Goal: Task Accomplishment & Management: Manage account settings

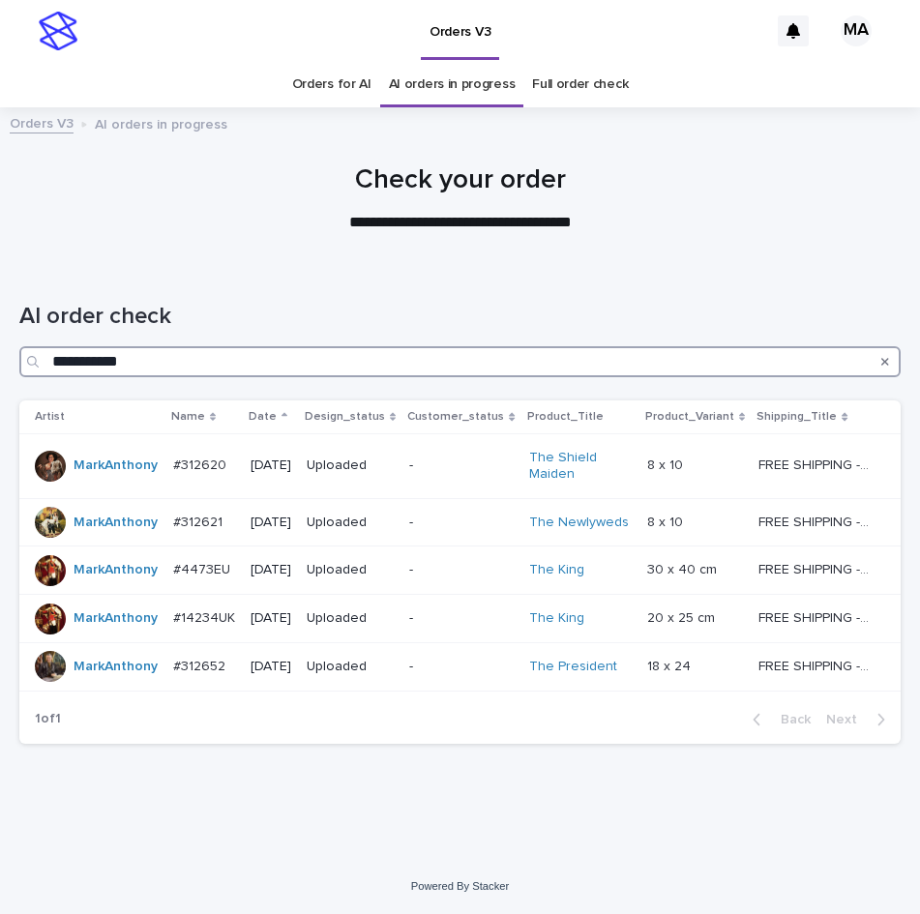
drag, startPoint x: 133, startPoint y: 359, endPoint x: -6, endPoint y: 368, distance: 139.5
click at [19, 368] on input "**********" at bounding box center [459, 361] width 881 height 31
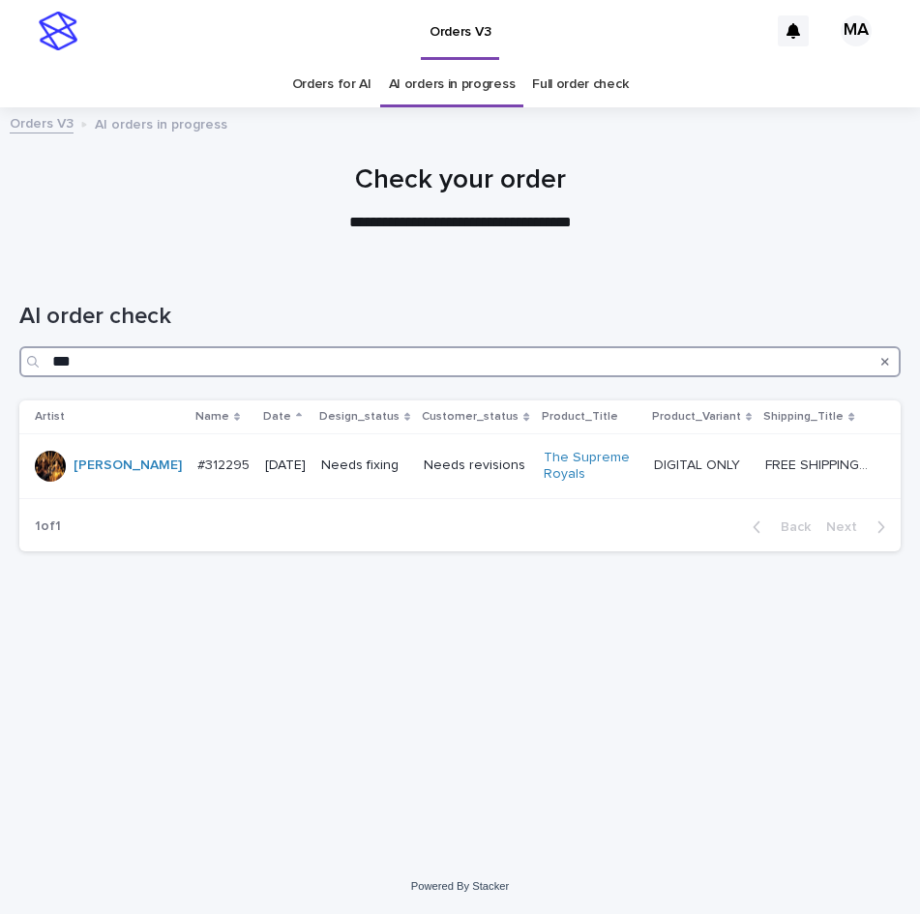
drag, startPoint x: 105, startPoint y: 358, endPoint x: -5, endPoint y: 359, distance: 110.3
click at [19, 359] on input "***" at bounding box center [459, 361] width 881 height 31
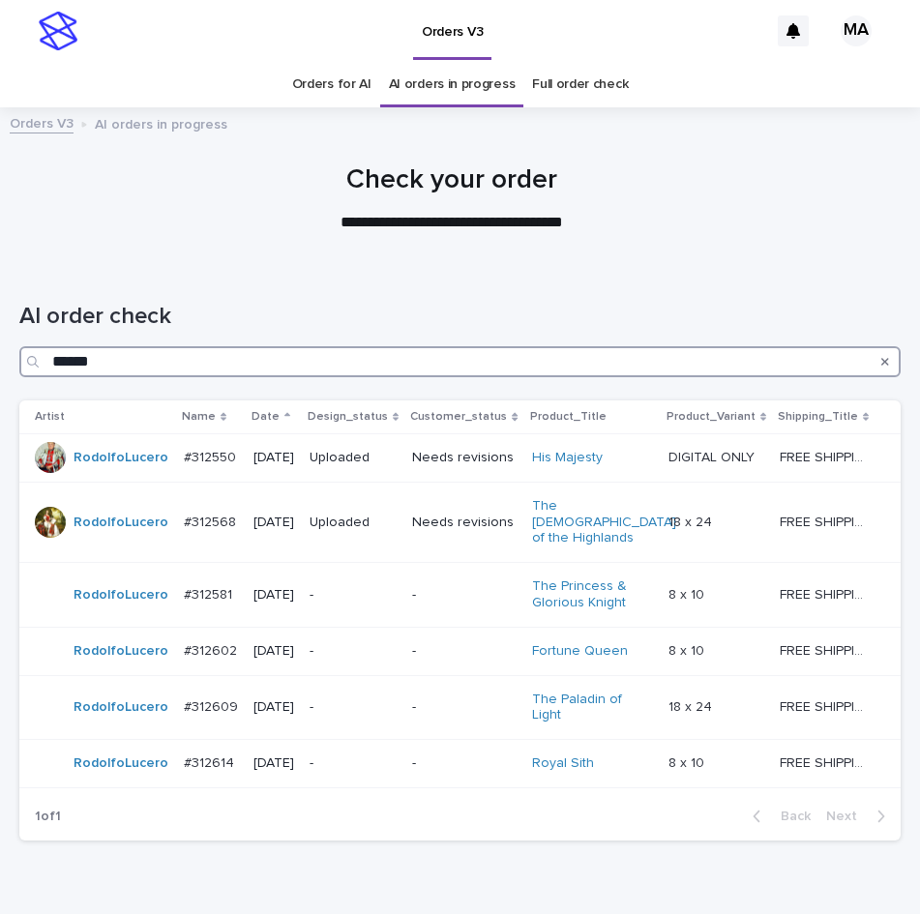
drag, startPoint x: 106, startPoint y: 359, endPoint x: -15, endPoint y: 359, distance: 120.9
click at [19, 359] on input "******" at bounding box center [459, 361] width 881 height 31
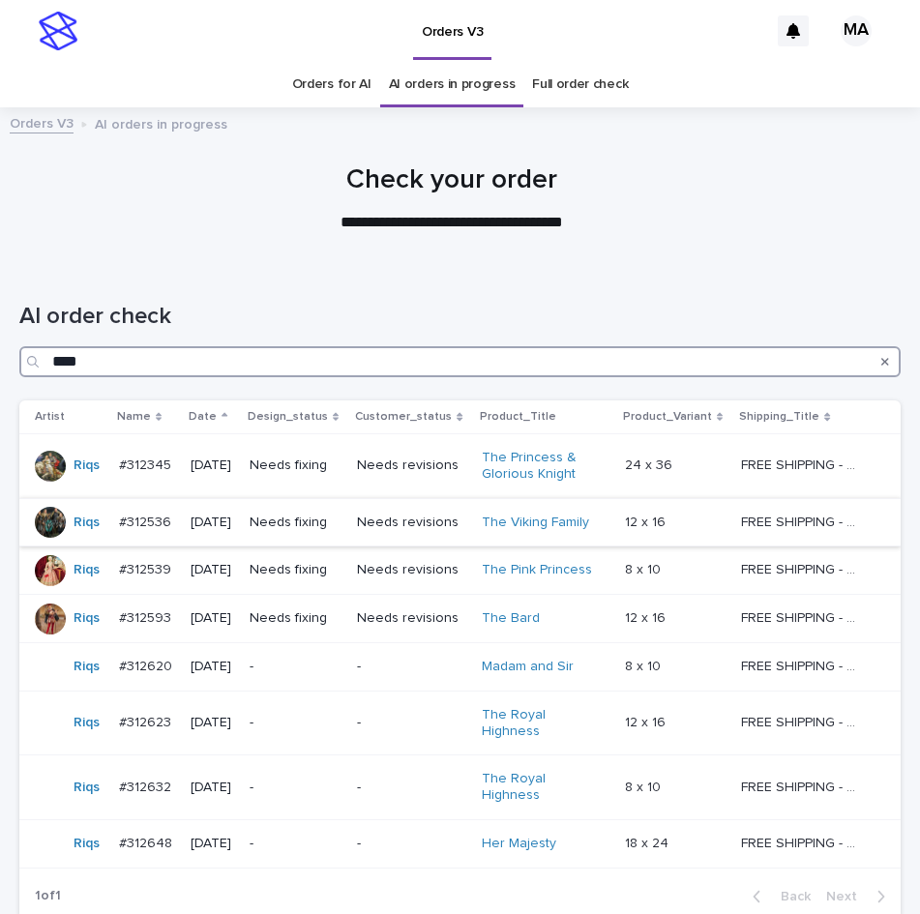
type input "****"
click at [685, 519] on p at bounding box center [676, 523] width 102 height 16
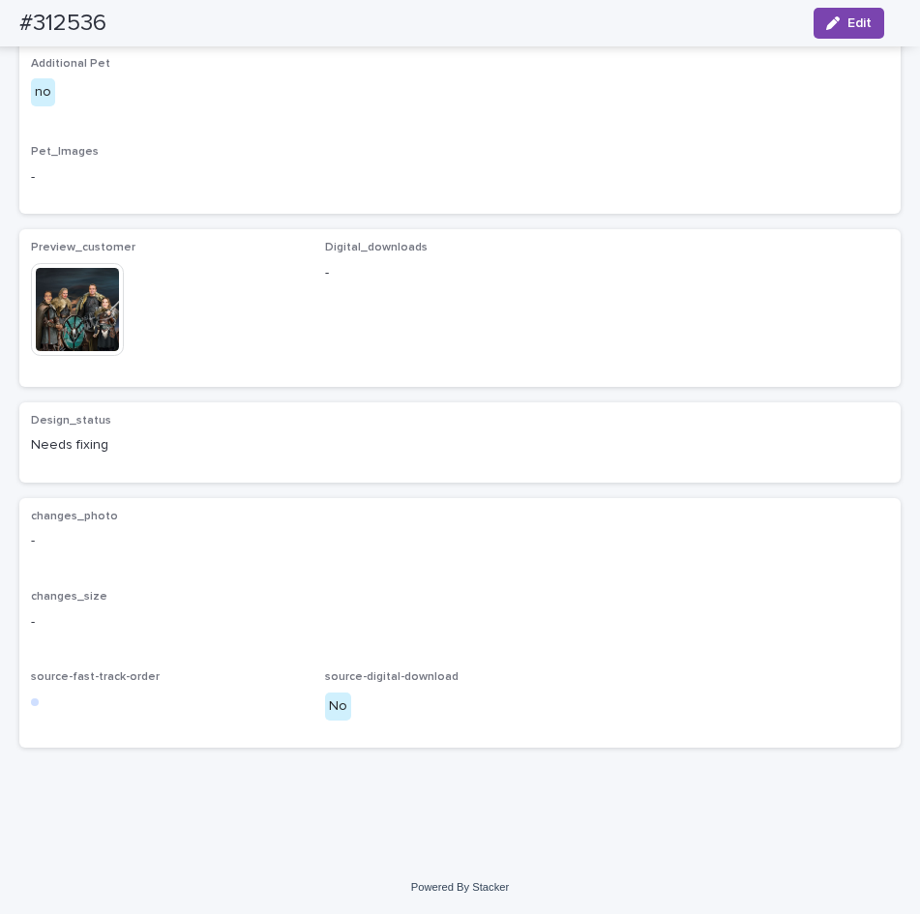
scroll to position [1787, 0]
click at [89, 297] on img at bounding box center [77, 309] width 93 height 93
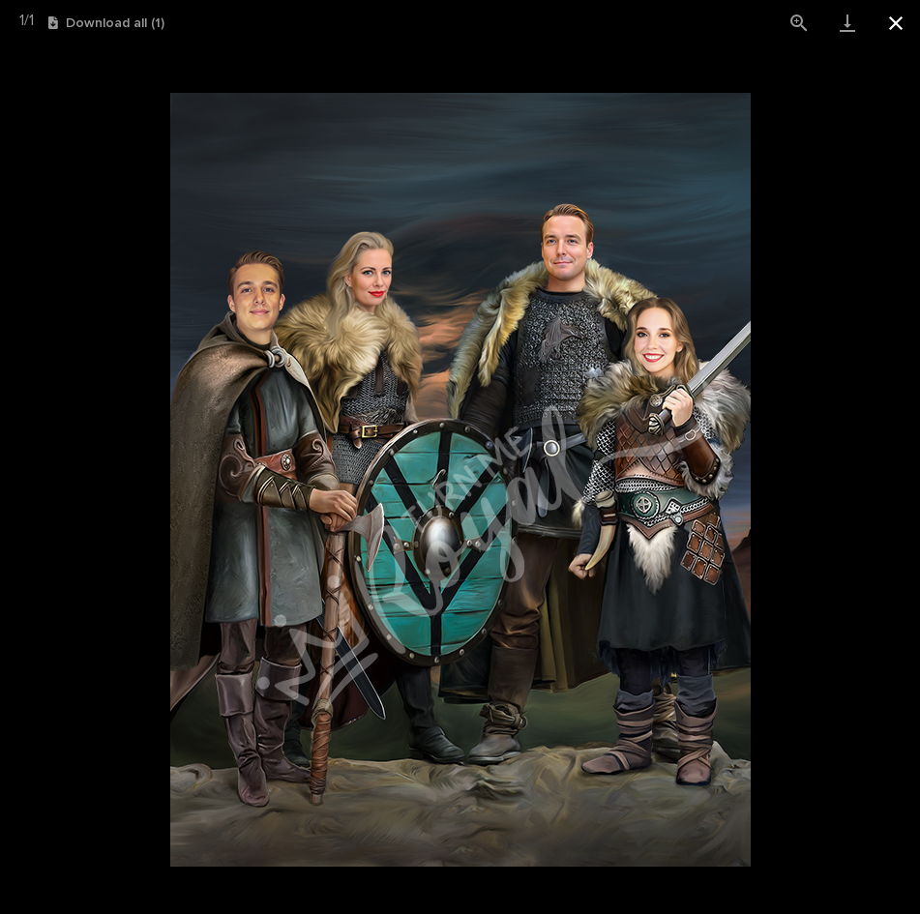
click at [897, 23] on button "Close gallery" at bounding box center [895, 22] width 48 height 45
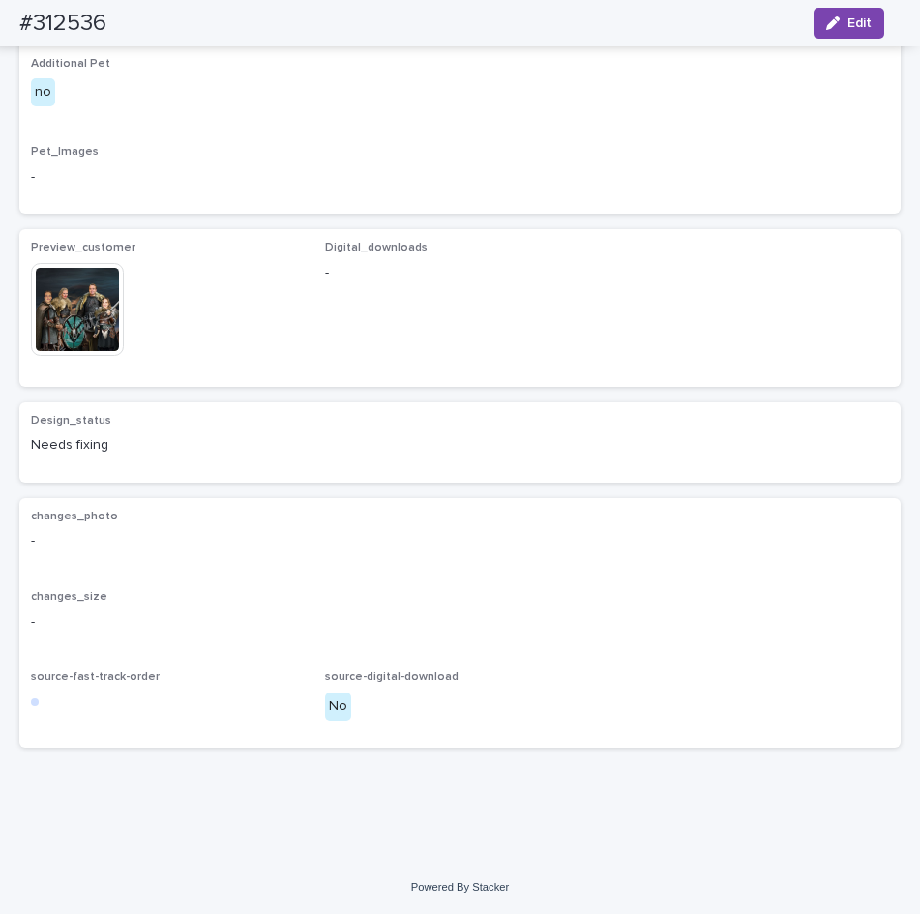
scroll to position [1706, 0]
click at [95, 356] on img at bounding box center [77, 309] width 93 height 93
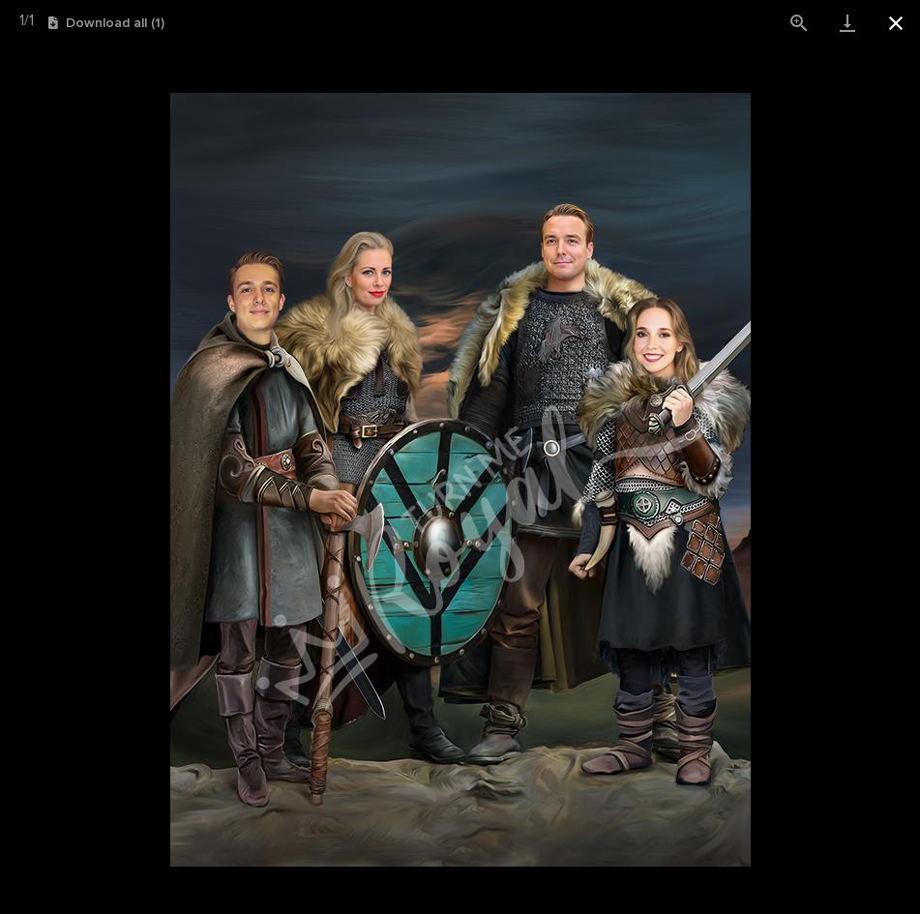
click at [900, 27] on button "Close gallery" at bounding box center [895, 22] width 48 height 45
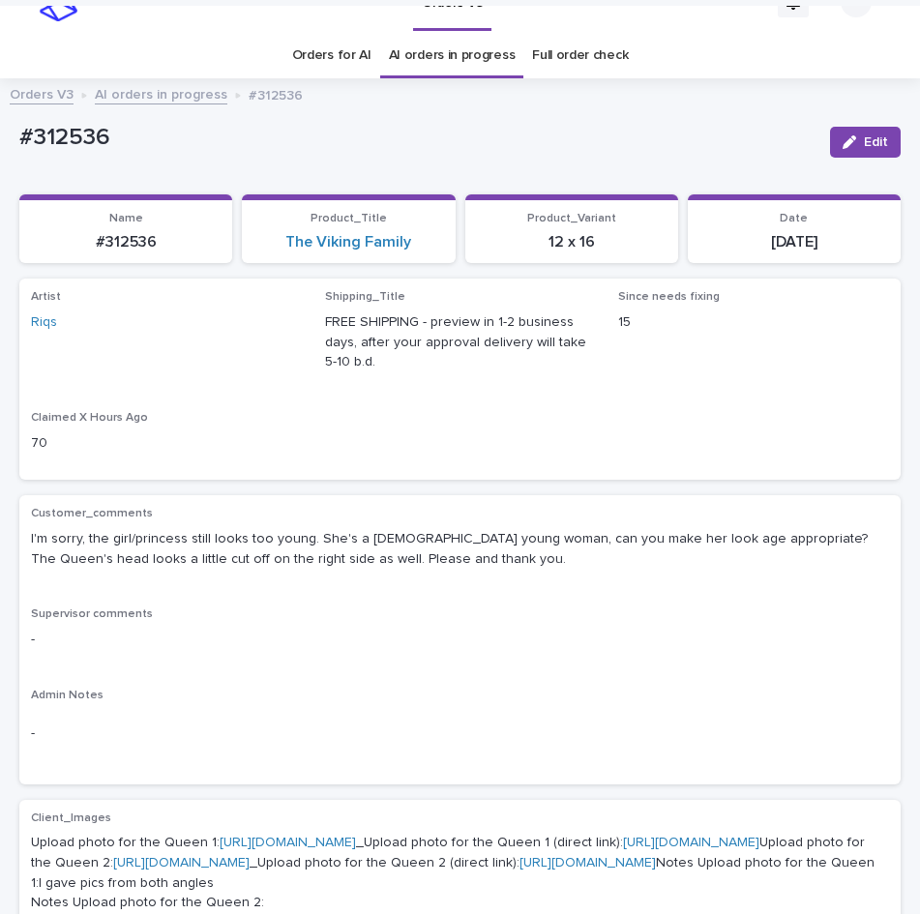
scroll to position [0, 0]
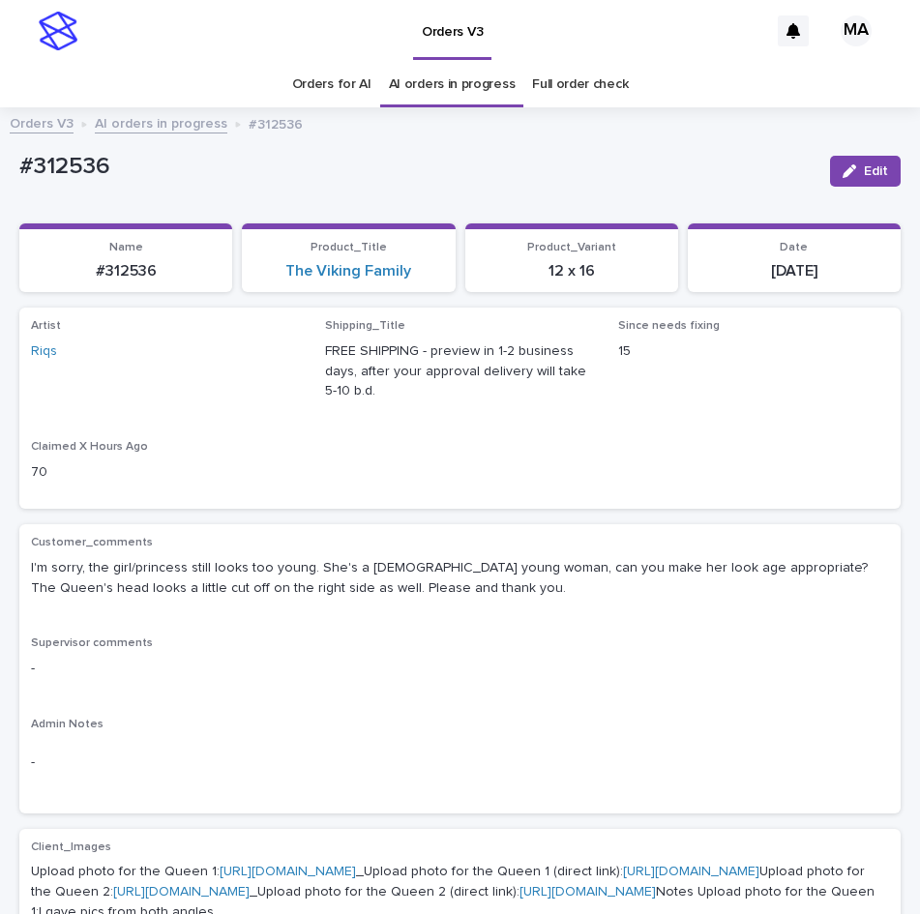
click at [136, 122] on link "AI orders in progress" at bounding box center [161, 122] width 132 height 22
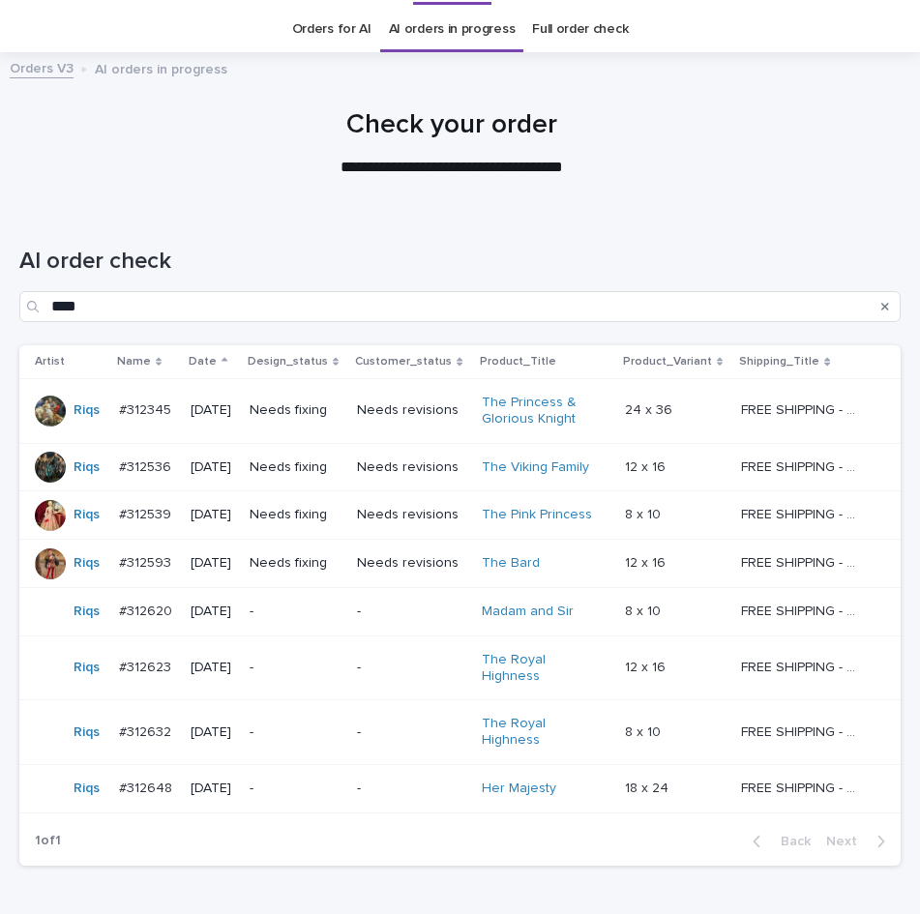
scroll to position [62, 0]
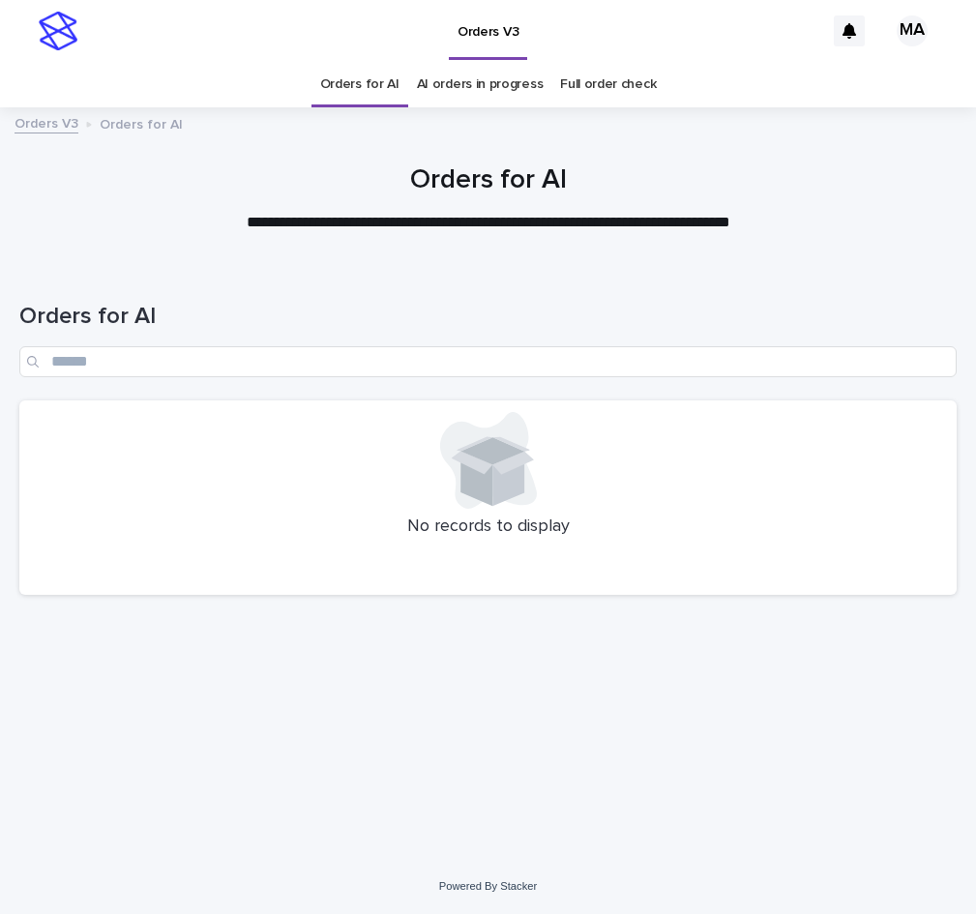
click at [821, 176] on h1 "Orders for AI" at bounding box center [487, 180] width 937 height 33
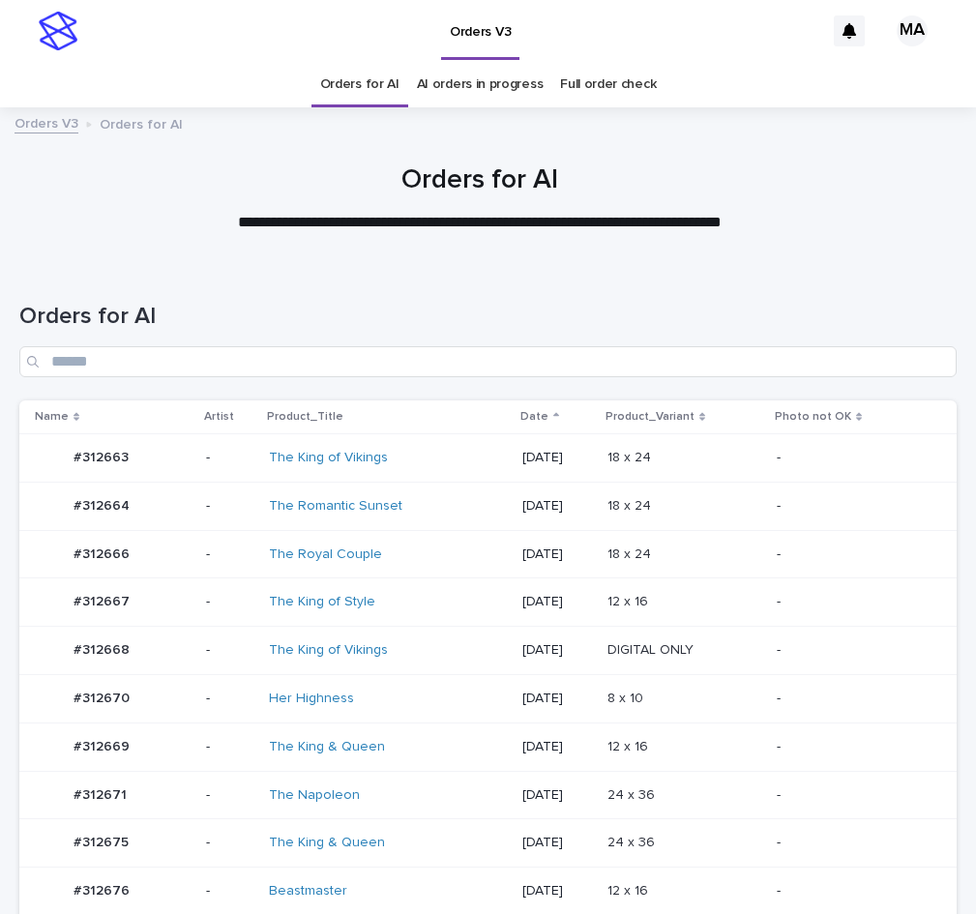
click at [663, 688] on div "8 x 10 8 x 10" at bounding box center [684, 699] width 154 height 32
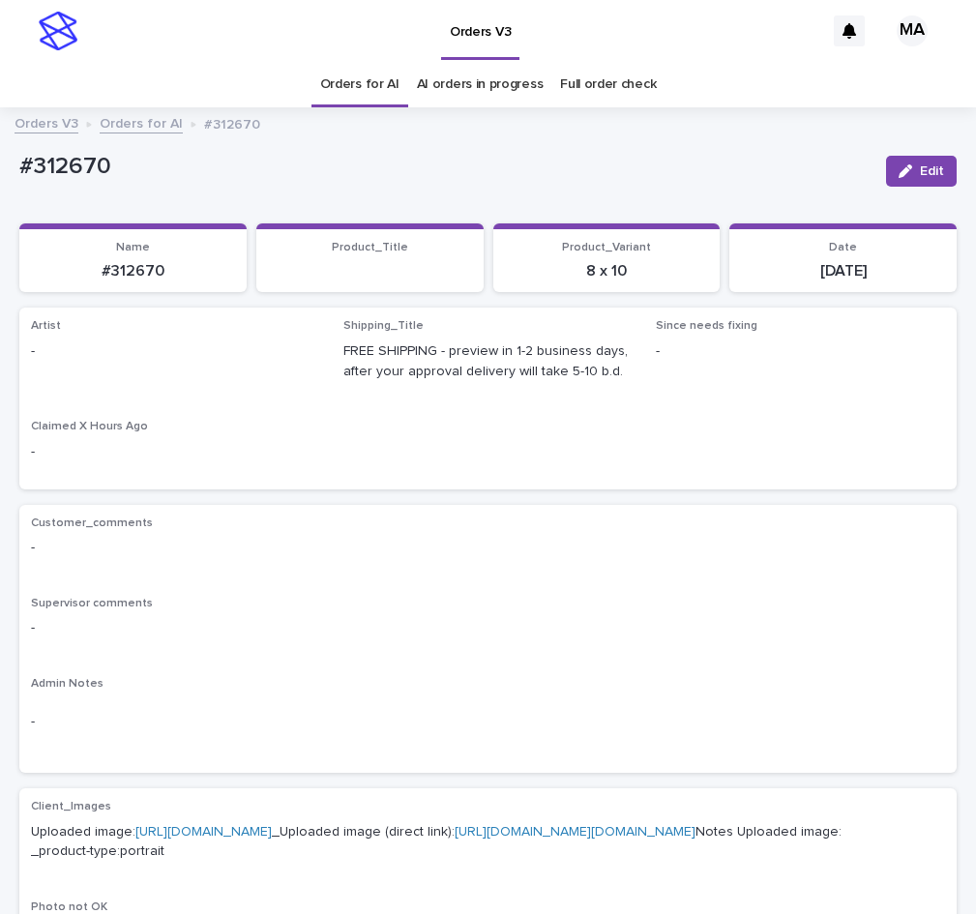
click at [904, 180] on button "Edit" at bounding box center [921, 171] width 71 height 31
click at [191, 345] on div "Select..." at bounding box center [175, 360] width 289 height 39
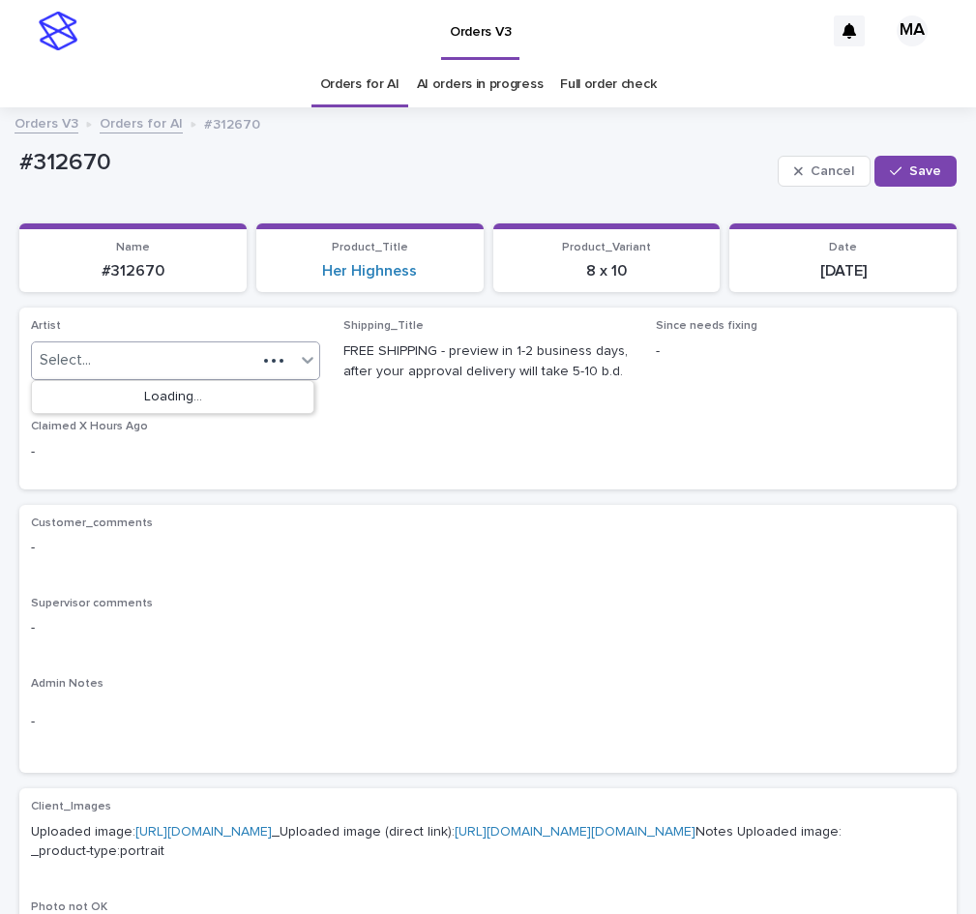
paste input "**********"
type input "**********"
click at [180, 398] on div "MarkAnthony" at bounding box center [172, 398] width 281 height 34
click at [909, 169] on span "Save" at bounding box center [925, 171] width 32 height 14
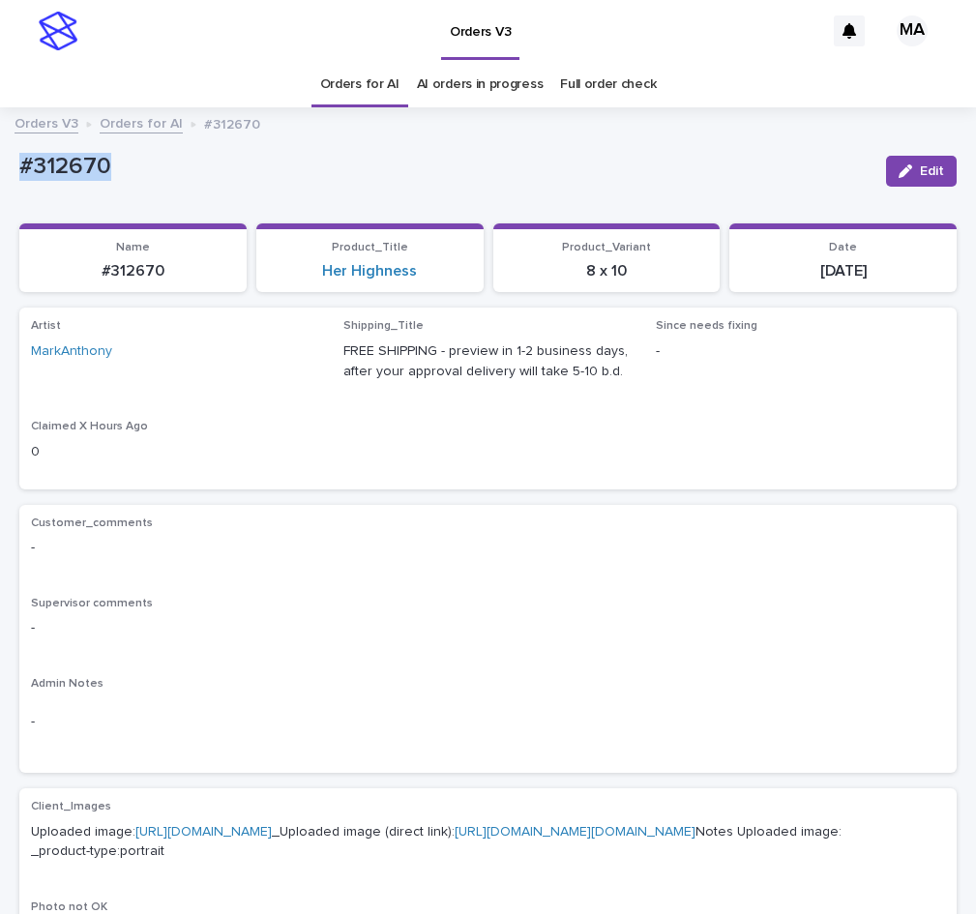
drag, startPoint x: 141, startPoint y: 173, endPoint x: -123, endPoint y: 174, distance: 264.0
click at [19, 174] on div "#312670" at bounding box center [444, 165] width 851 height 32
copy p "#312670"
click at [192, 161] on p "#312670" at bounding box center [444, 167] width 851 height 28
click at [303, 171] on p "#312670" at bounding box center [444, 167] width 851 height 28
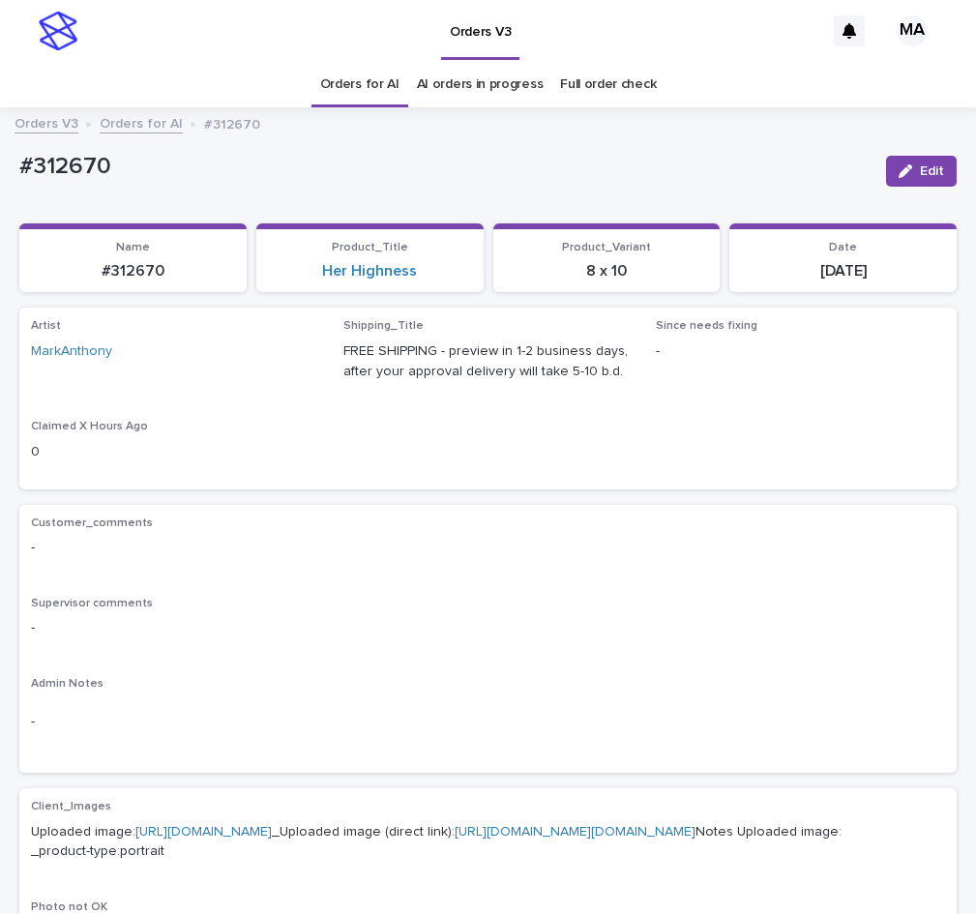
click at [688, 38] on div "Orders V3" at bounding box center [455, 31] width 737 height 62
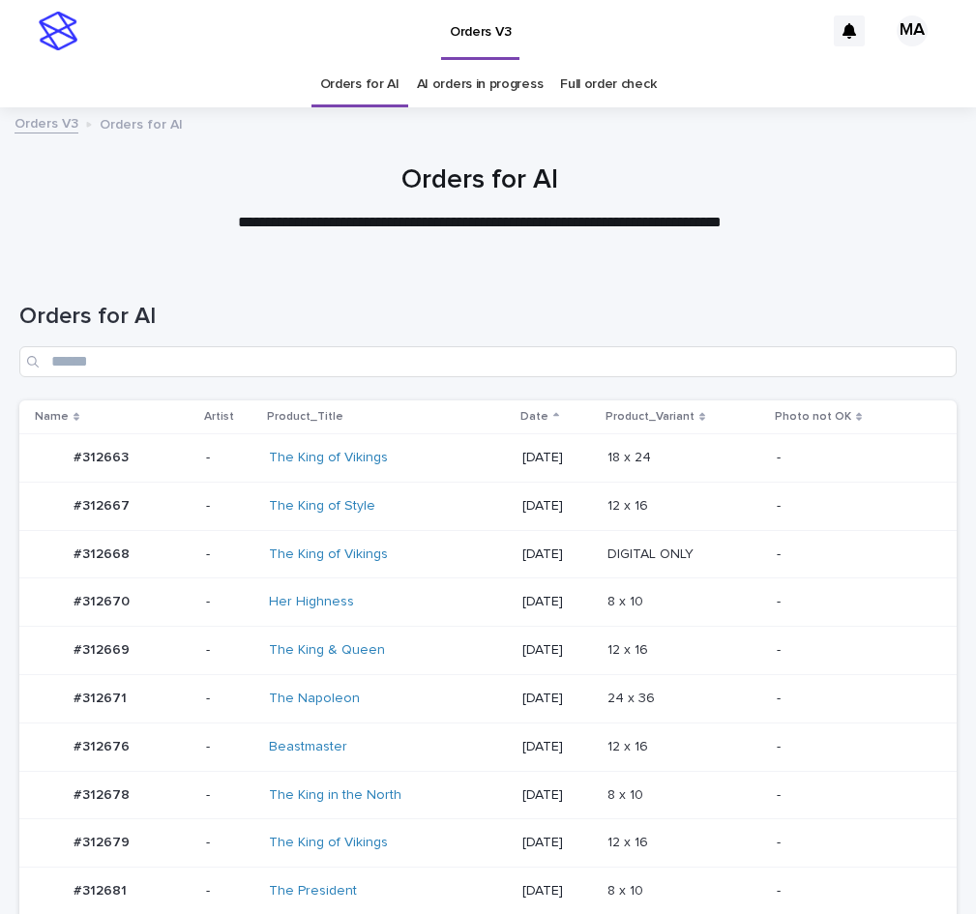
click at [687, 516] on div "12 x 16 12 x 16" at bounding box center [684, 506] width 154 height 32
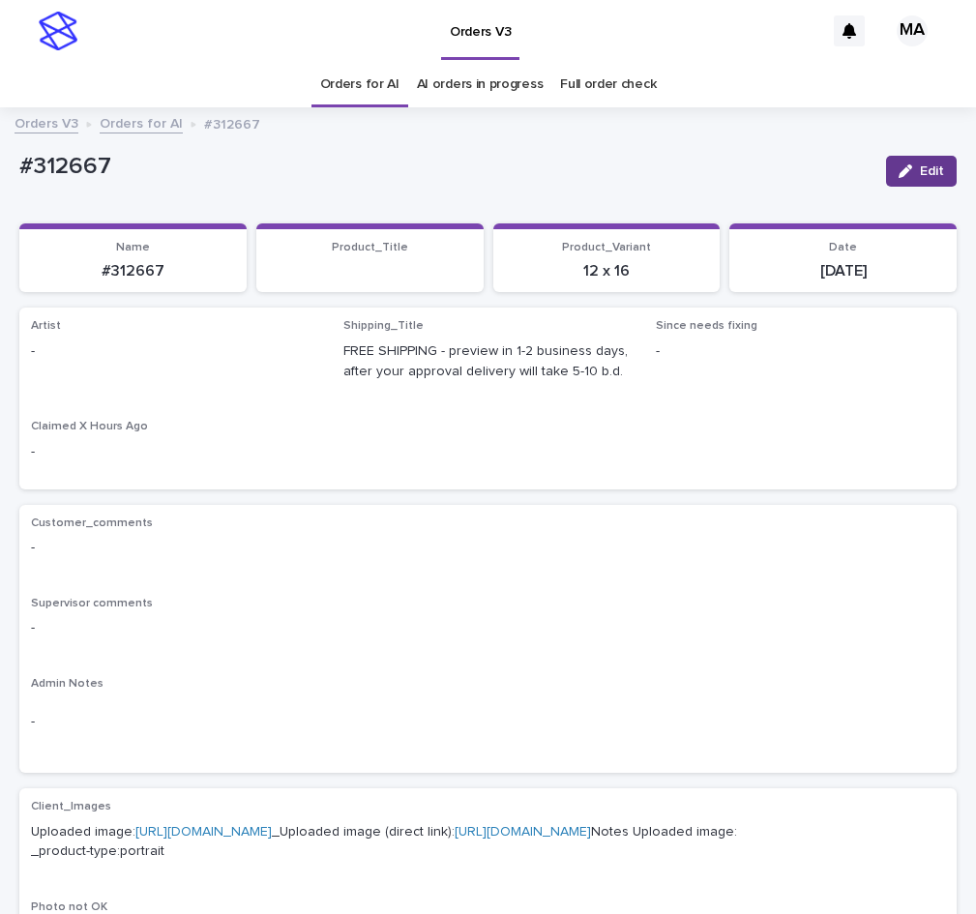
click at [903, 180] on button "Edit" at bounding box center [921, 171] width 71 height 31
click at [127, 372] on div "Select..." at bounding box center [163, 360] width 263 height 32
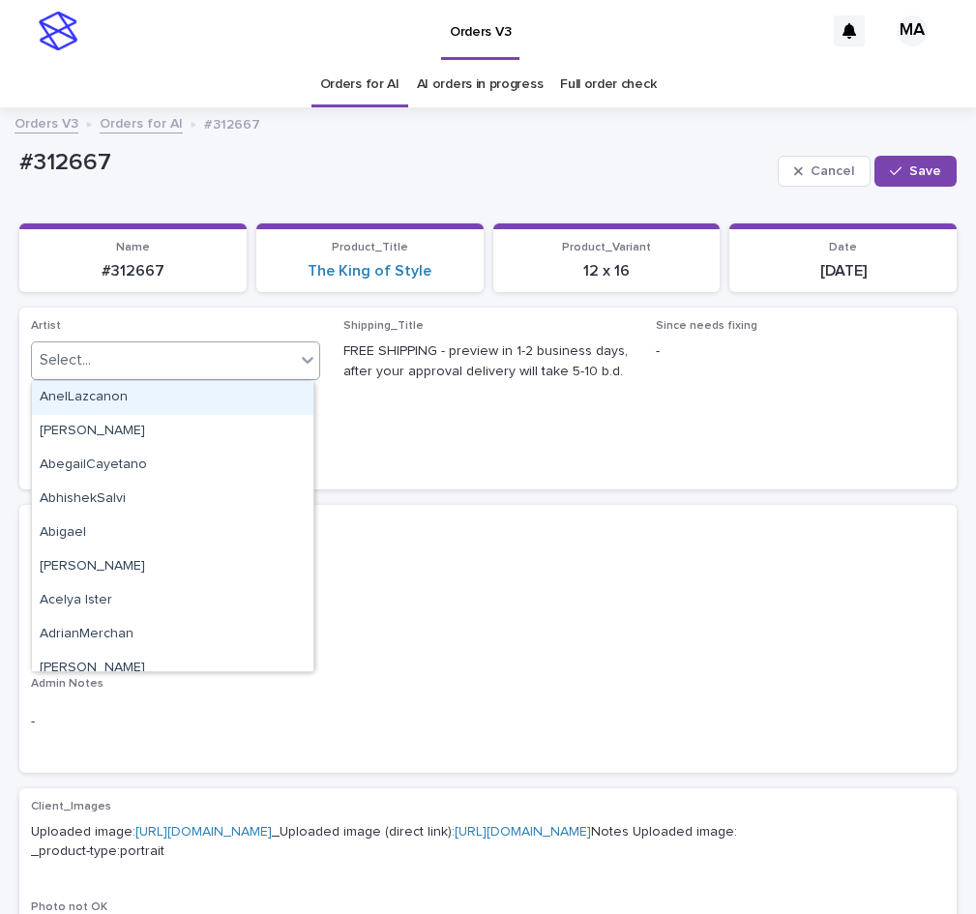
paste input "**********"
type input "**********"
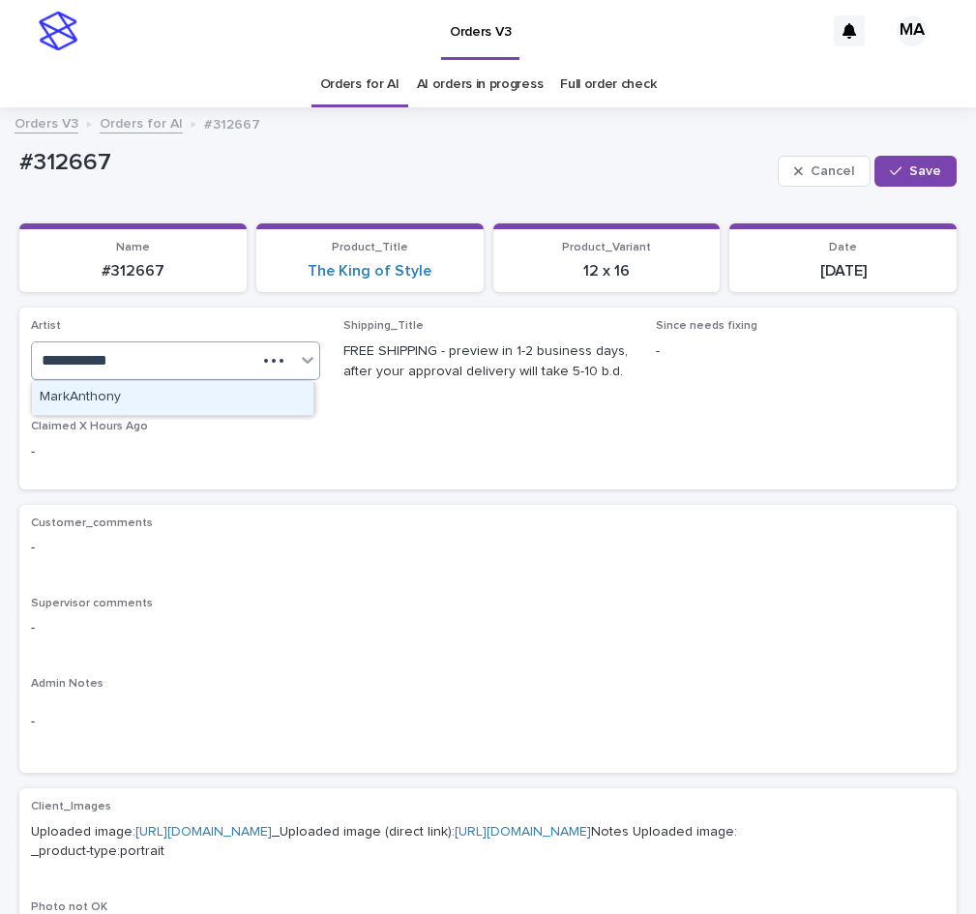
click at [147, 404] on div "MarkAnthony" at bounding box center [172, 398] width 281 height 34
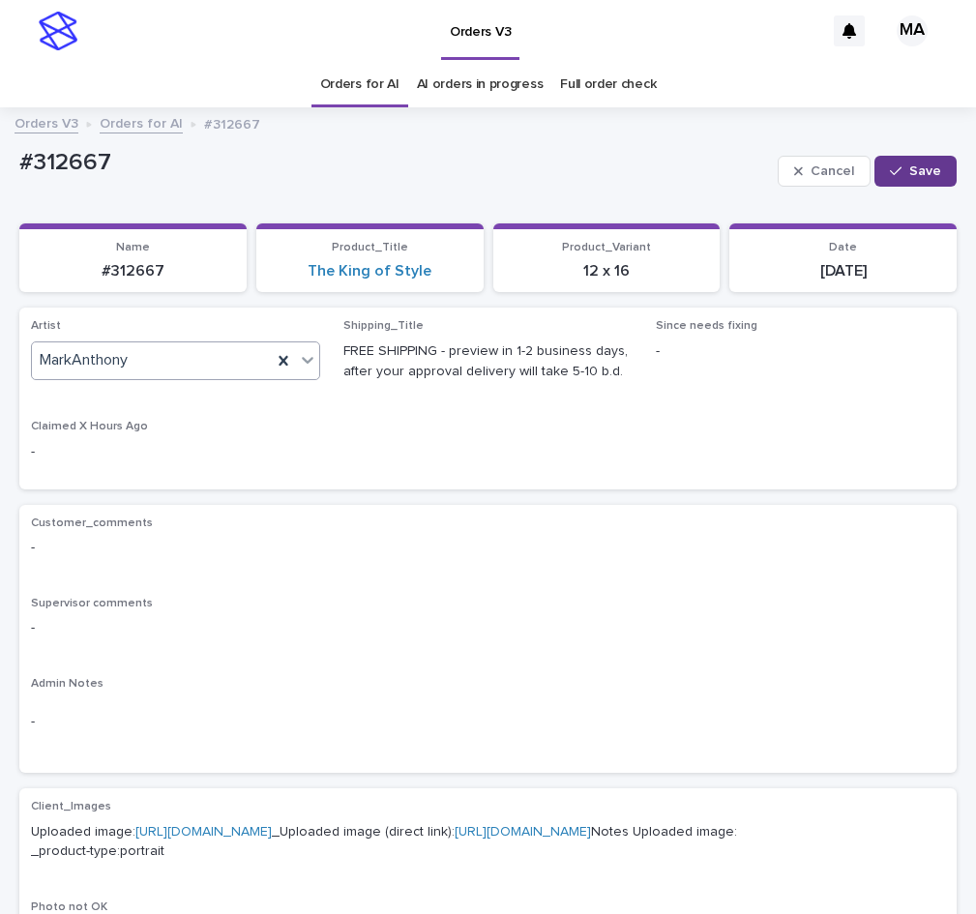
click at [890, 168] on icon "button" at bounding box center [896, 171] width 12 height 14
drag, startPoint x: 145, startPoint y: 168, endPoint x: -14, endPoint y: 172, distance: 158.7
click at [19, 172] on div "#312667" at bounding box center [444, 165] width 851 height 32
copy p "#312667"
click at [920, 166] on span "Edit" at bounding box center [932, 171] width 24 height 14
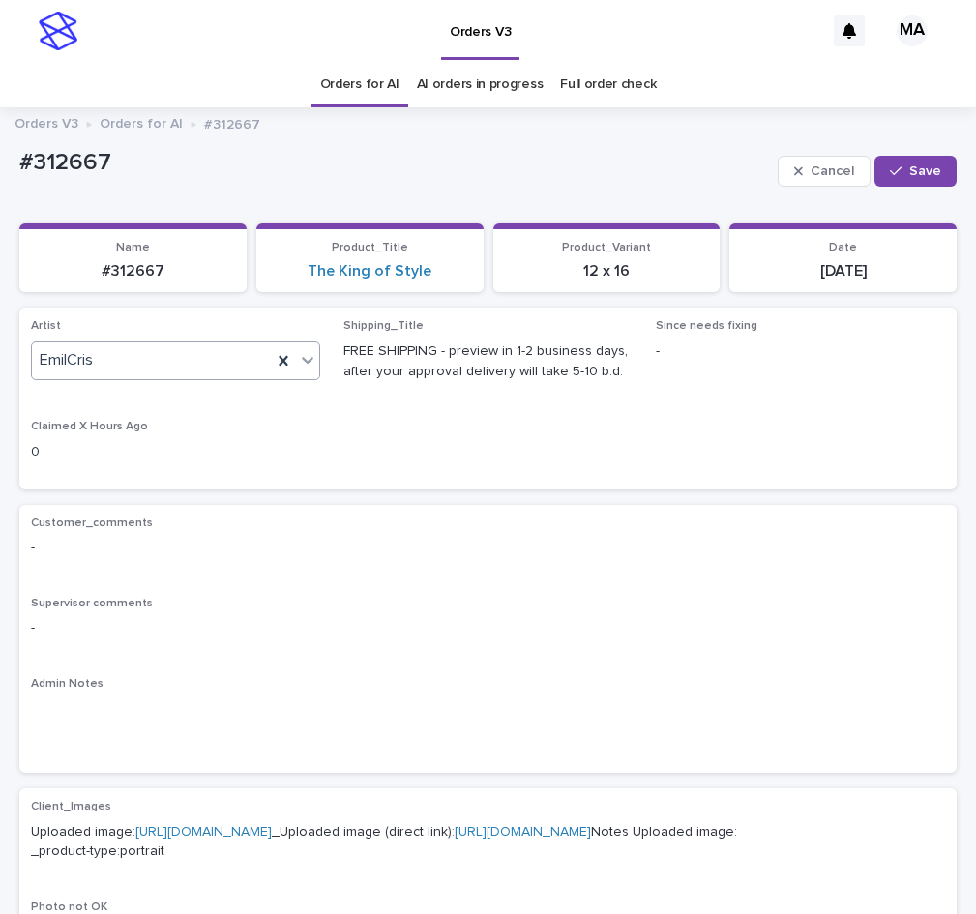
click at [309, 365] on icon at bounding box center [307, 359] width 19 height 19
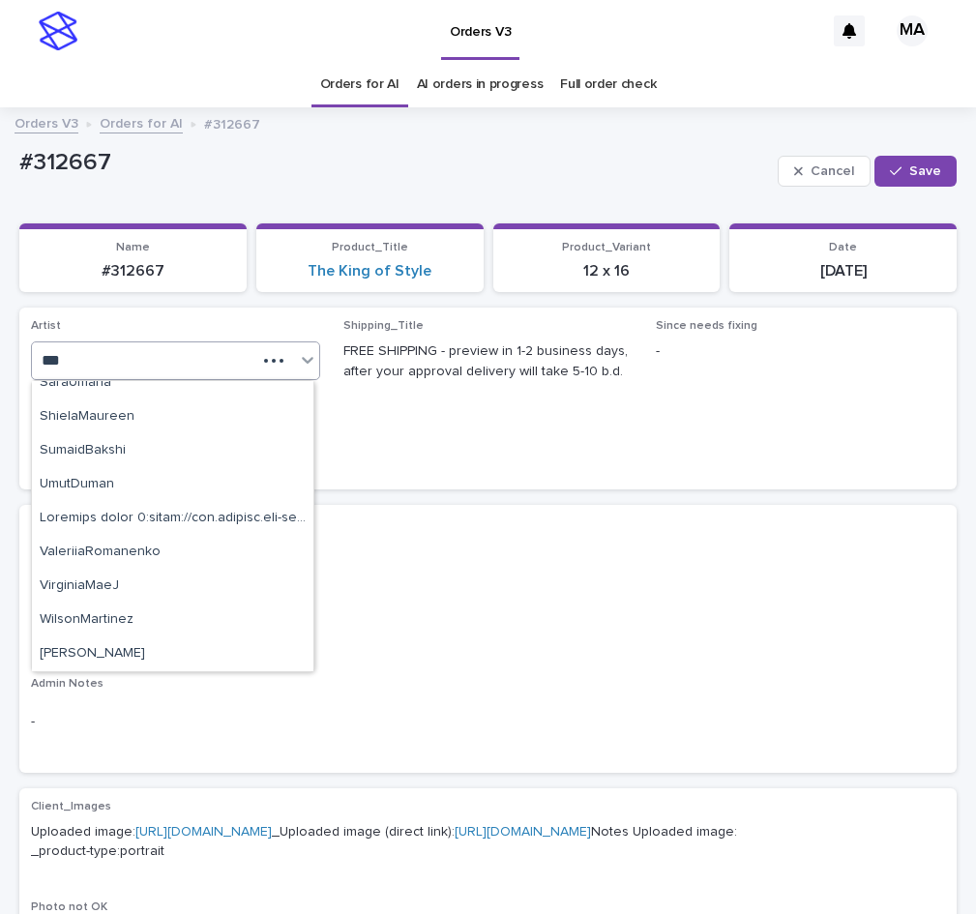
scroll to position [928, 0]
type input "****"
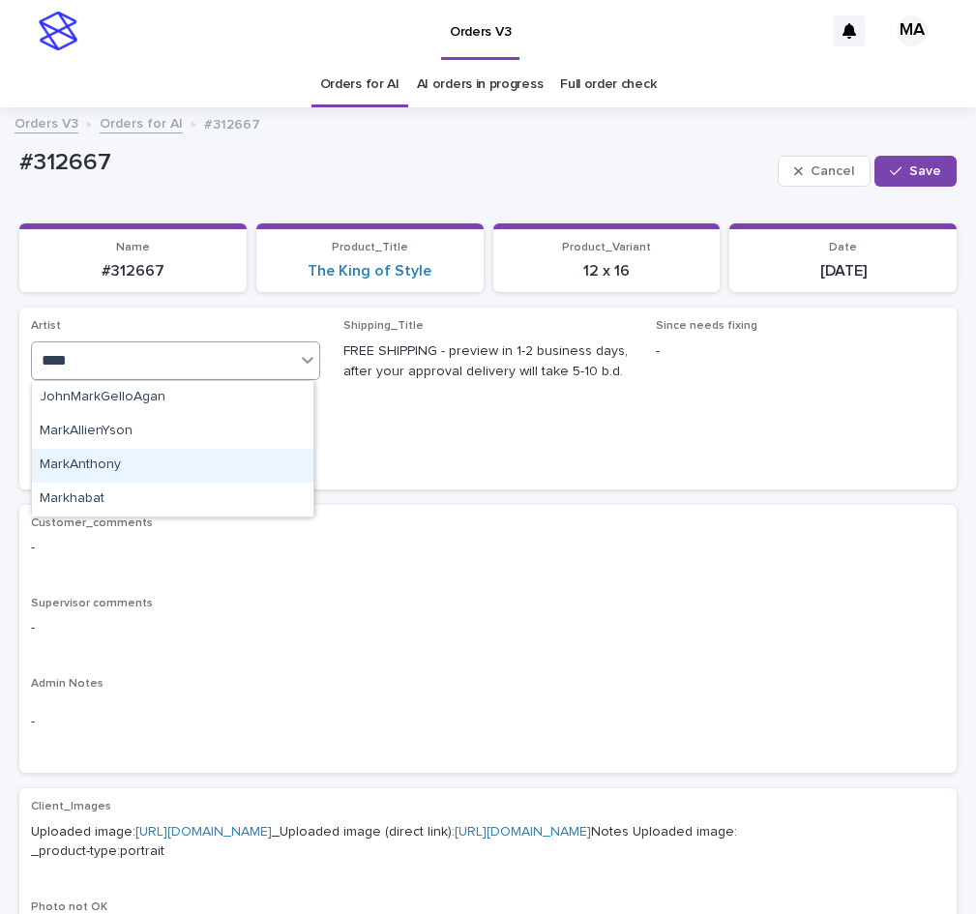
click at [226, 461] on div "MarkAnthony" at bounding box center [172, 466] width 281 height 34
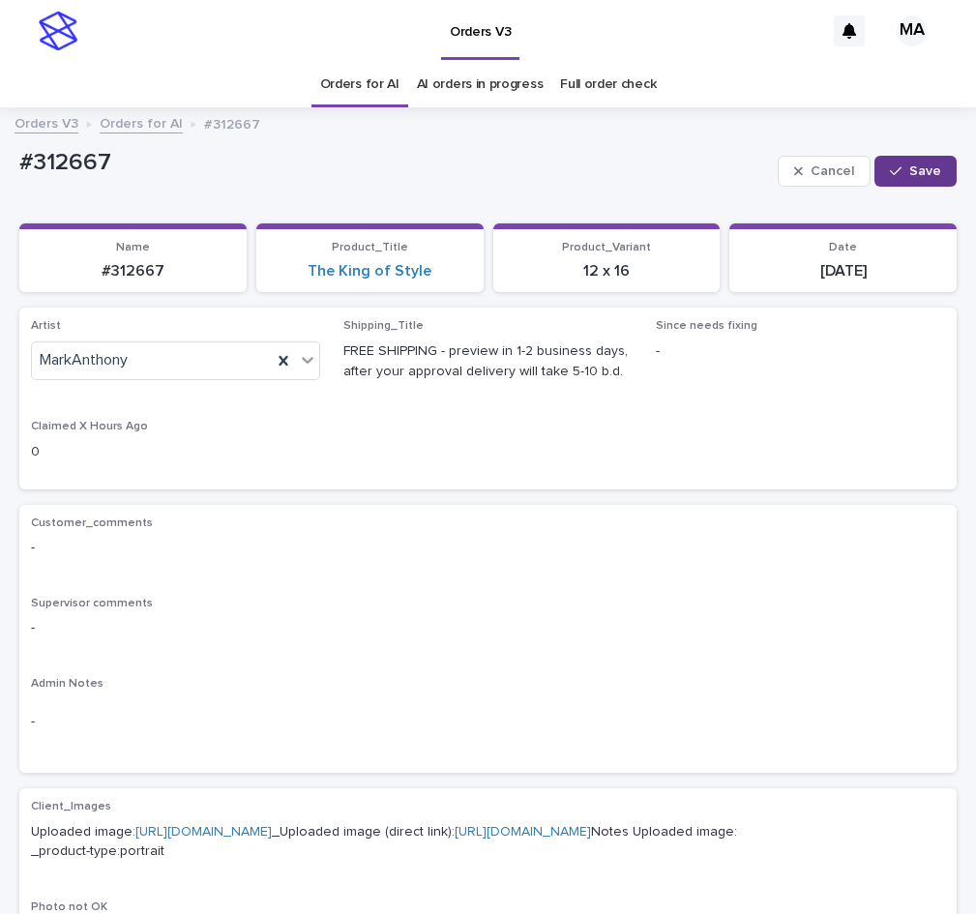
click at [924, 176] on span "Save" at bounding box center [925, 171] width 32 height 14
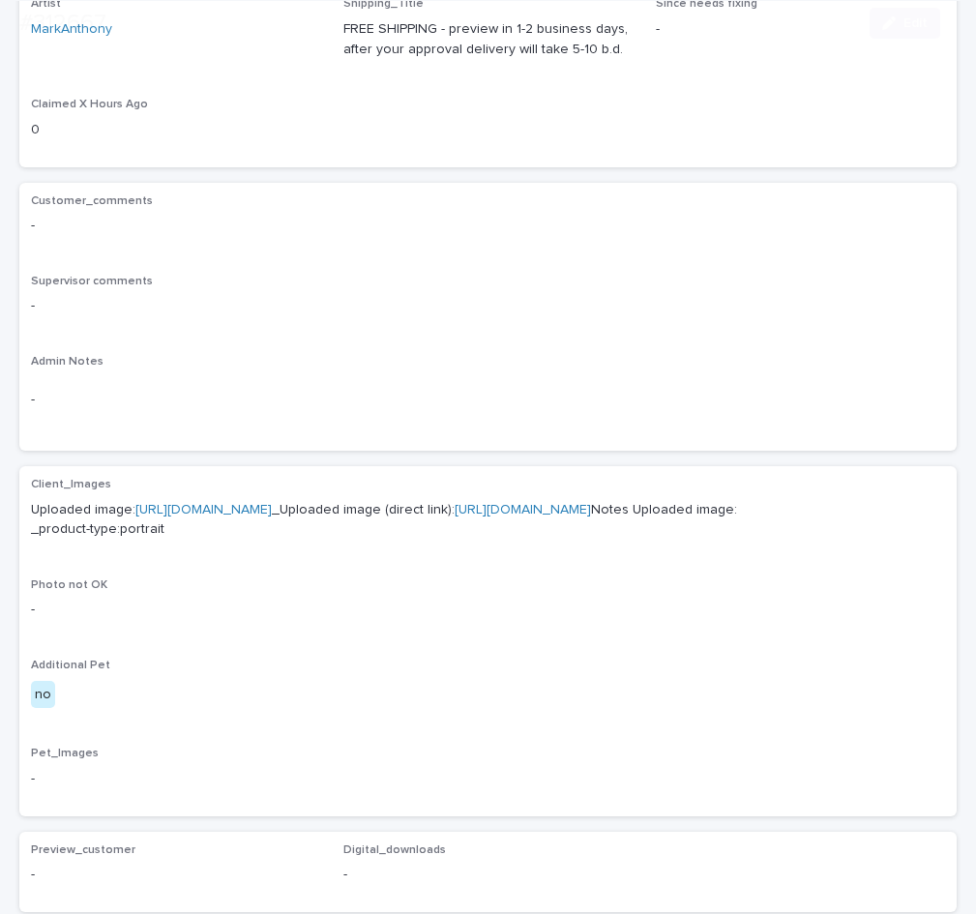
scroll to position [325, 0]
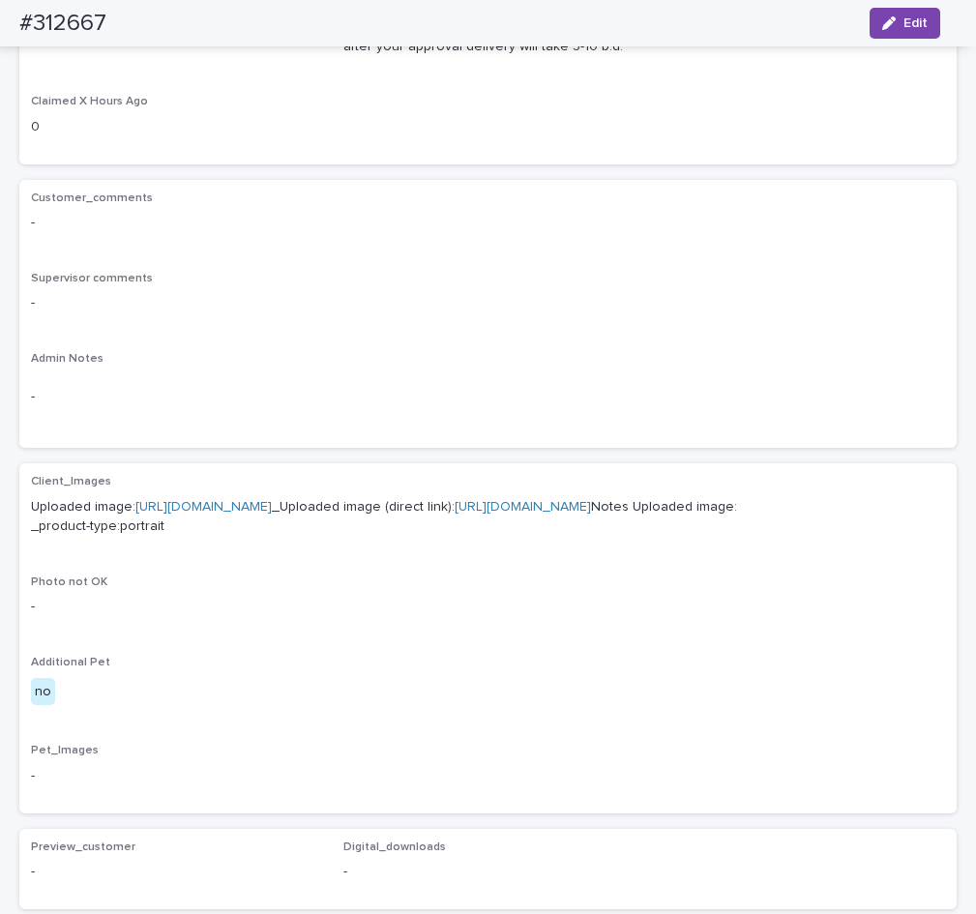
click at [272, 509] on link "[URL][DOMAIN_NAME]" at bounding box center [203, 507] width 136 height 14
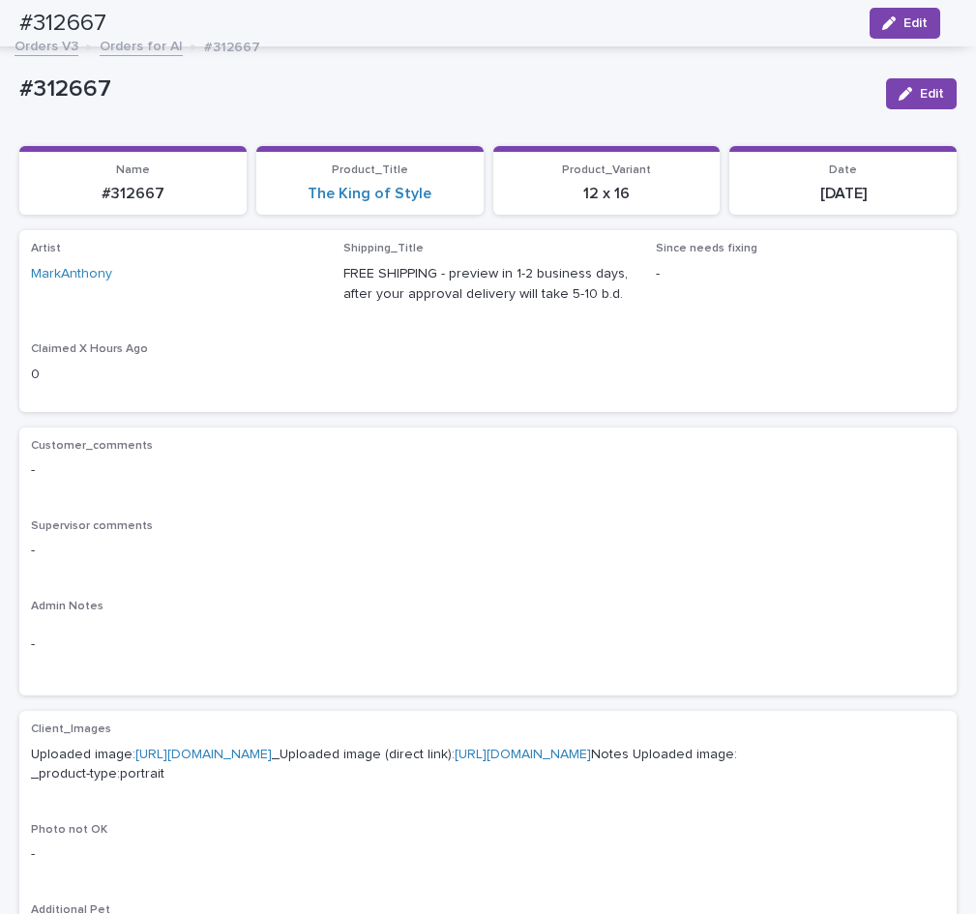
scroll to position [0, 0]
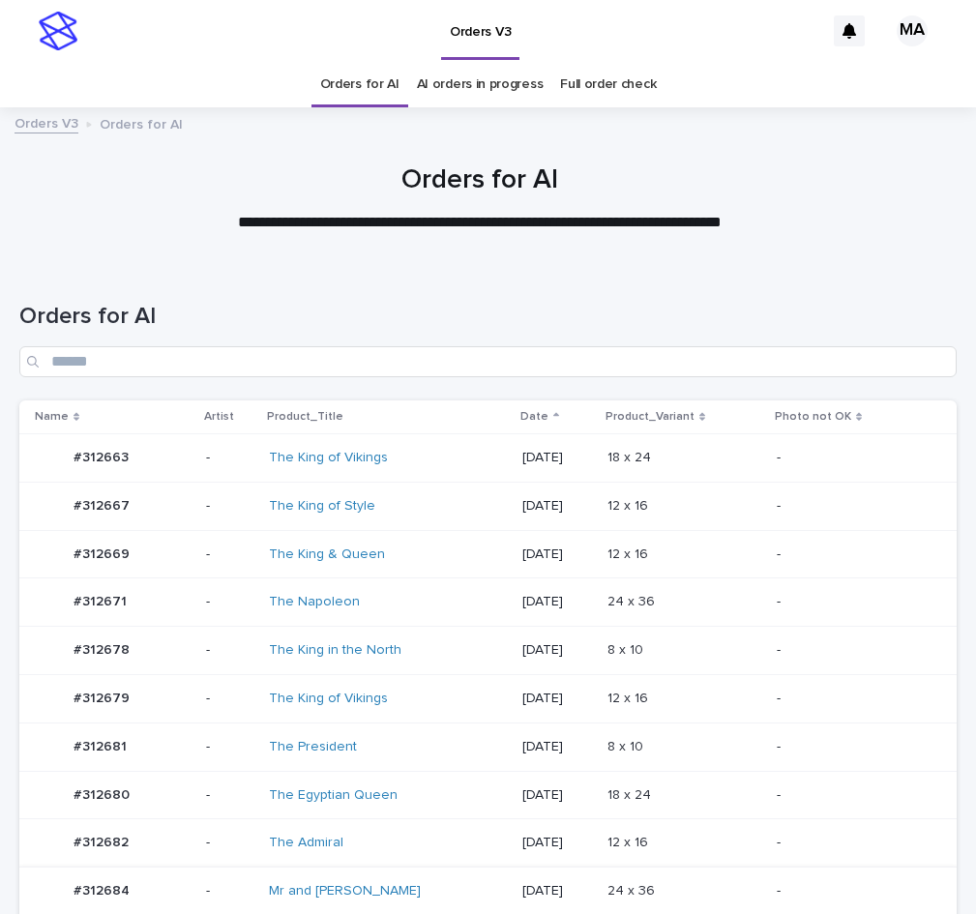
scroll to position [317, 0]
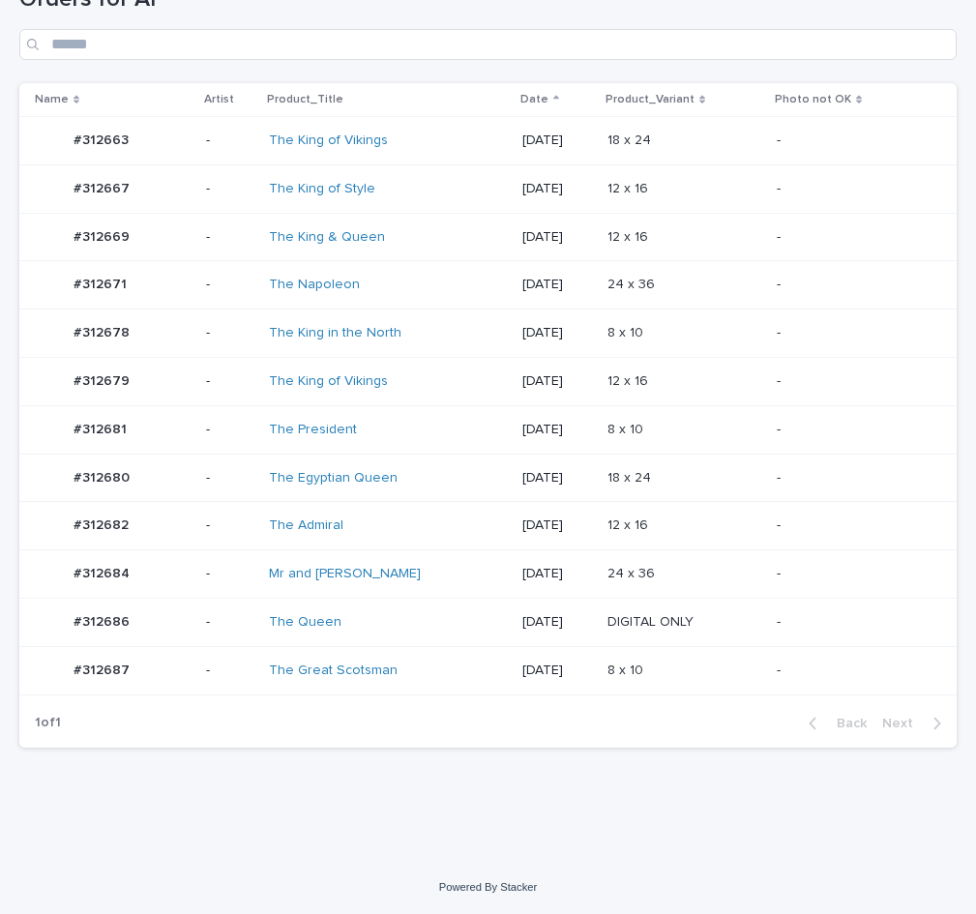
click at [703, 593] on td "24 x 36 24 x 36" at bounding box center [684, 574] width 169 height 48
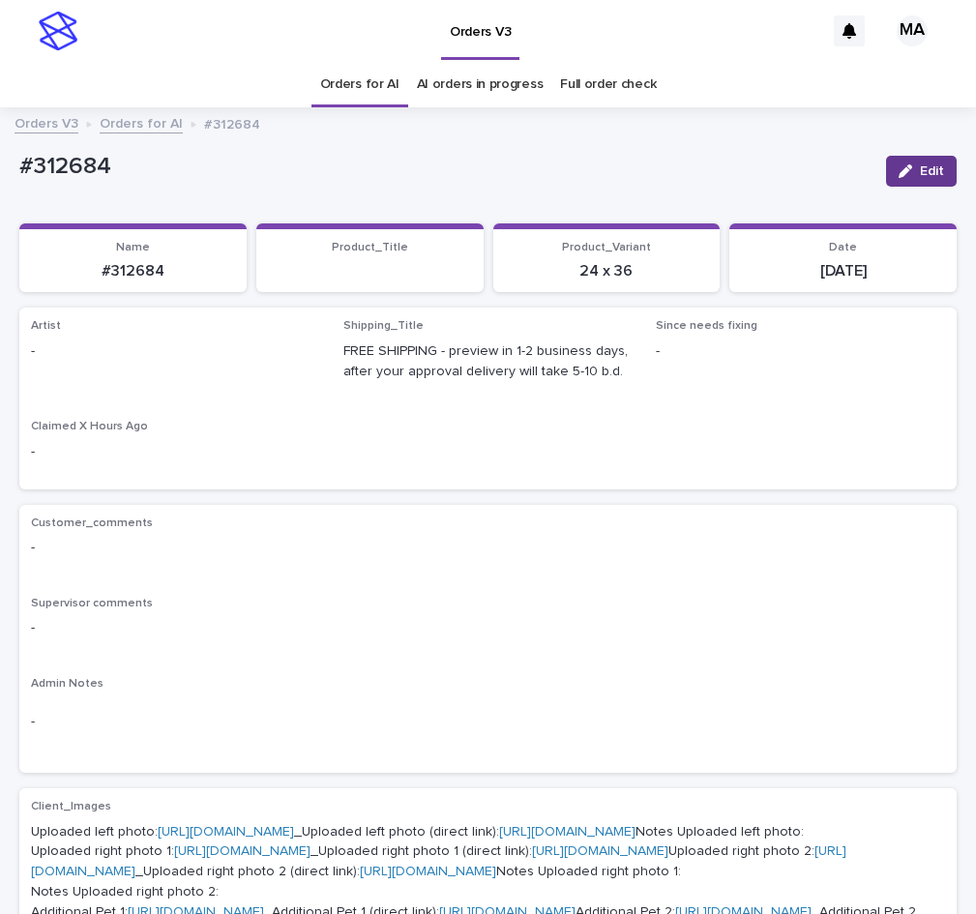
click at [909, 163] on button "Edit" at bounding box center [921, 171] width 71 height 31
click at [196, 351] on div "Select..." at bounding box center [144, 360] width 224 height 32
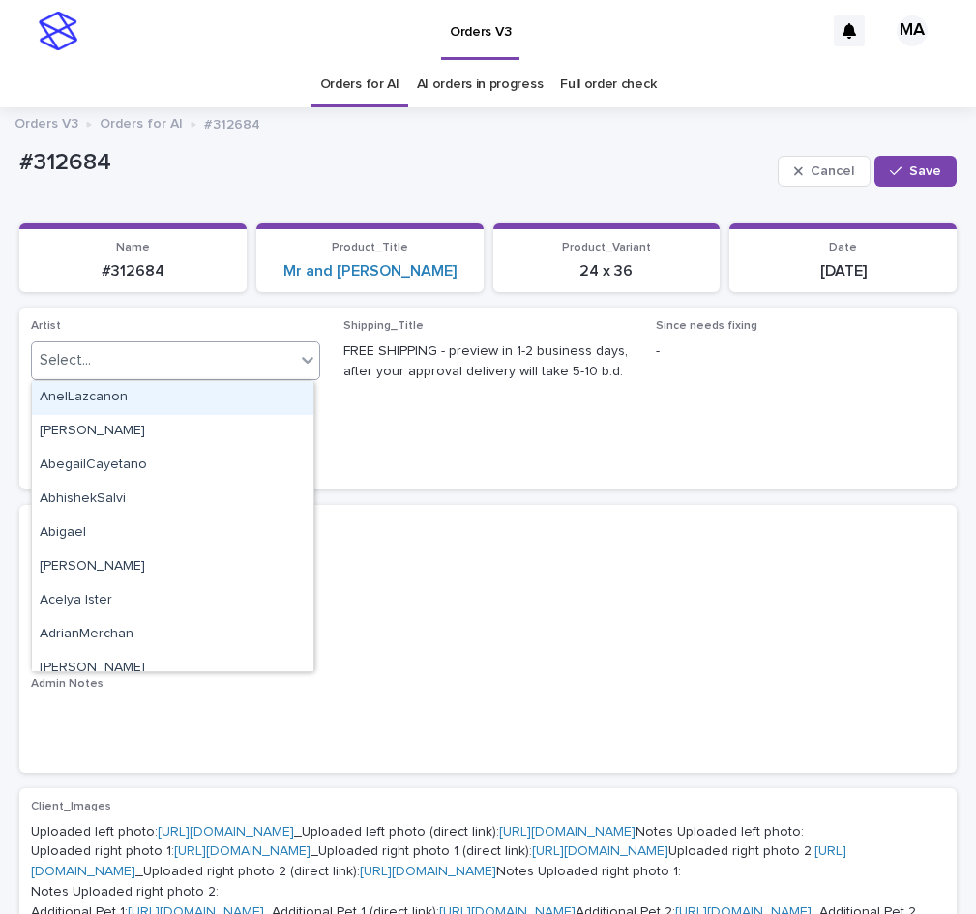
paste input "**********"
type input "**********"
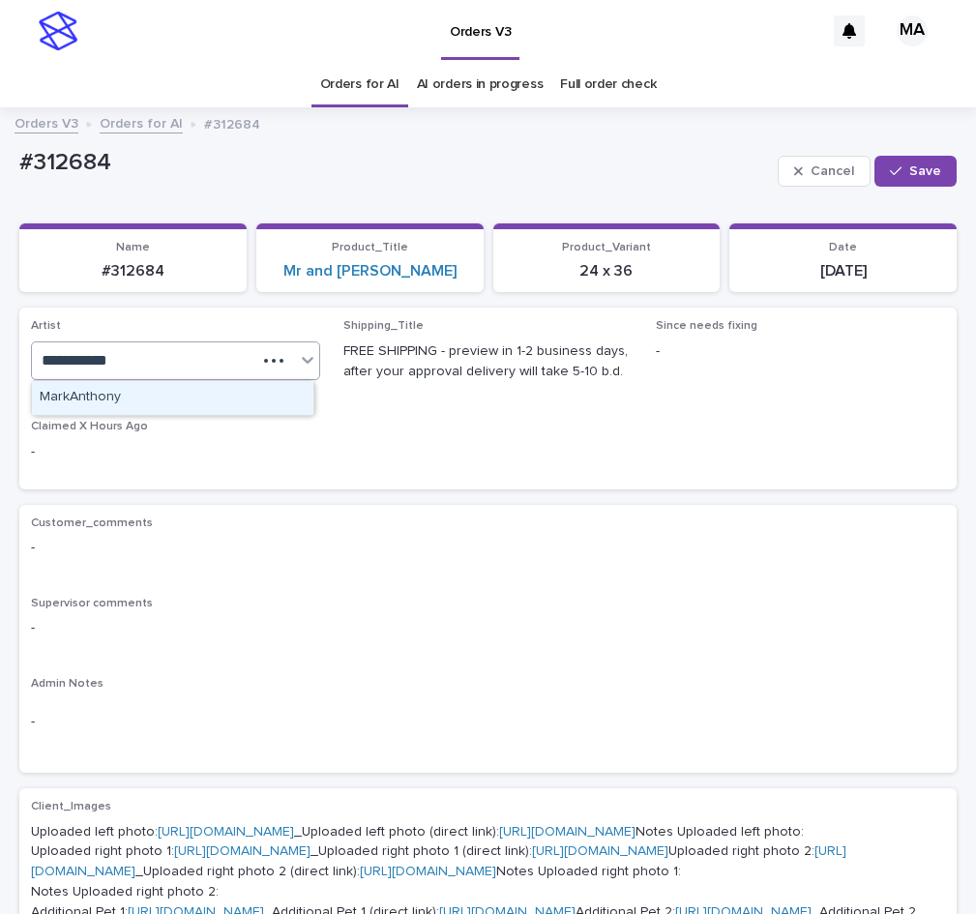
drag, startPoint x: 188, startPoint y: 391, endPoint x: 205, endPoint y: 393, distance: 17.5
click at [188, 392] on div "MarkAnthony" at bounding box center [172, 398] width 281 height 34
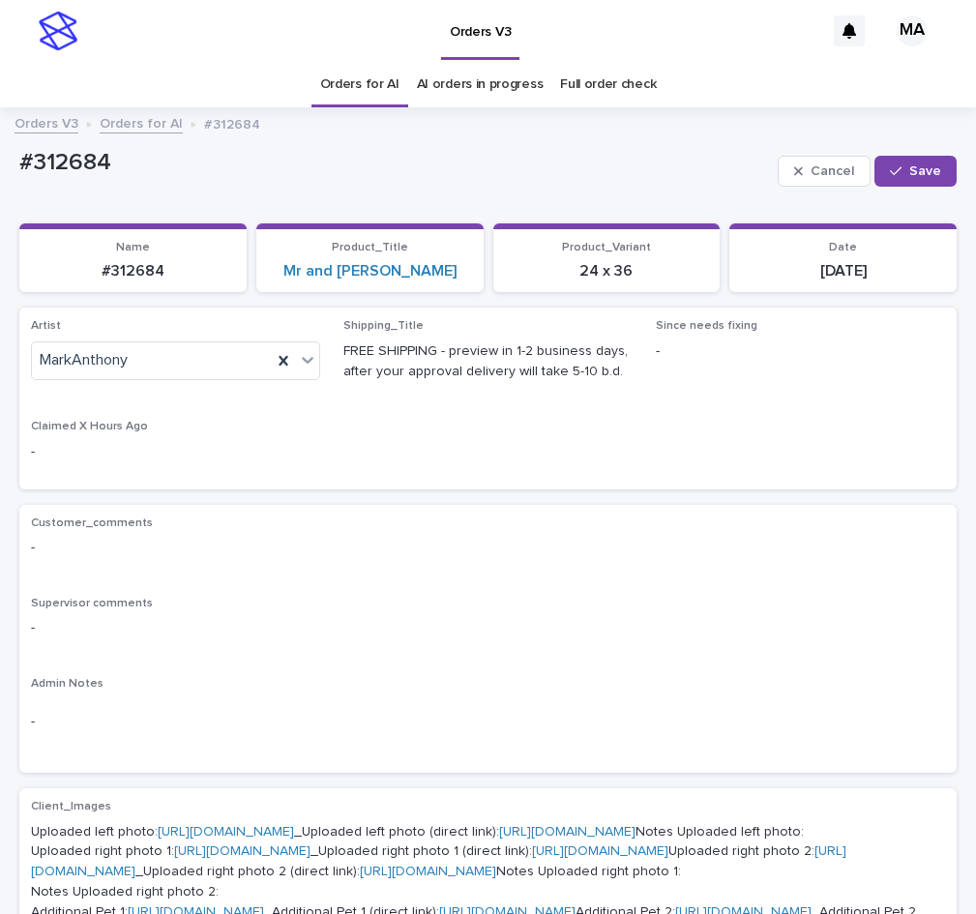
click at [918, 155] on div "Cancel Save" at bounding box center [867, 171] width 179 height 58
click at [898, 163] on button "Save" at bounding box center [915, 171] width 82 height 31
drag, startPoint x: 95, startPoint y: 175, endPoint x: -67, endPoint y: 175, distance: 161.5
click at [19, 175] on div "#312684" at bounding box center [444, 165] width 851 height 32
copy p "#312684"
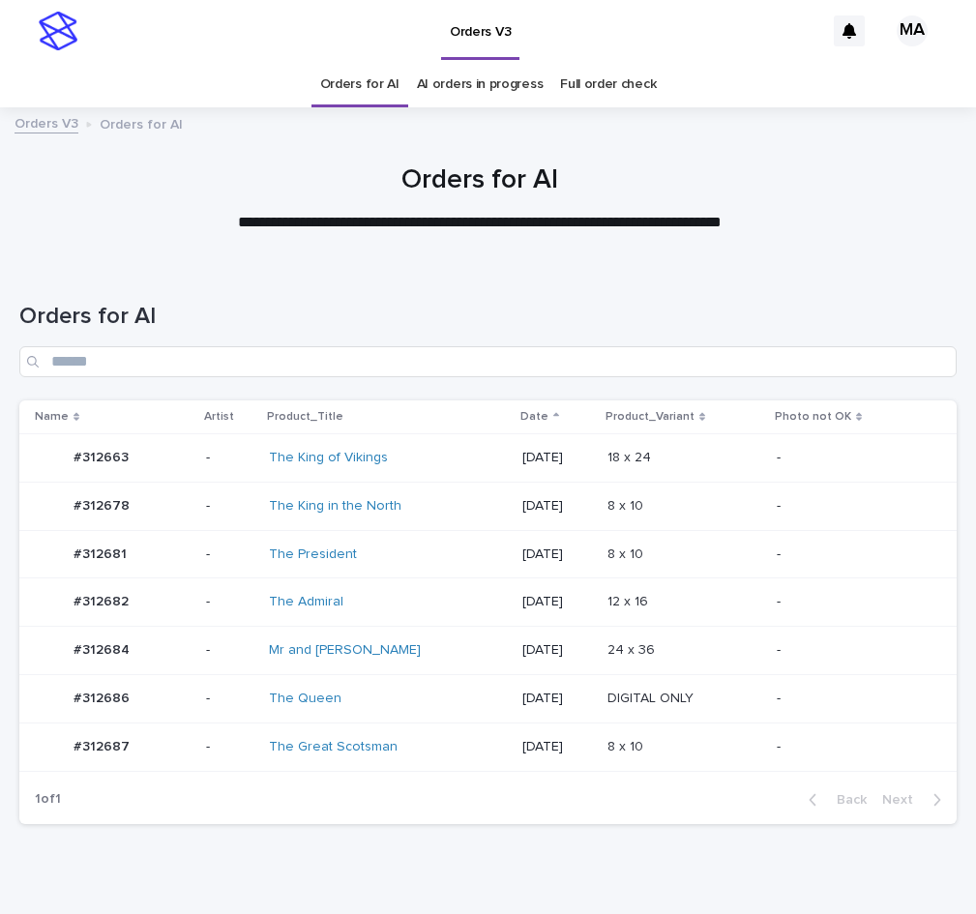
click at [721, 597] on p at bounding box center [684, 602] width 154 height 16
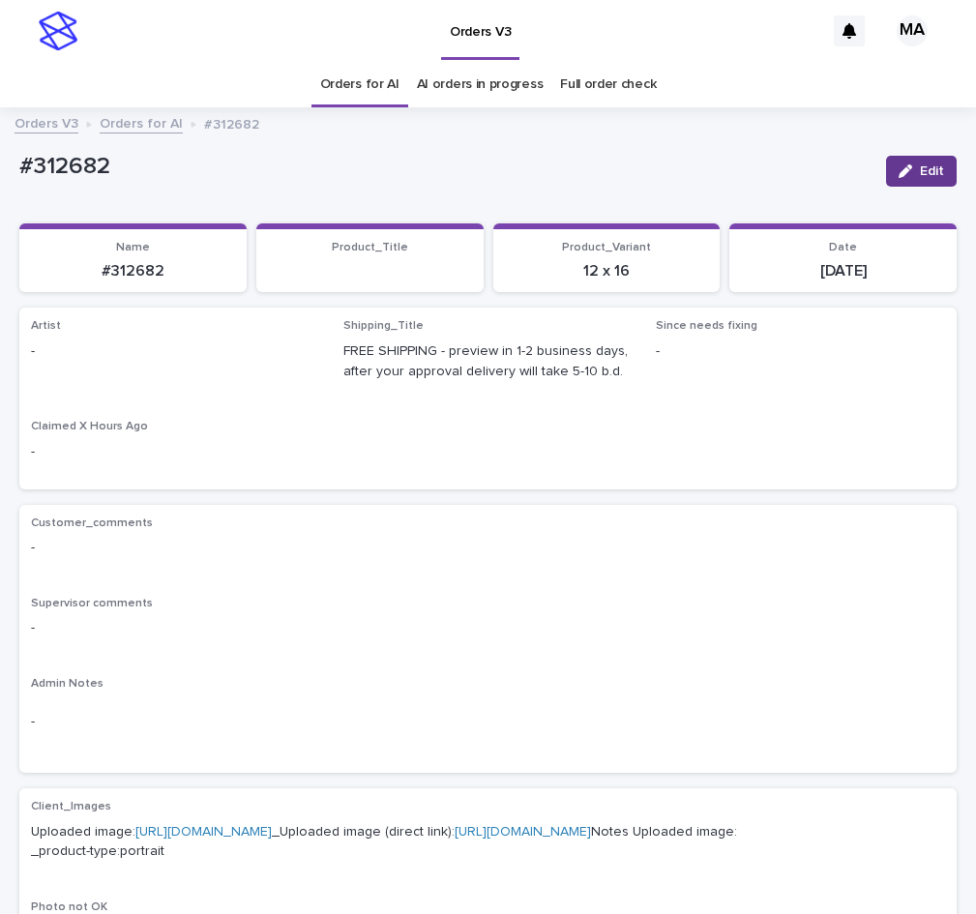
click at [920, 169] on span "Edit" at bounding box center [932, 171] width 24 height 14
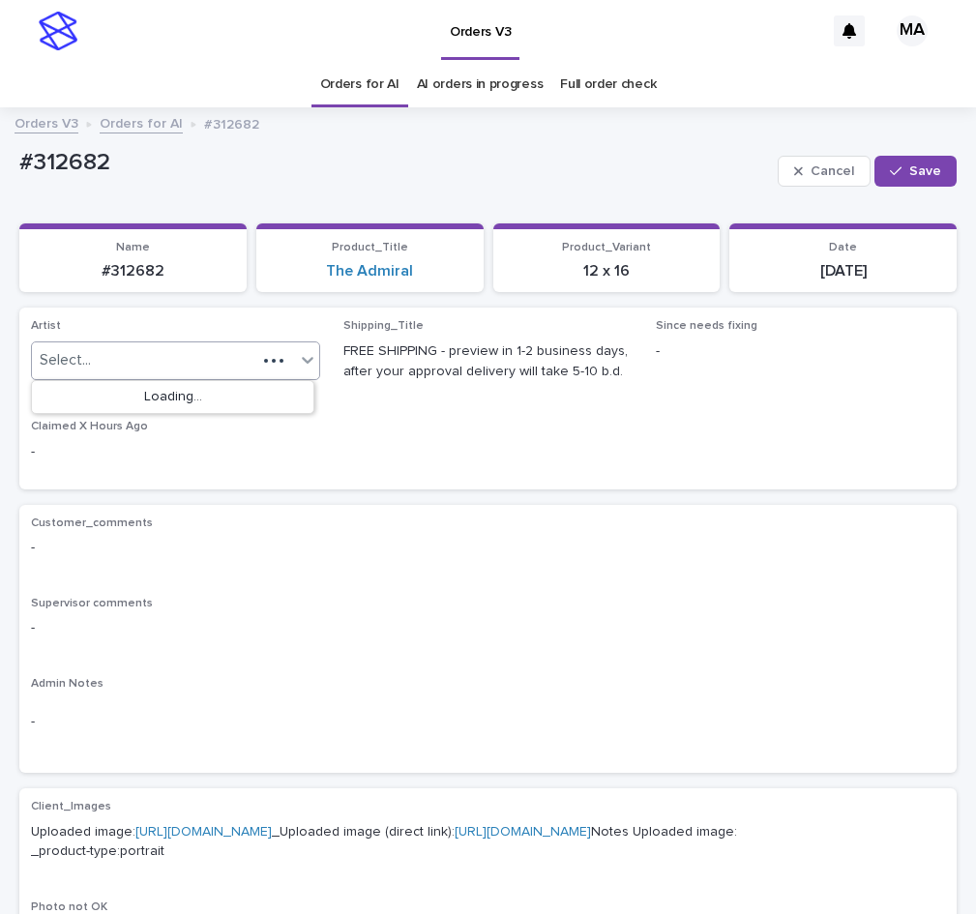
click at [95, 368] on div "Select..." at bounding box center [144, 360] width 224 height 32
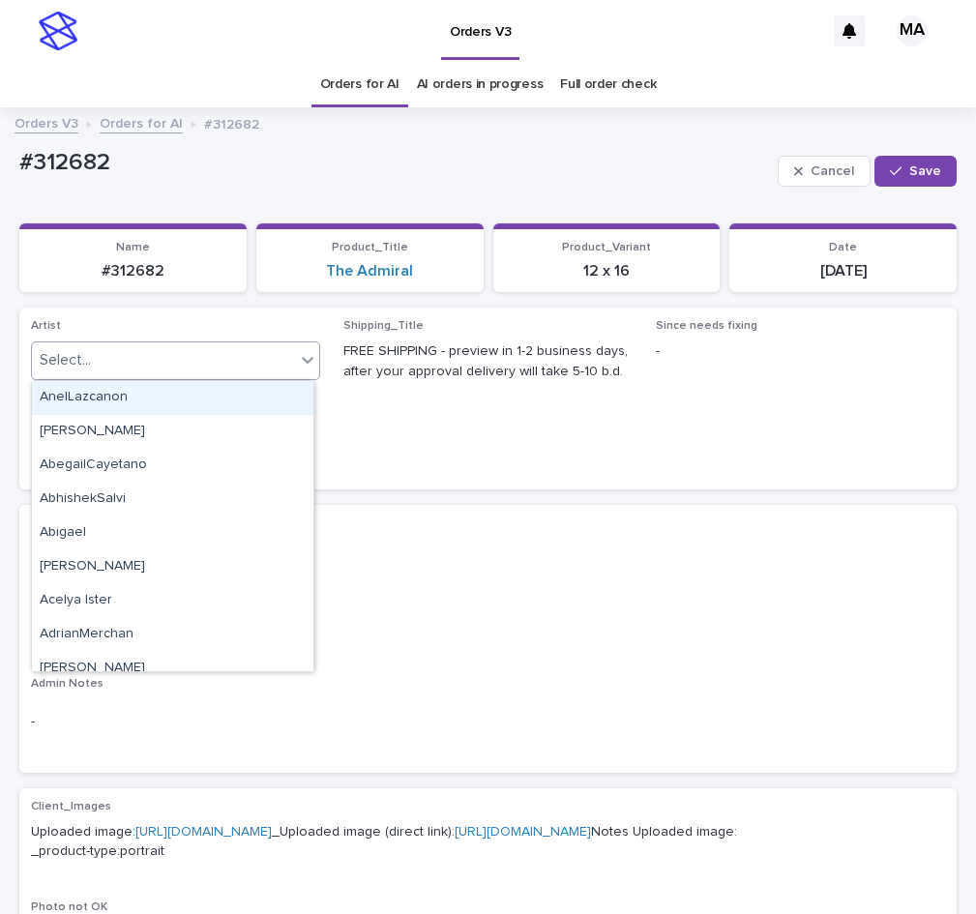
paste input "**********"
type input "**********"
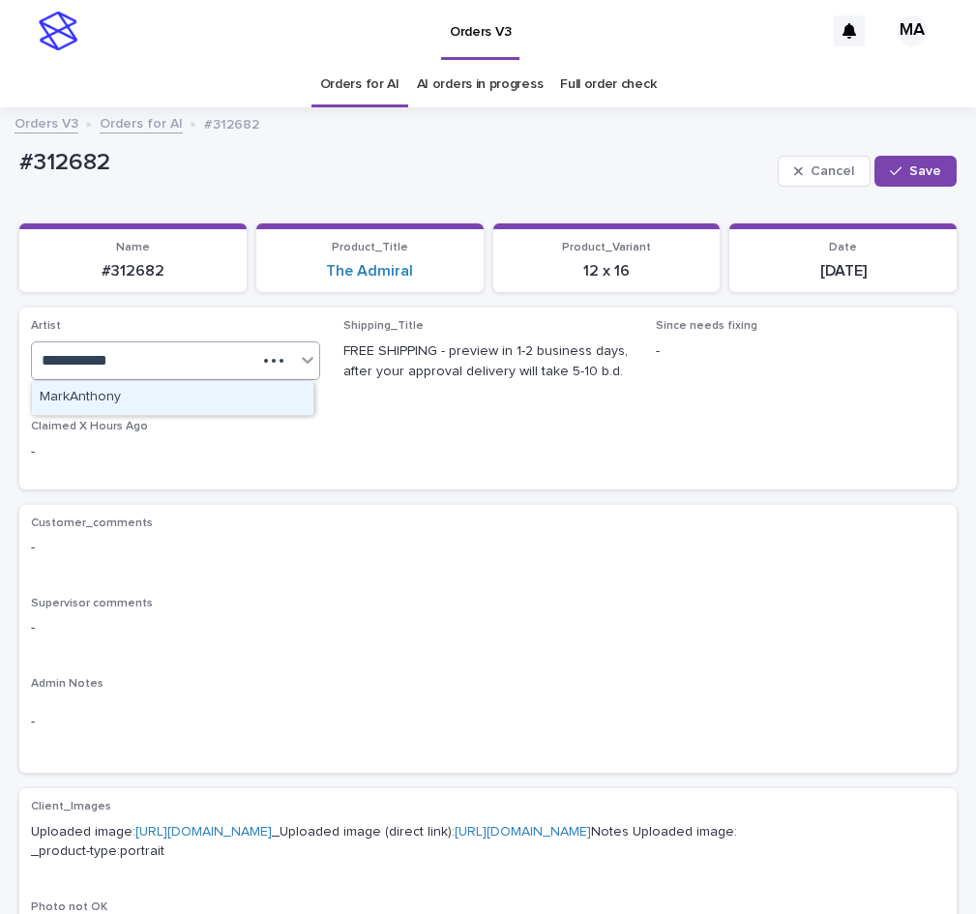
click at [98, 389] on div "MarkAnthony" at bounding box center [172, 398] width 281 height 34
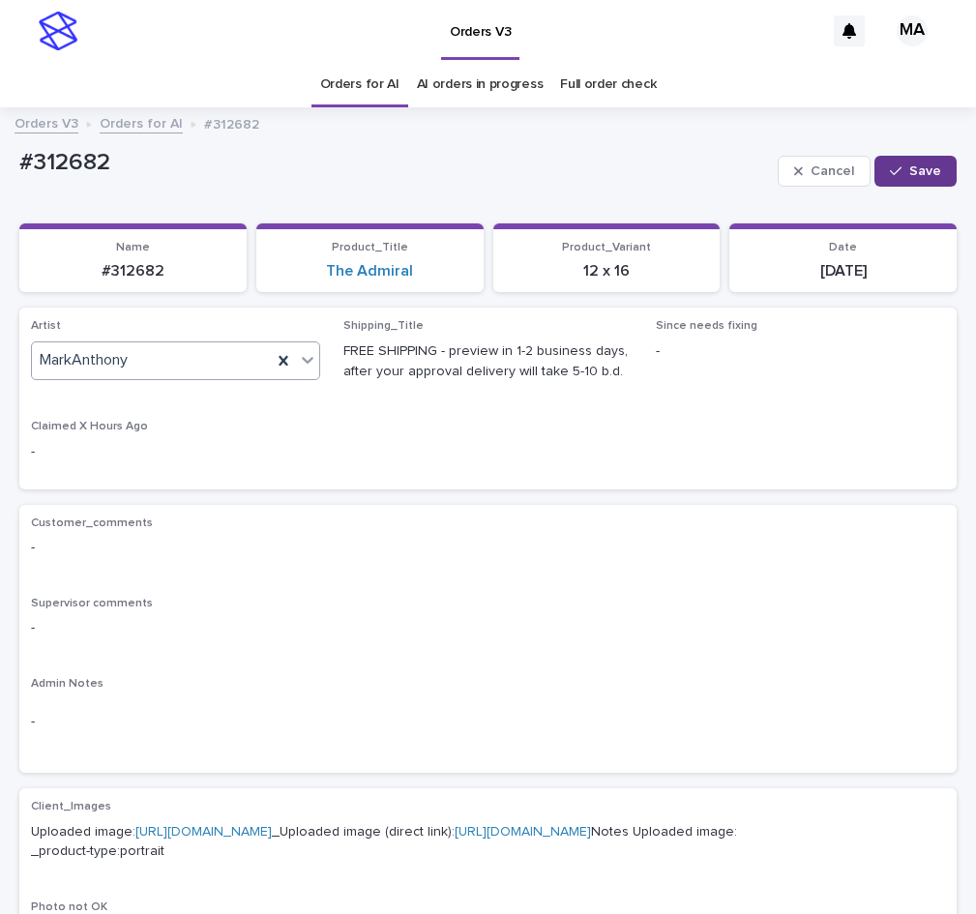
click at [877, 162] on button "Save" at bounding box center [915, 171] width 82 height 31
drag, startPoint x: 165, startPoint y: 172, endPoint x: -46, endPoint y: 172, distance: 211.8
click at [19, 172] on div "#312682" at bounding box center [444, 165] width 851 height 32
copy p "#312682"
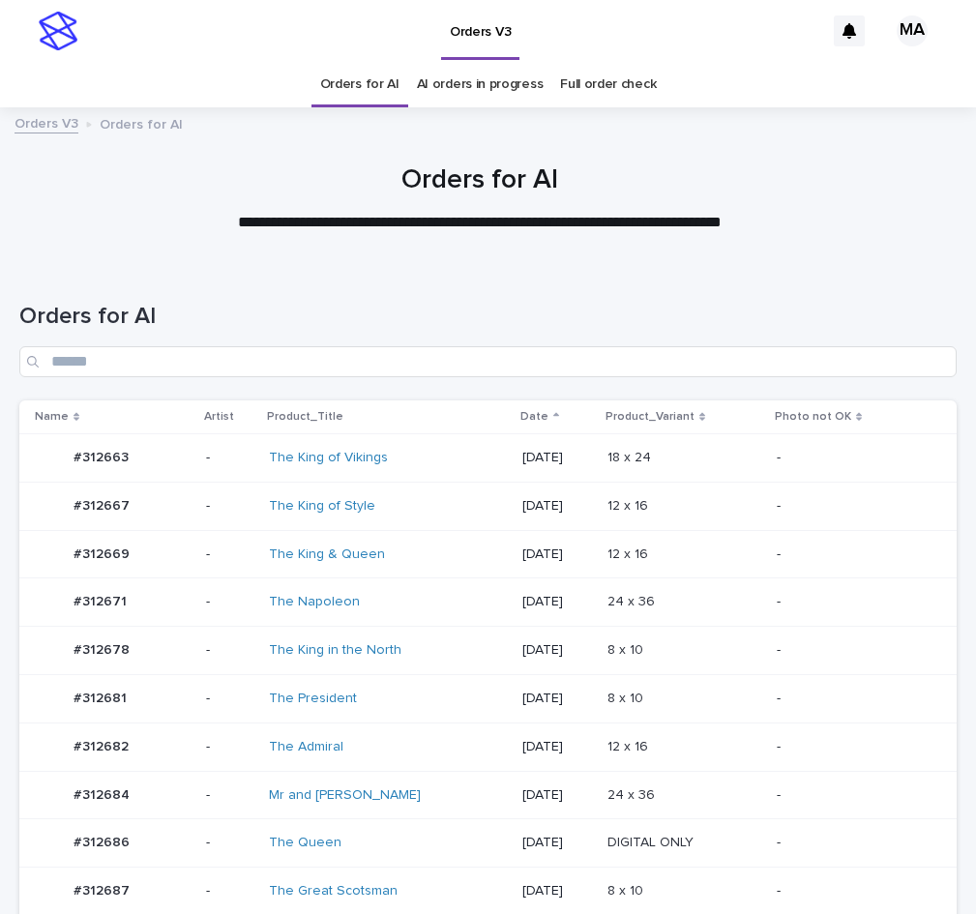
click at [745, 501] on p at bounding box center [684, 506] width 154 height 16
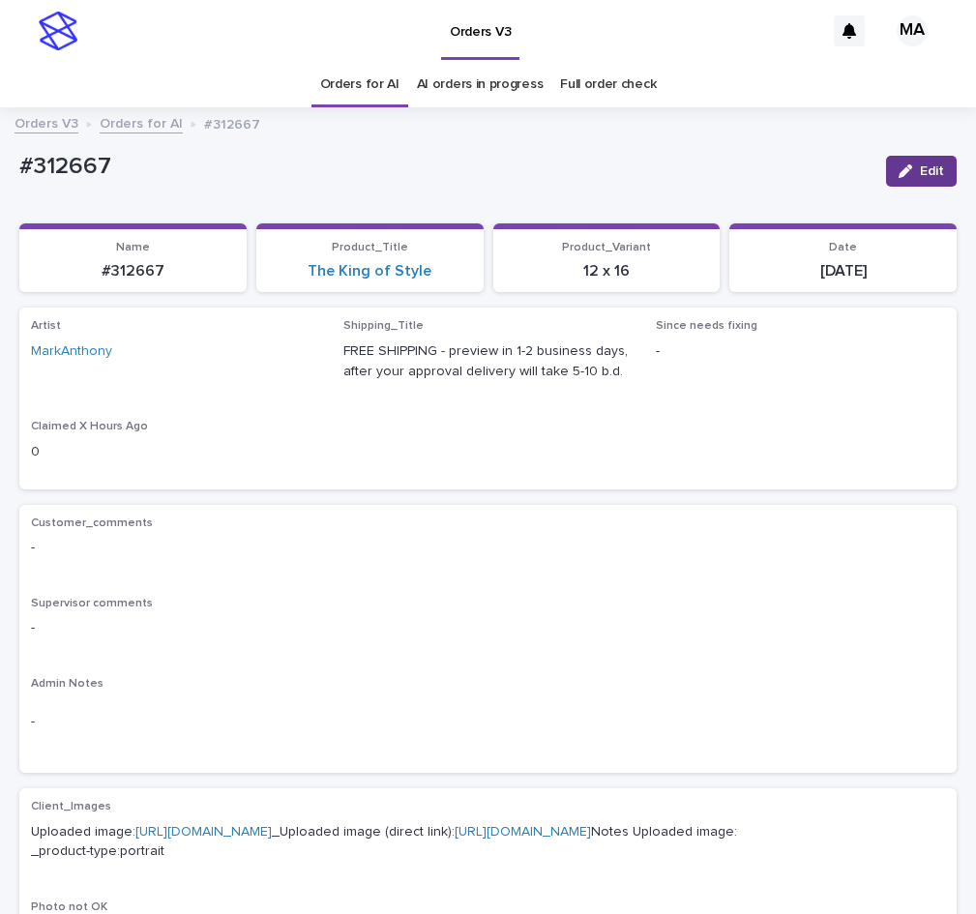
click at [898, 167] on icon "button" at bounding box center [905, 171] width 14 height 14
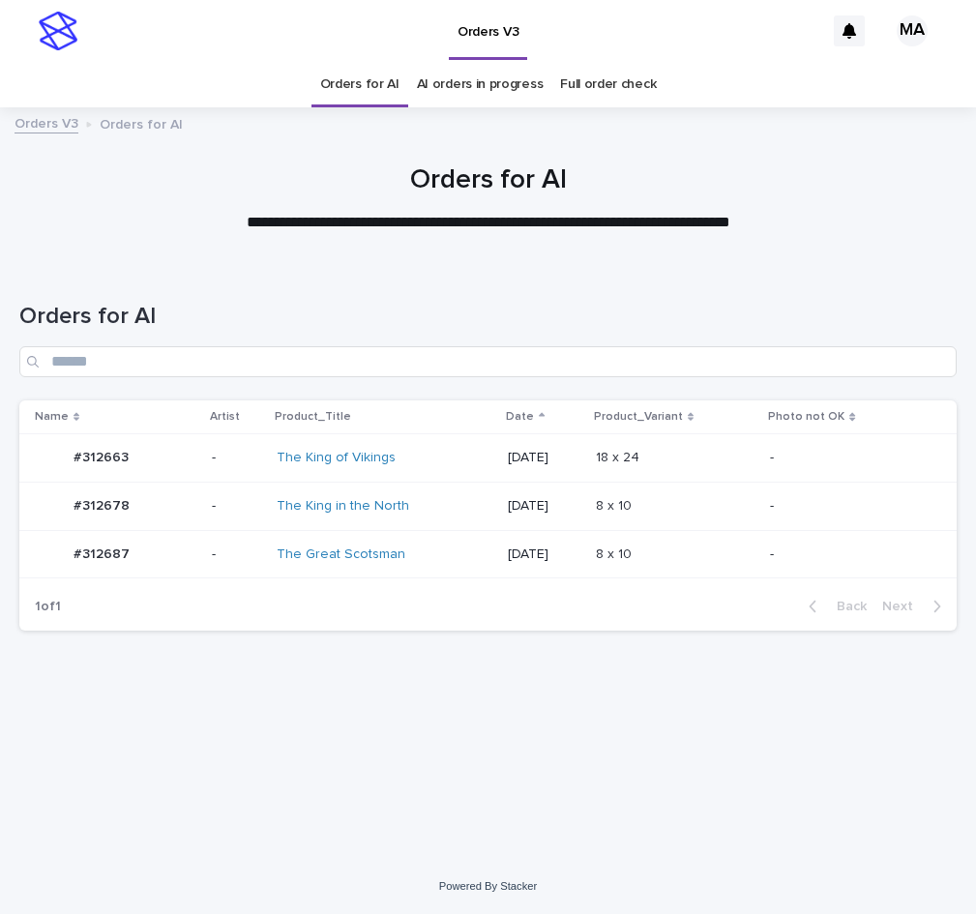
click at [711, 567] on div "8 x 10 8 x 10" at bounding box center [675, 555] width 159 height 32
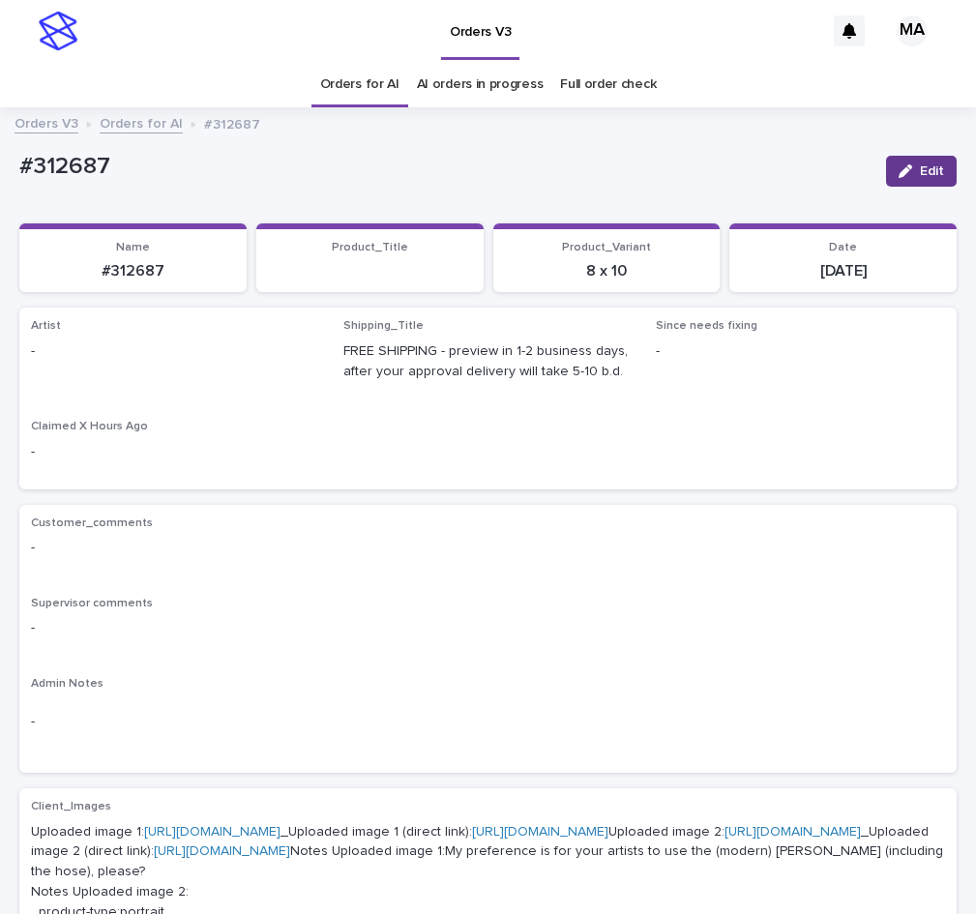
click at [920, 172] on span "Edit" at bounding box center [932, 171] width 24 height 14
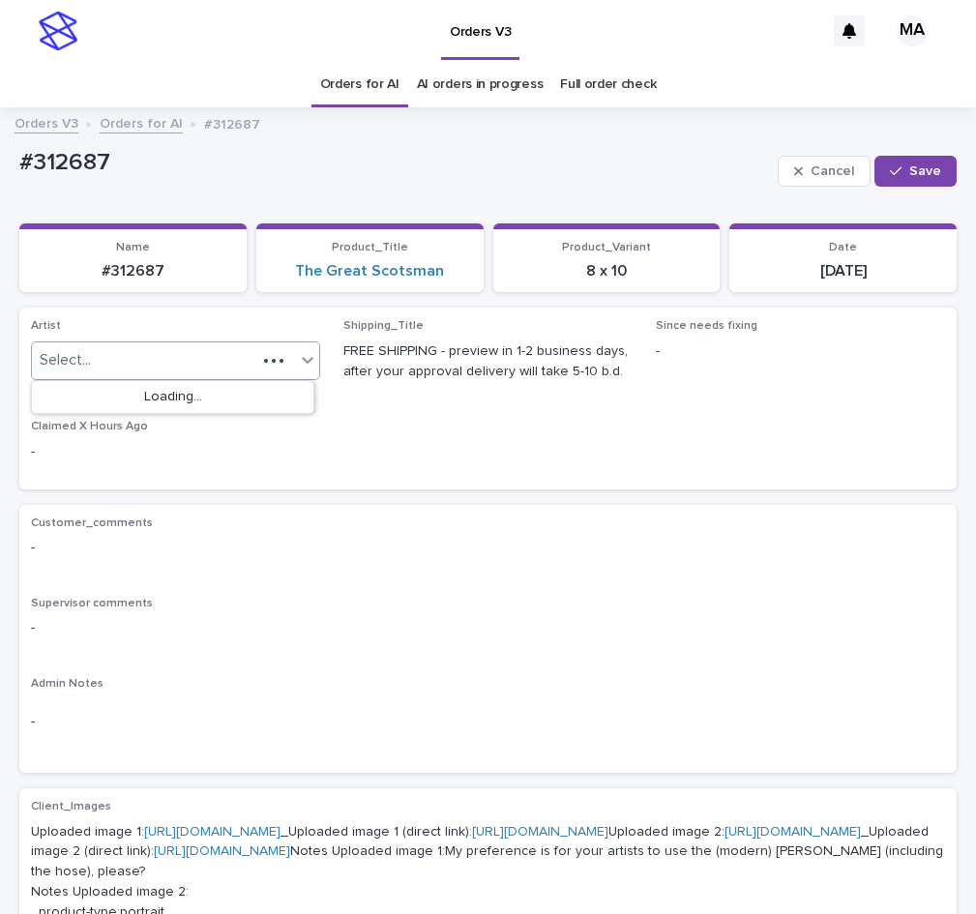
click at [199, 359] on div "Select..." at bounding box center [144, 360] width 224 height 32
paste input "**********"
type input "**********"
click at [189, 394] on div "MarkAnthony" at bounding box center [172, 398] width 281 height 34
click at [909, 167] on span "Save" at bounding box center [925, 171] width 32 height 14
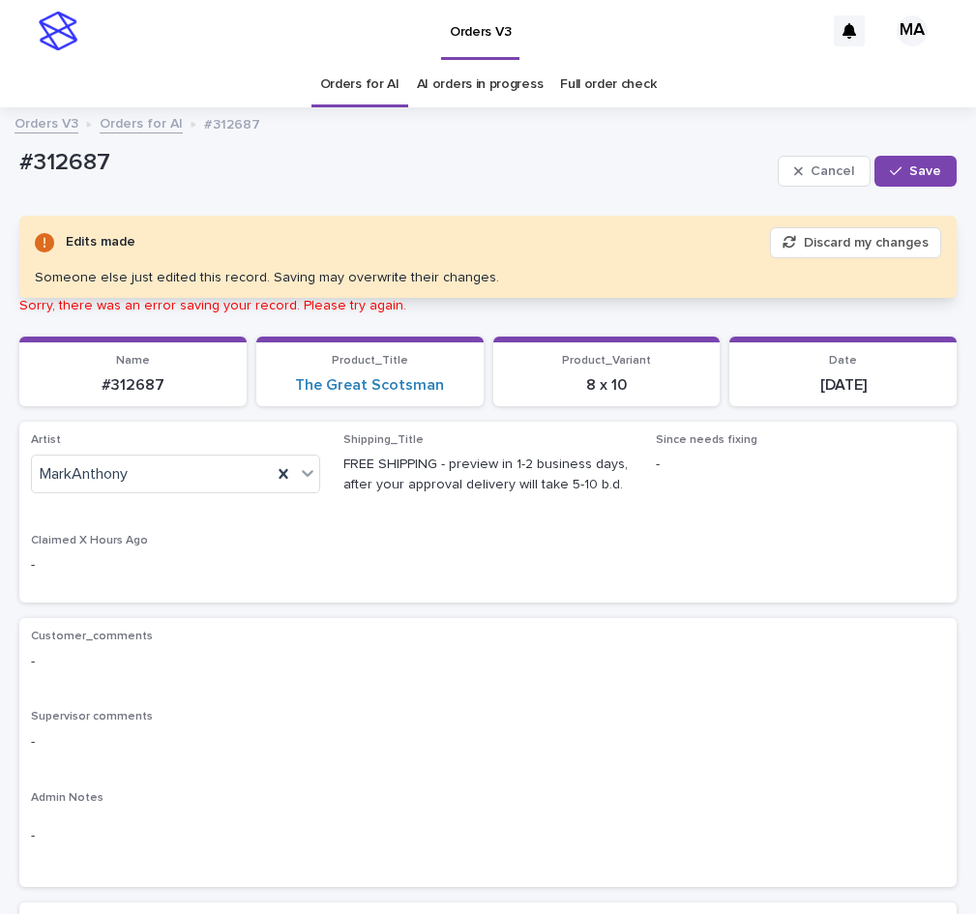
drag, startPoint x: 178, startPoint y: 175, endPoint x: 156, endPoint y: 174, distance: 22.3
click at [156, 174] on p "#312687" at bounding box center [394, 163] width 751 height 28
drag, startPoint x: 158, startPoint y: 170, endPoint x: 10, endPoint y: 170, distance: 148.0
click at [19, 170] on div "#312687" at bounding box center [394, 161] width 751 height 32
copy p "#312687"
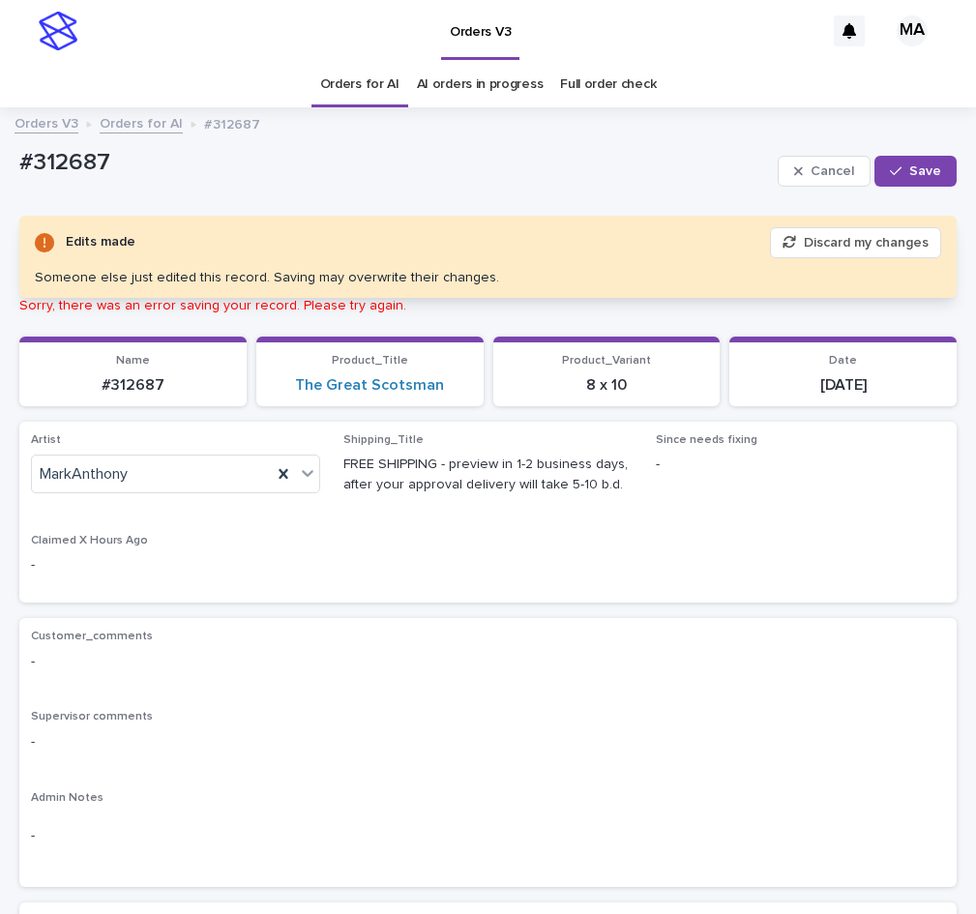
click at [592, 142] on div "#312687 Cancel Save" at bounding box center [487, 171] width 937 height 58
click at [475, 159] on p "#312687" at bounding box center [394, 163] width 751 height 28
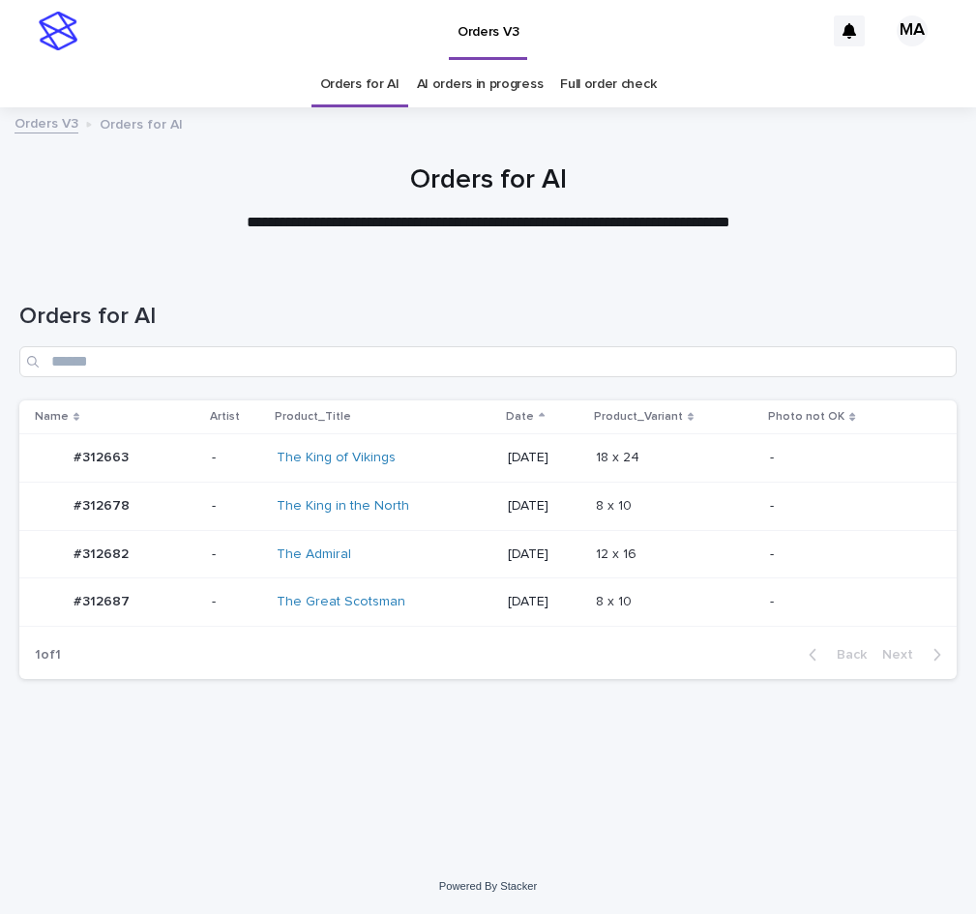
click at [727, 486] on td "8 x 10 8 x 10" at bounding box center [675, 506] width 174 height 48
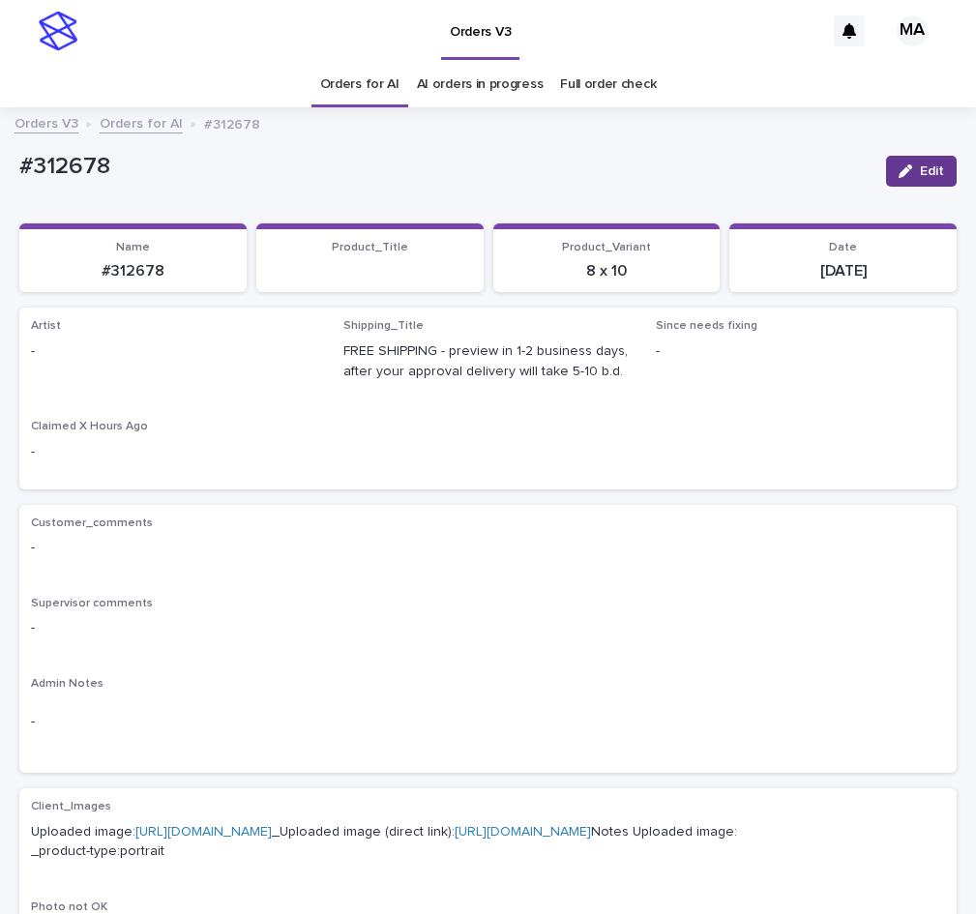
click at [920, 164] on span "Edit" at bounding box center [932, 171] width 24 height 14
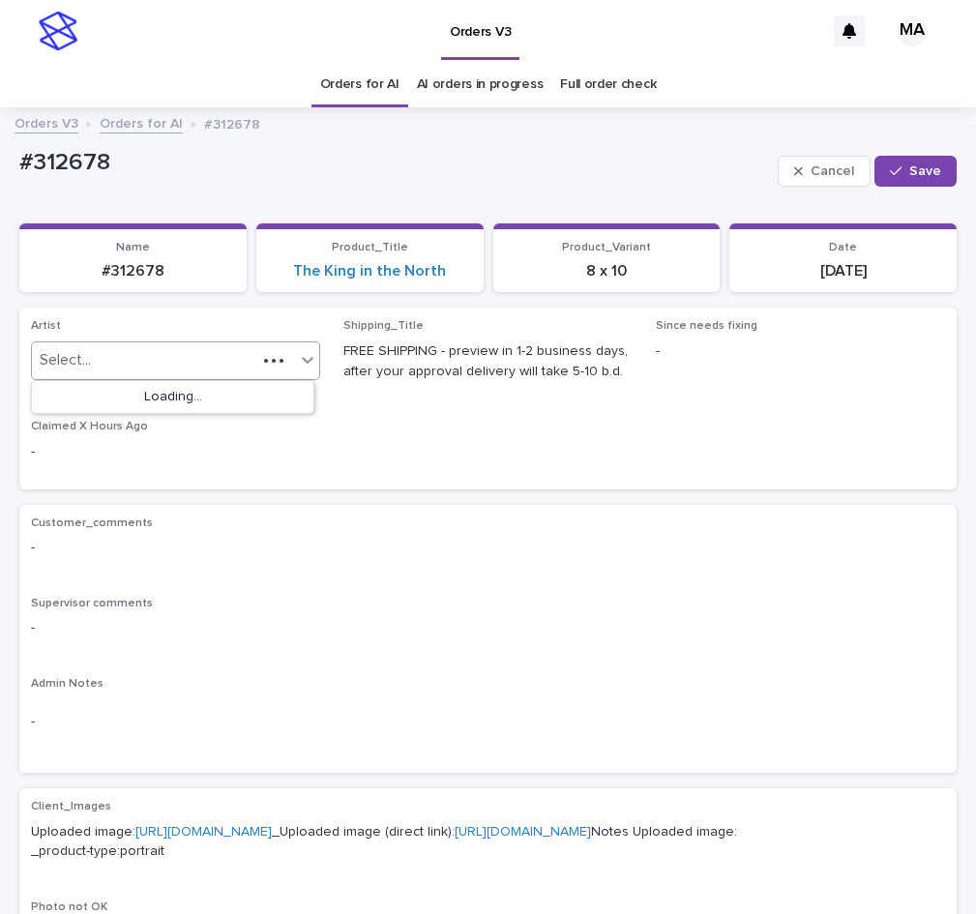
click at [156, 372] on div "Select..." at bounding box center [144, 360] width 224 height 32
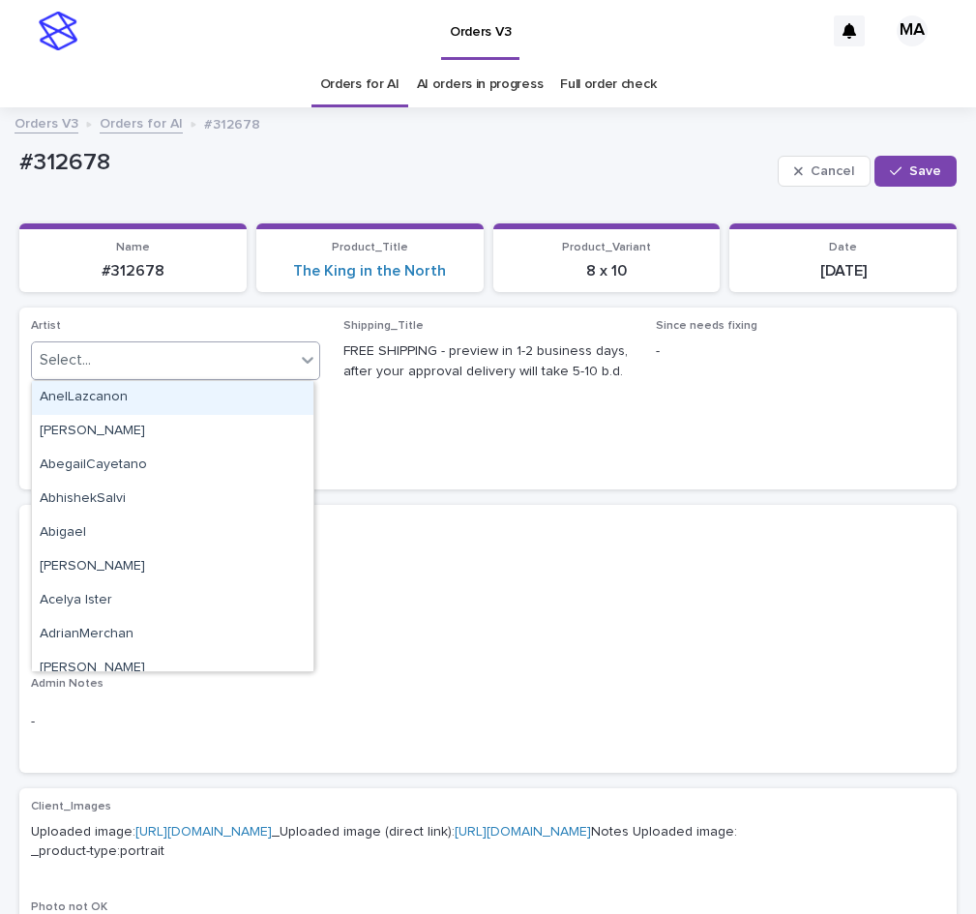
paste input "**********"
type input "**********"
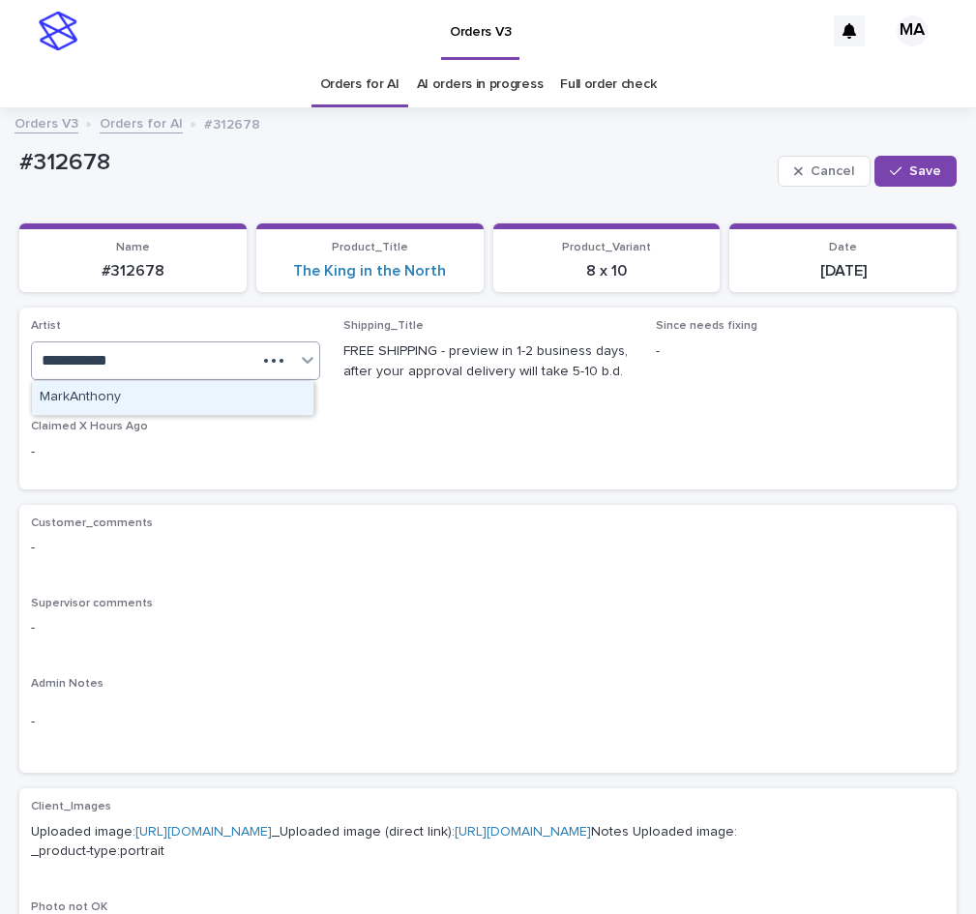
drag, startPoint x: 154, startPoint y: 400, endPoint x: 464, endPoint y: 309, distance: 323.5
click at [148, 402] on div "MarkAnthony" at bounding box center [172, 398] width 281 height 34
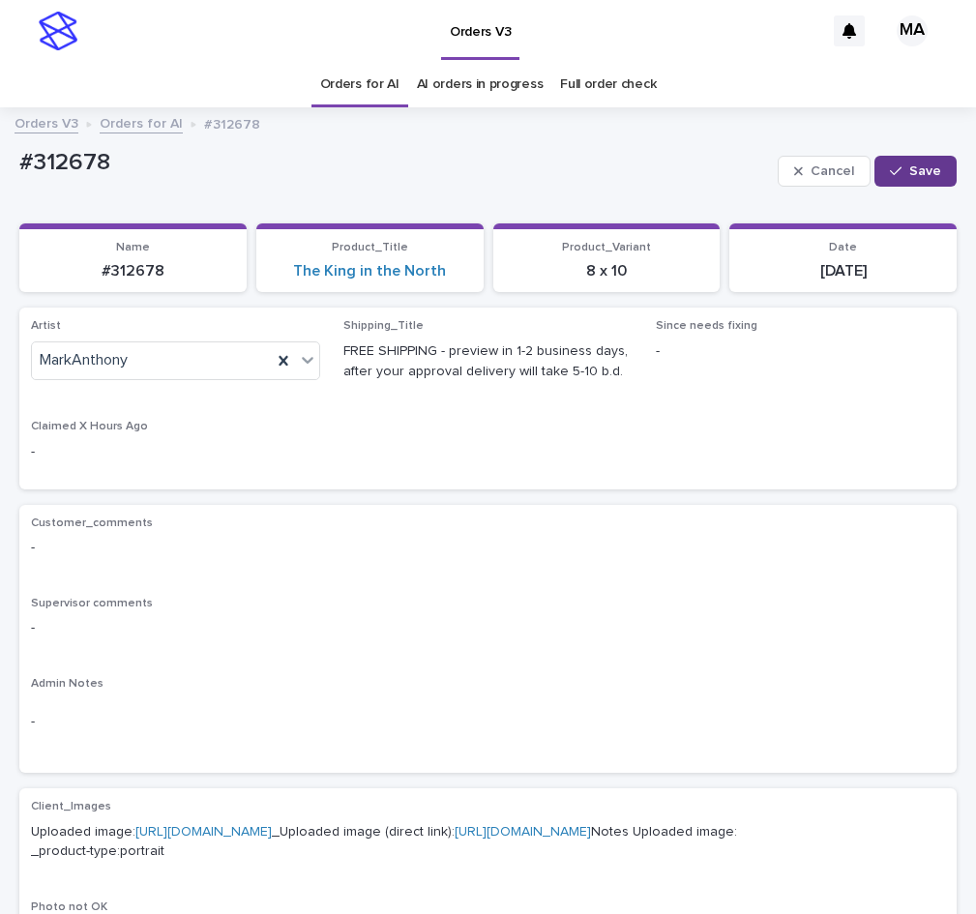
click at [909, 172] on span "Save" at bounding box center [925, 171] width 32 height 14
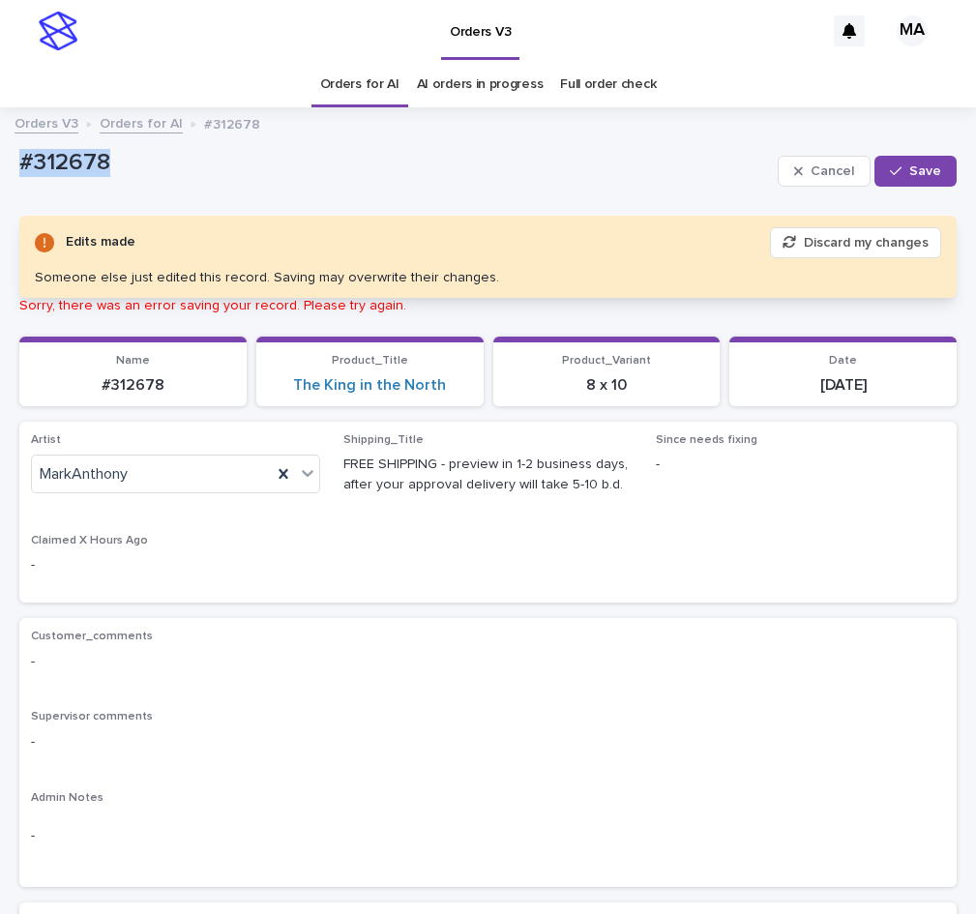
drag, startPoint x: 164, startPoint y: 174, endPoint x: -88, endPoint y: 173, distance: 252.4
click at [19, 173] on div "#312678" at bounding box center [394, 161] width 751 height 32
copy p "#312678"
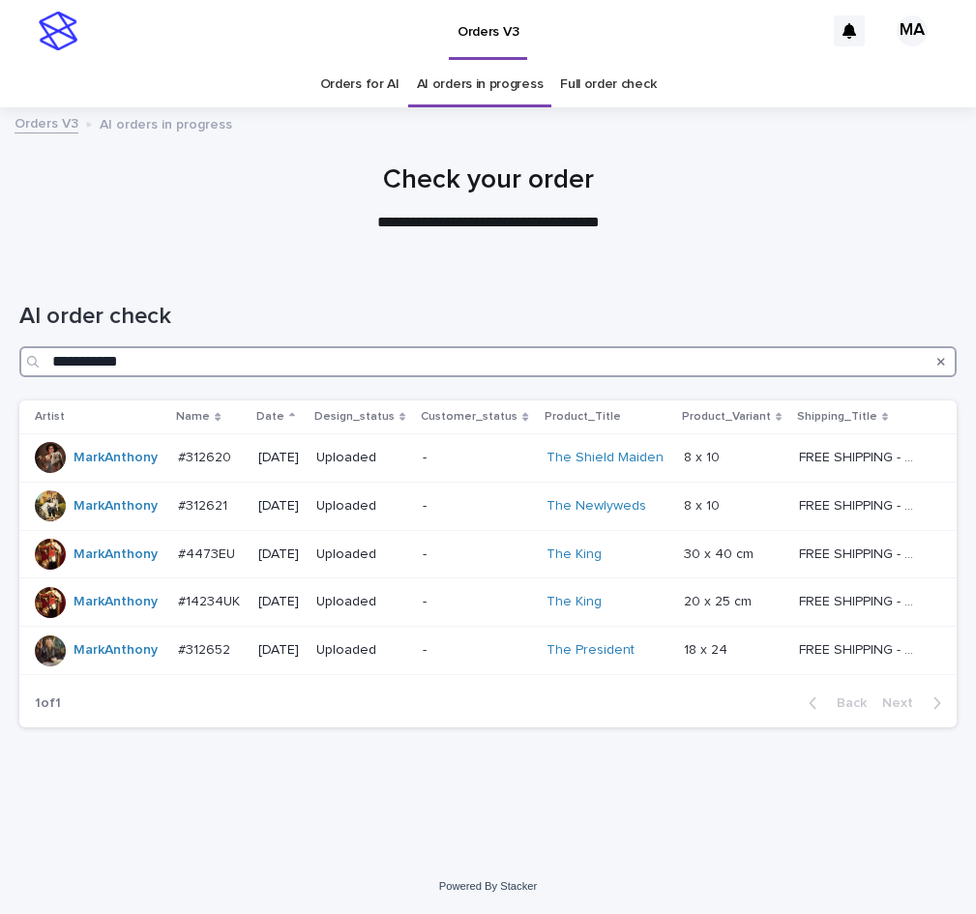
drag, startPoint x: 154, startPoint y: 362, endPoint x: 15, endPoint y: 363, distance: 138.3
click at [19, 363] on input "**********" at bounding box center [487, 361] width 937 height 31
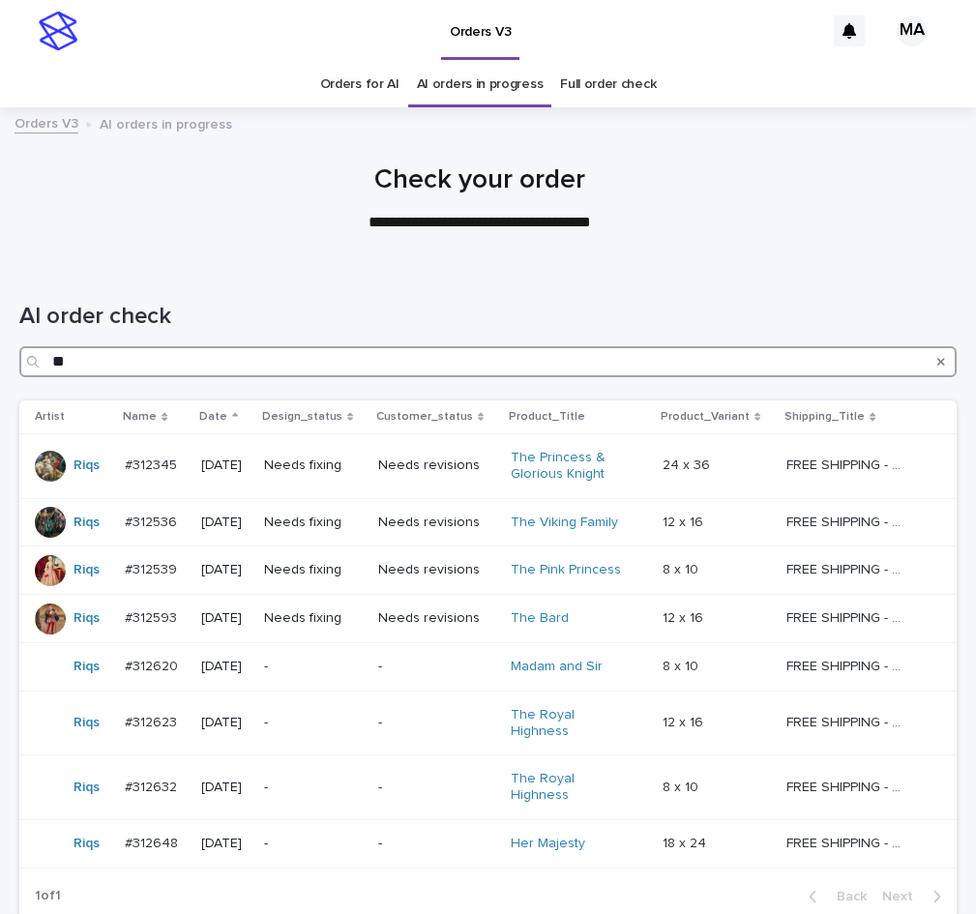
type input "*"
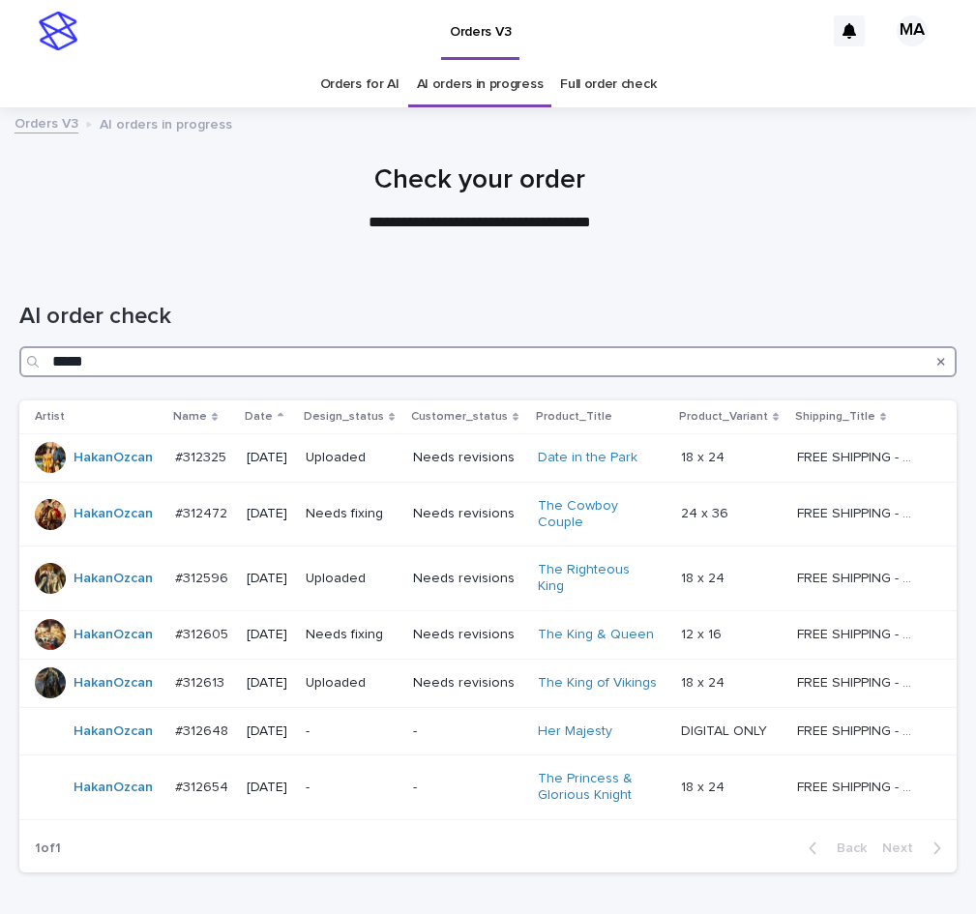
drag, startPoint x: 127, startPoint y: 364, endPoint x: -50, endPoint y: 364, distance: 177.0
click at [19, 364] on input "*****" at bounding box center [487, 361] width 937 height 31
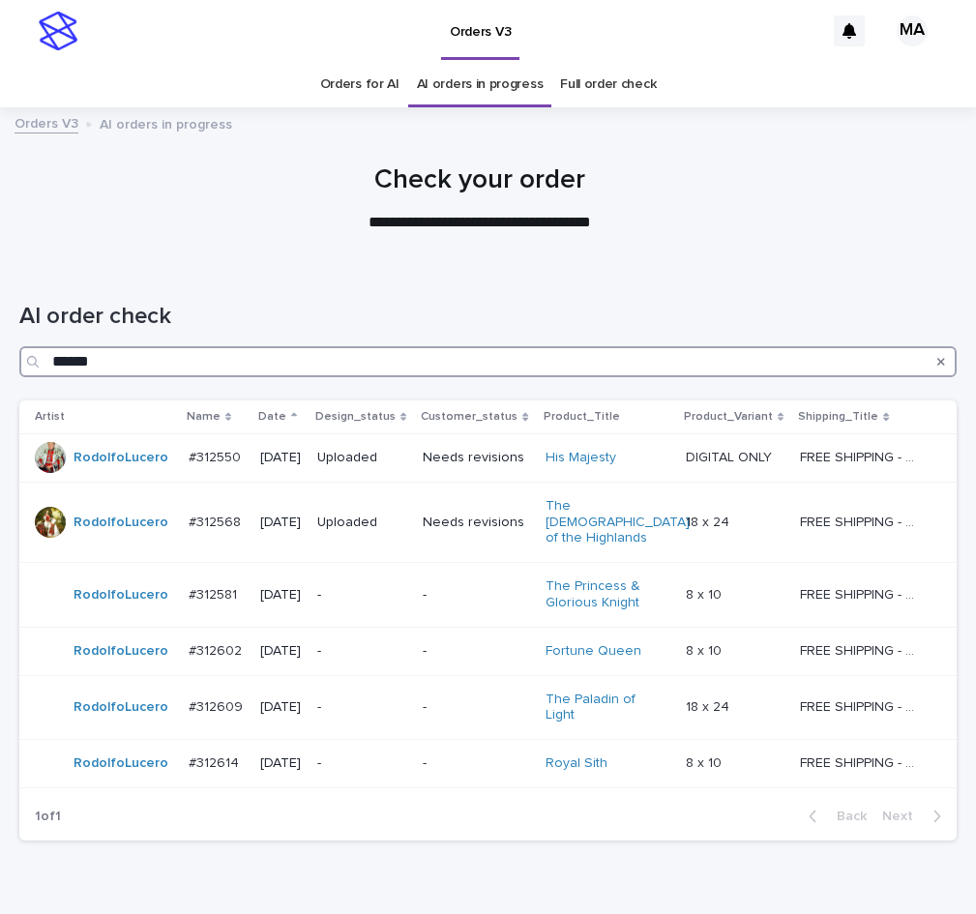
drag, startPoint x: 120, startPoint y: 366, endPoint x: -1, endPoint y: 367, distance: 120.9
click at [19, 367] on input "******" at bounding box center [487, 361] width 937 height 31
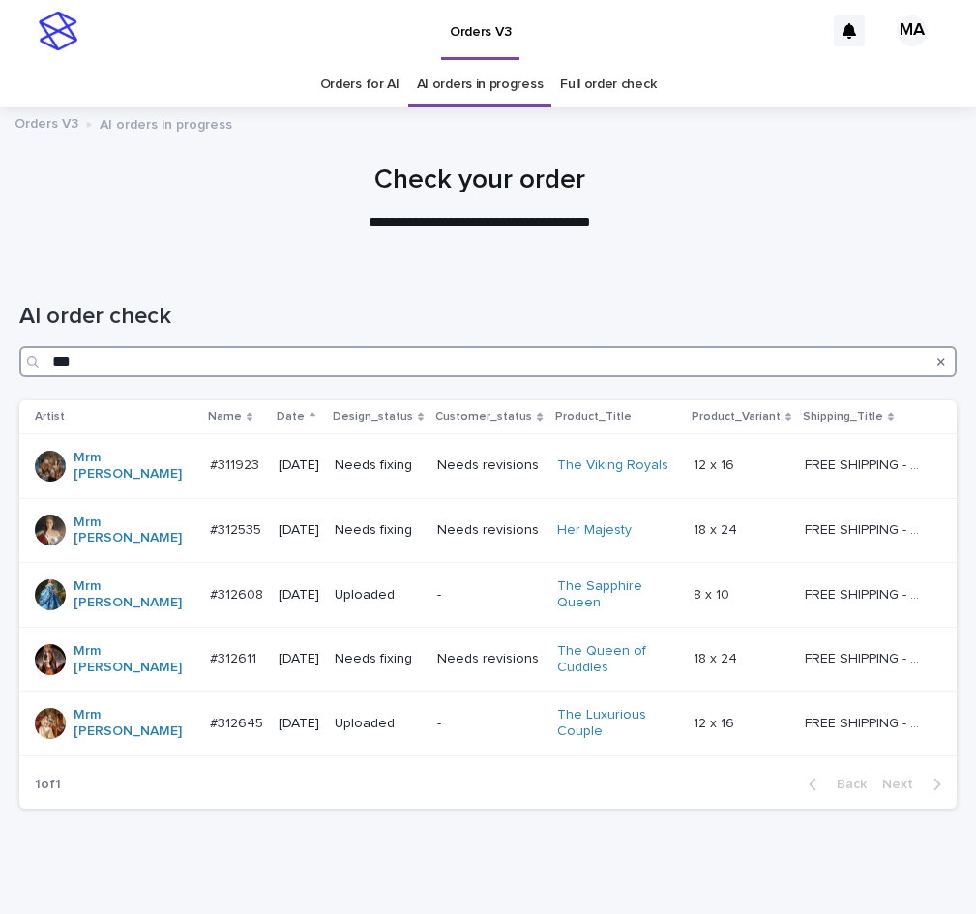
drag, startPoint x: 110, startPoint y: 358, endPoint x: 47, endPoint y: 375, distance: 65.2
click at [47, 375] on input "***" at bounding box center [487, 361] width 937 height 31
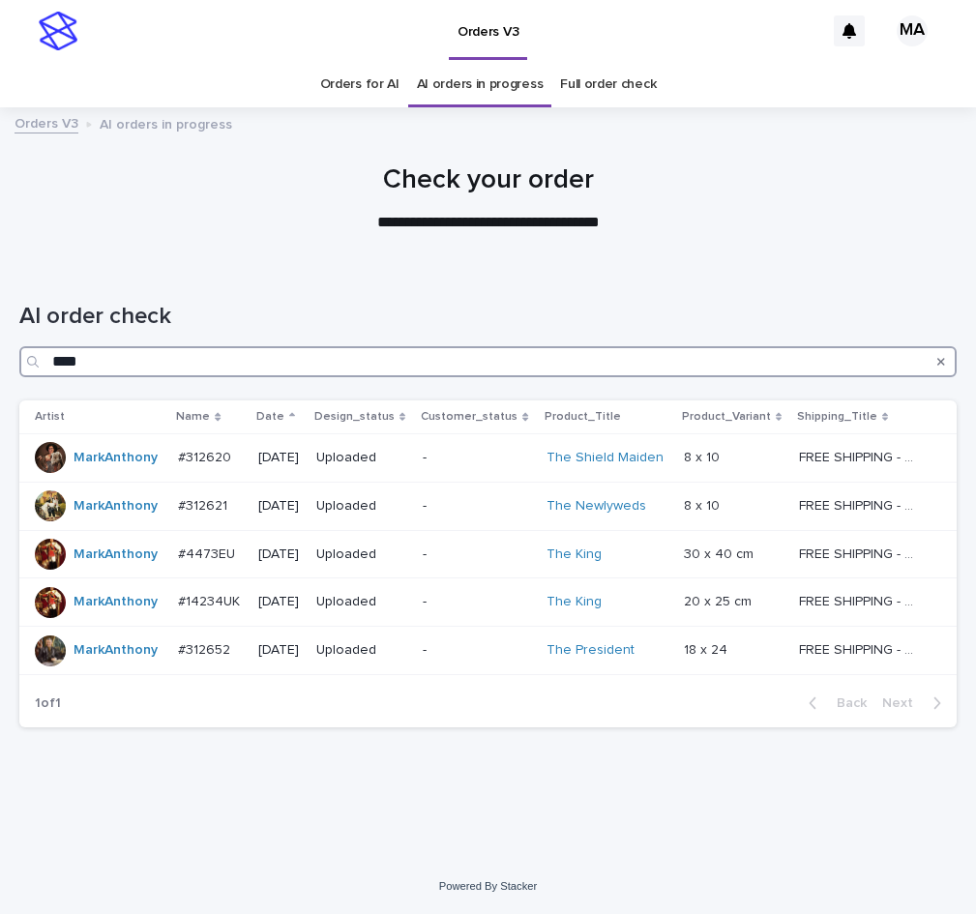
type input "****"
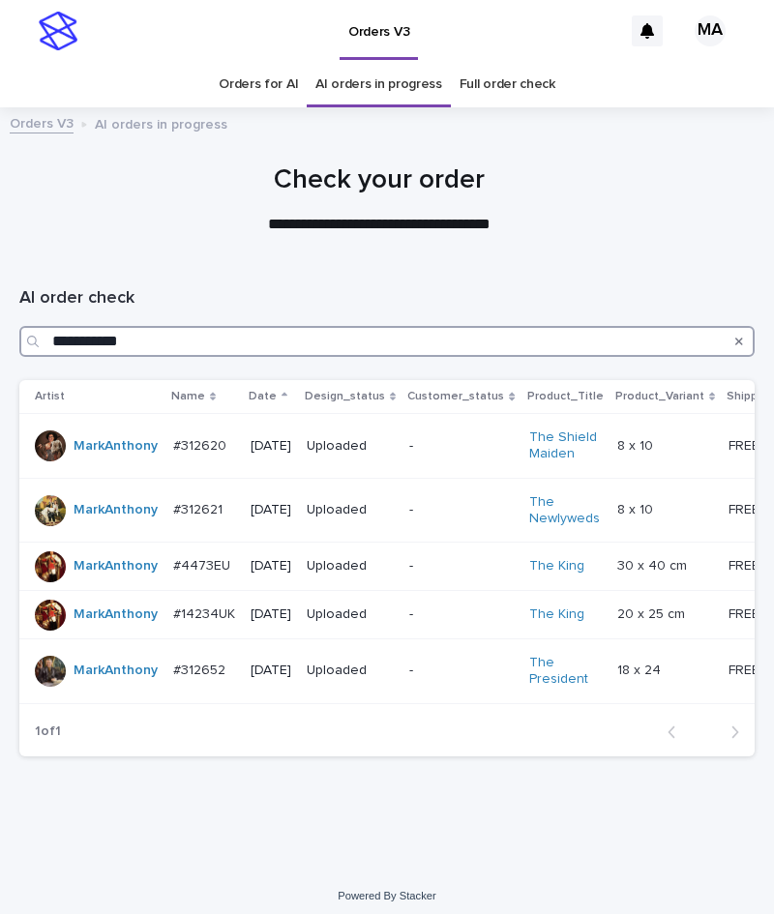
drag, startPoint x: 263, startPoint y: 347, endPoint x: -32, endPoint y: 352, distance: 295.0
click at [19, 352] on input "**********" at bounding box center [386, 341] width 735 height 31
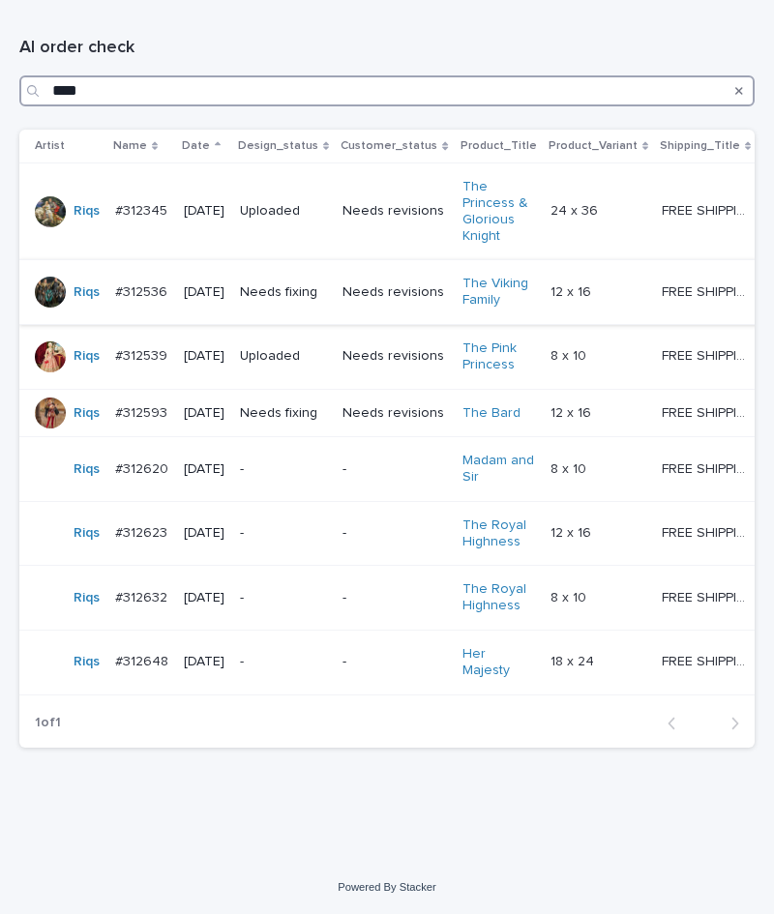
scroll to position [24, 0]
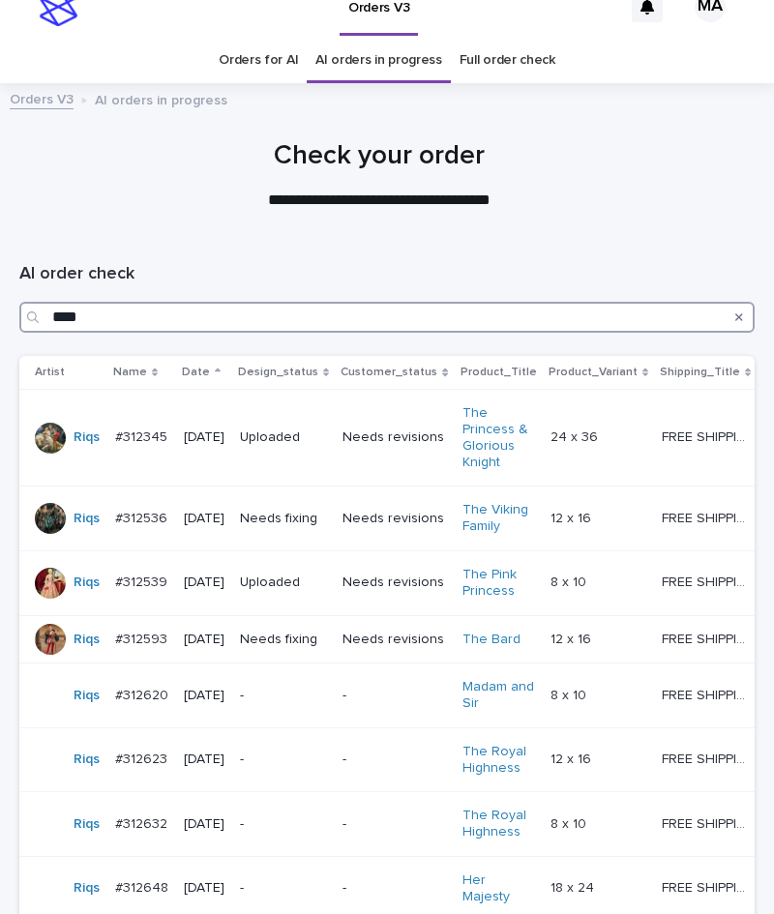
drag, startPoint x: 100, startPoint y: 320, endPoint x: -81, endPoint y: 313, distance: 181.0
click at [19, 313] on input "****" at bounding box center [386, 317] width 735 height 31
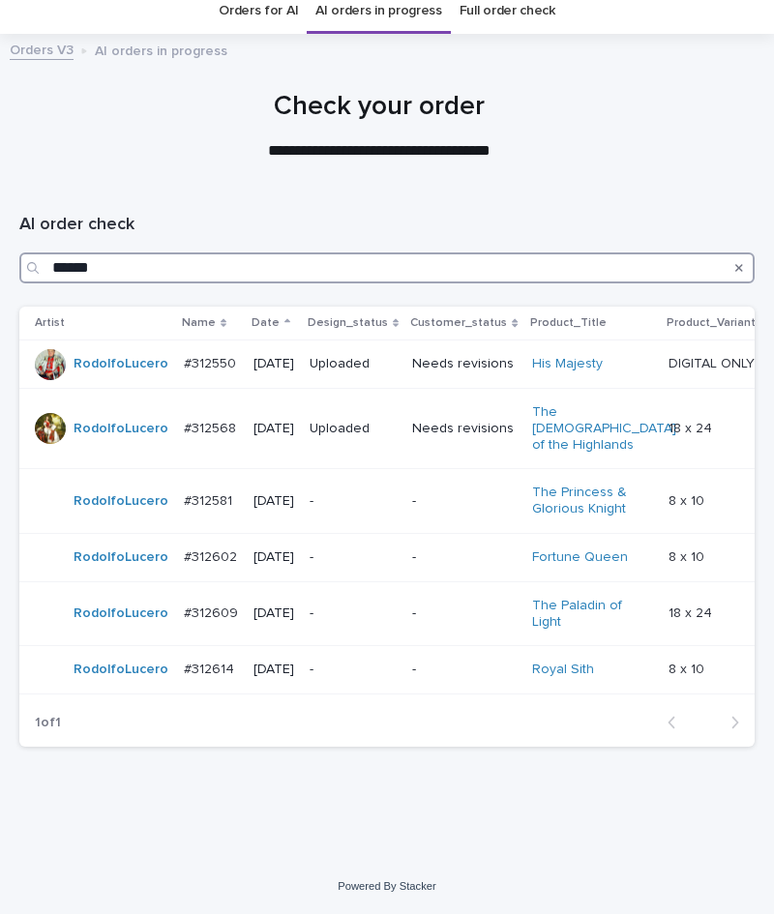
scroll to position [9, 0]
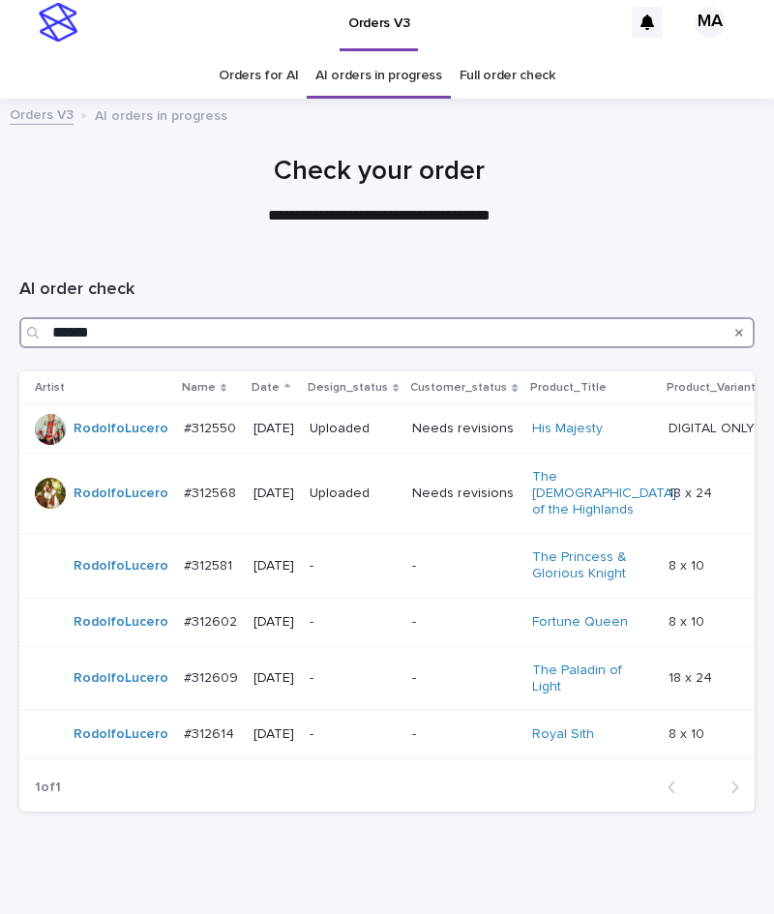
drag, startPoint x: 32, startPoint y: 329, endPoint x: -16, endPoint y: 329, distance: 48.4
click at [19, 329] on input "******" at bounding box center [386, 332] width 735 height 31
drag, startPoint x: 117, startPoint y: 334, endPoint x: -28, endPoint y: 338, distance: 145.1
click at [19, 338] on input "******" at bounding box center [386, 332] width 735 height 31
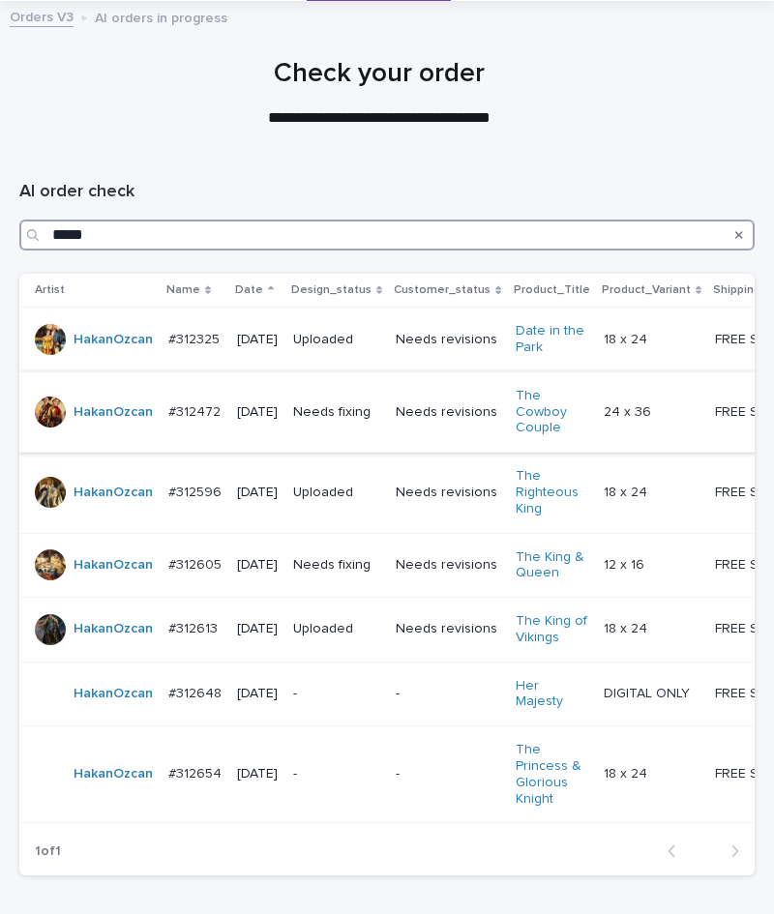
scroll to position [89, 0]
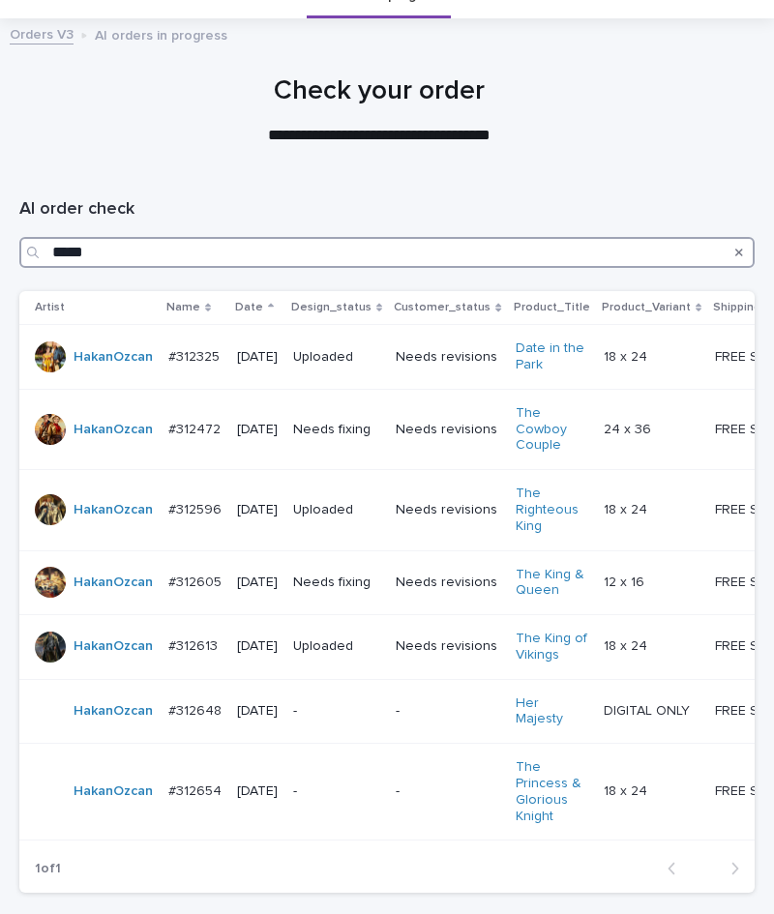
drag, startPoint x: 60, startPoint y: 255, endPoint x: -46, endPoint y: 255, distance: 106.4
click at [19, 255] on input "*****" at bounding box center [386, 252] width 735 height 31
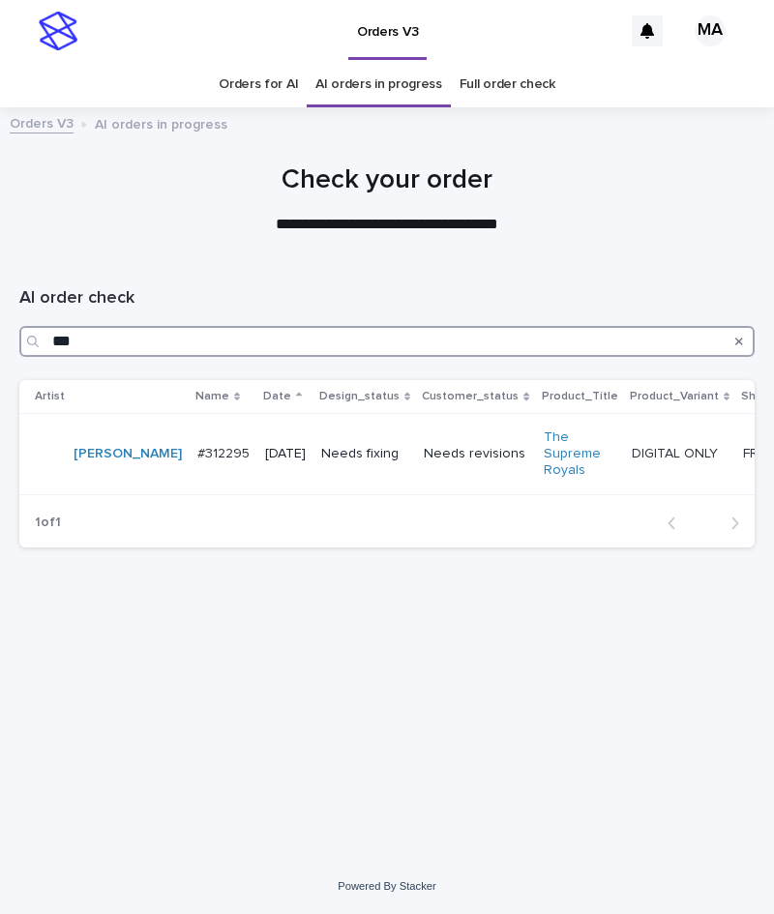
type input "***"
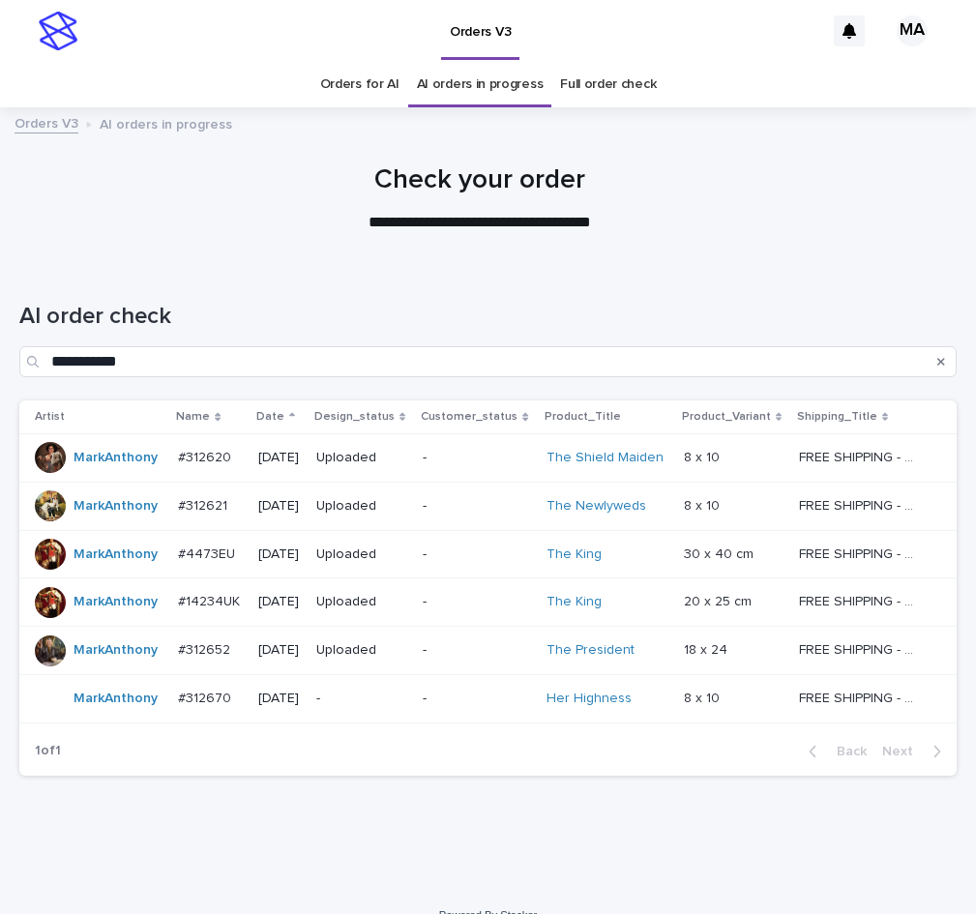
click at [507, 707] on div "-" at bounding box center [477, 699] width 108 height 32
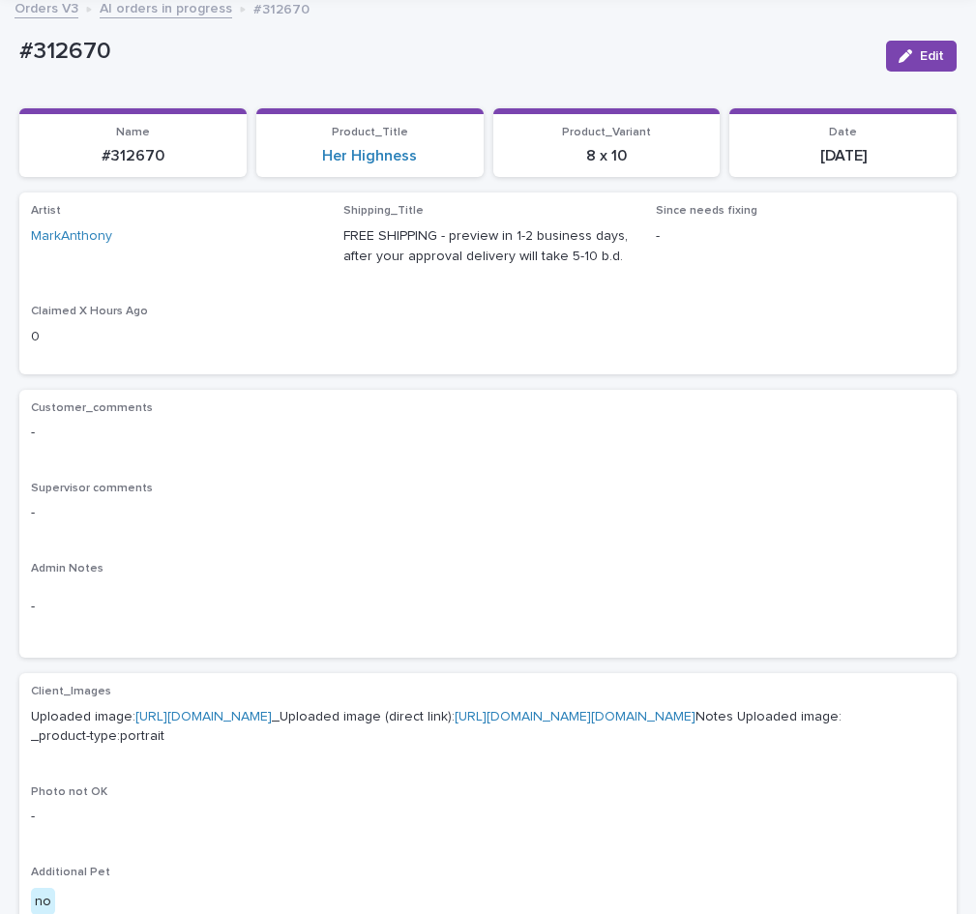
scroll to position [244, 0]
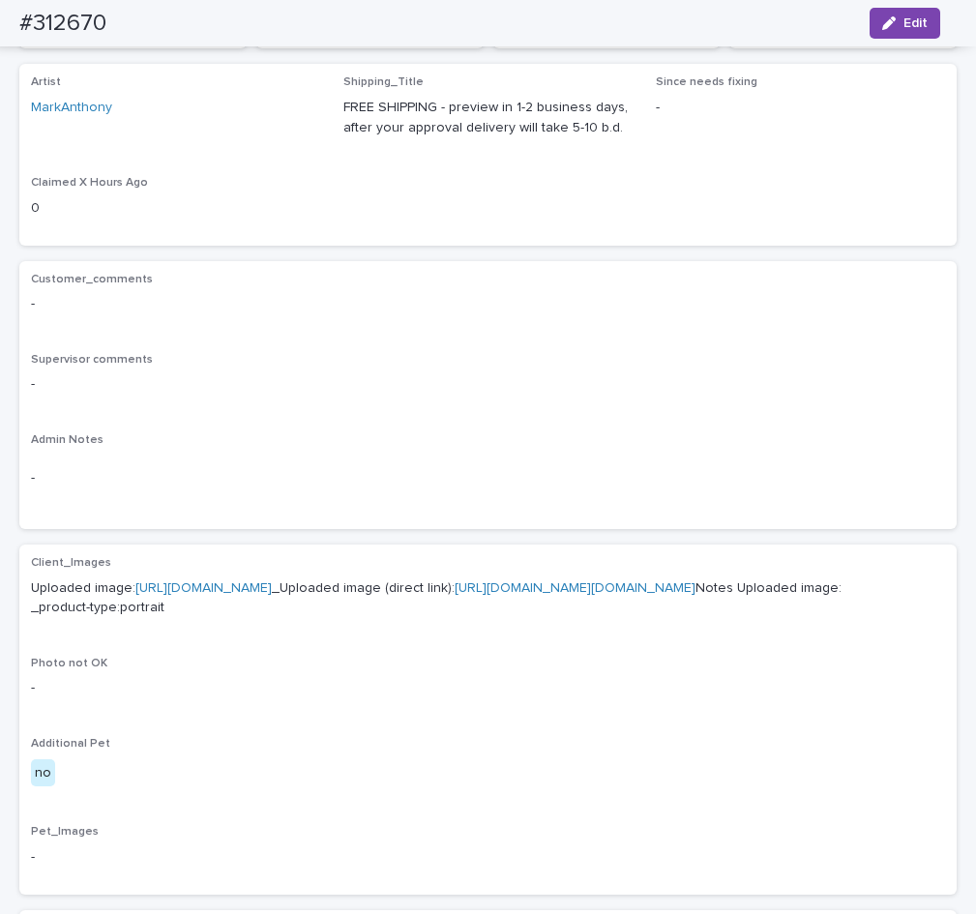
click at [272, 587] on link "[URL][DOMAIN_NAME]" at bounding box center [203, 588] width 136 height 14
click at [365, 216] on div "Artist MarkAnthony Shipping_Title FREE SHIPPING - preview in 1-2 business days,…" at bounding box center [488, 154] width 914 height 158
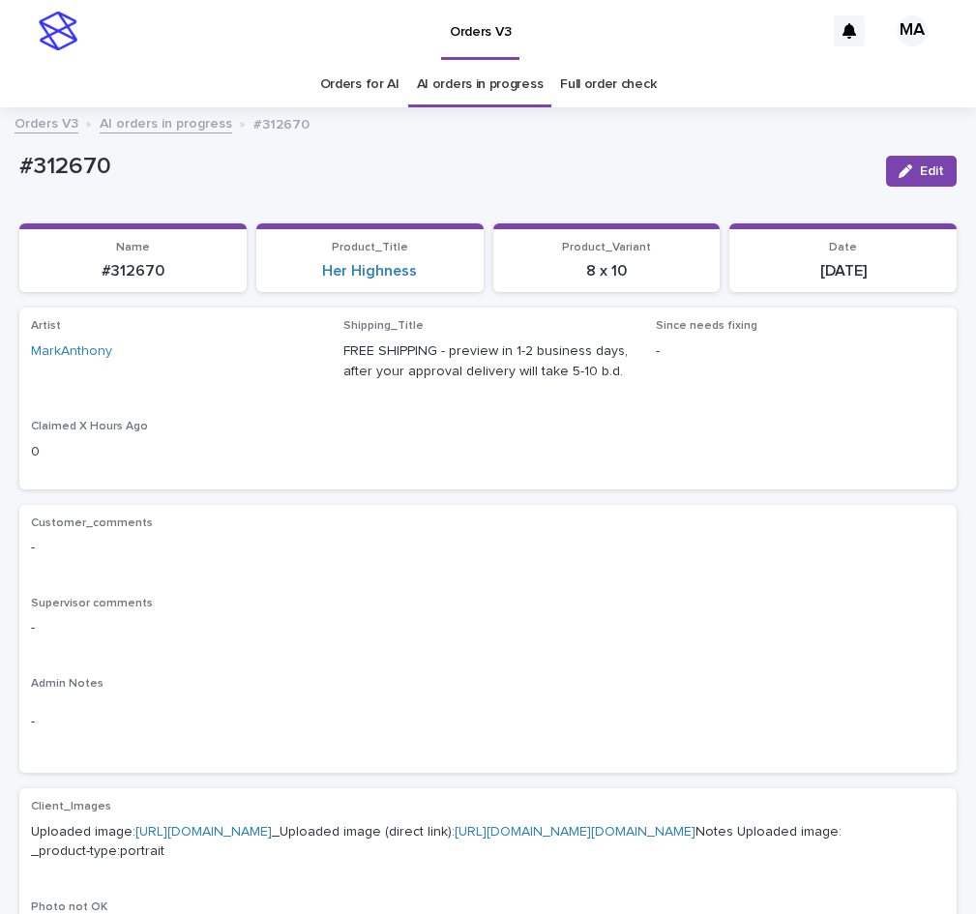
click at [158, 128] on link "AI orders in progress" at bounding box center [166, 122] width 132 height 22
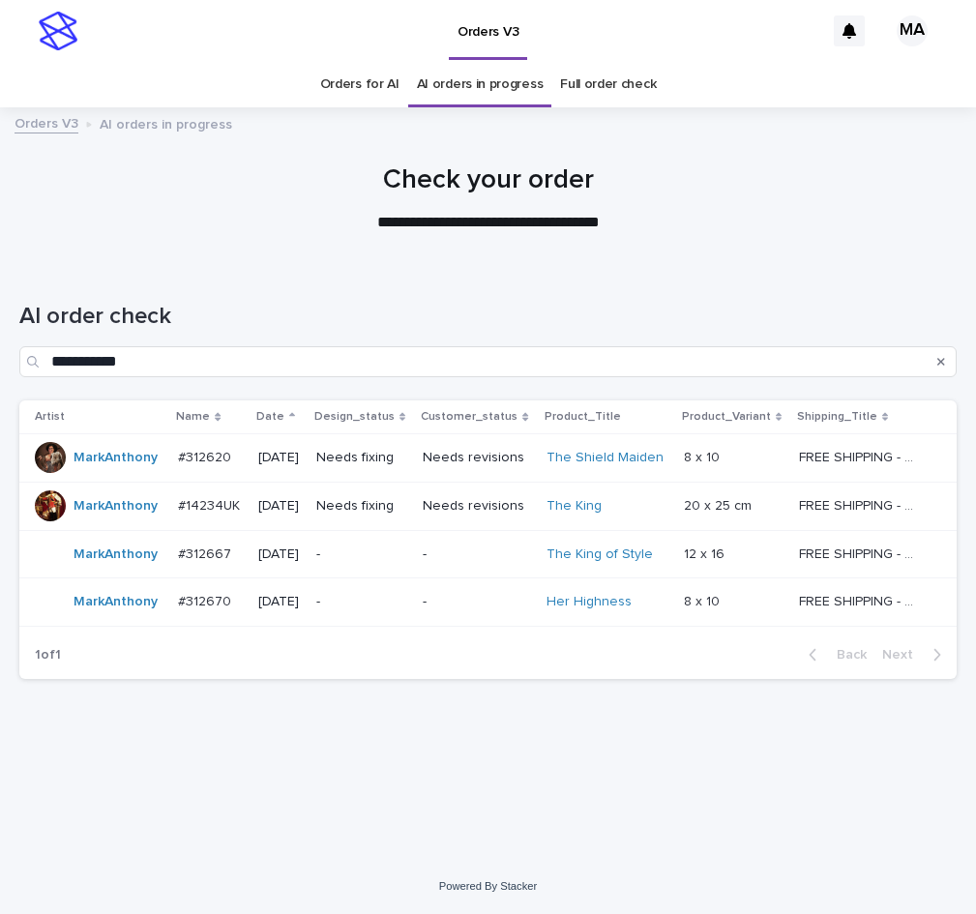
click at [331, 748] on div "**********" at bounding box center [488, 537] width 957 height 546
click at [748, 458] on p at bounding box center [734, 458] width 100 height 16
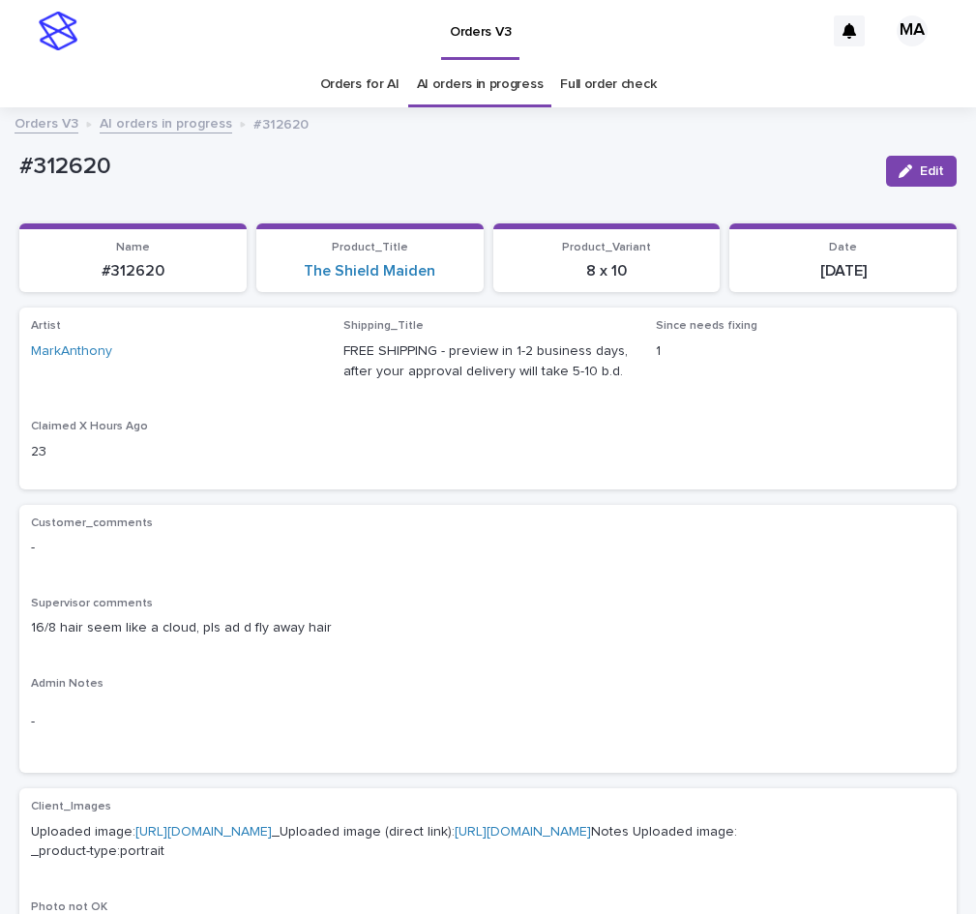
click at [589, 600] on p "Supervisor comments" at bounding box center [488, 604] width 914 height 14
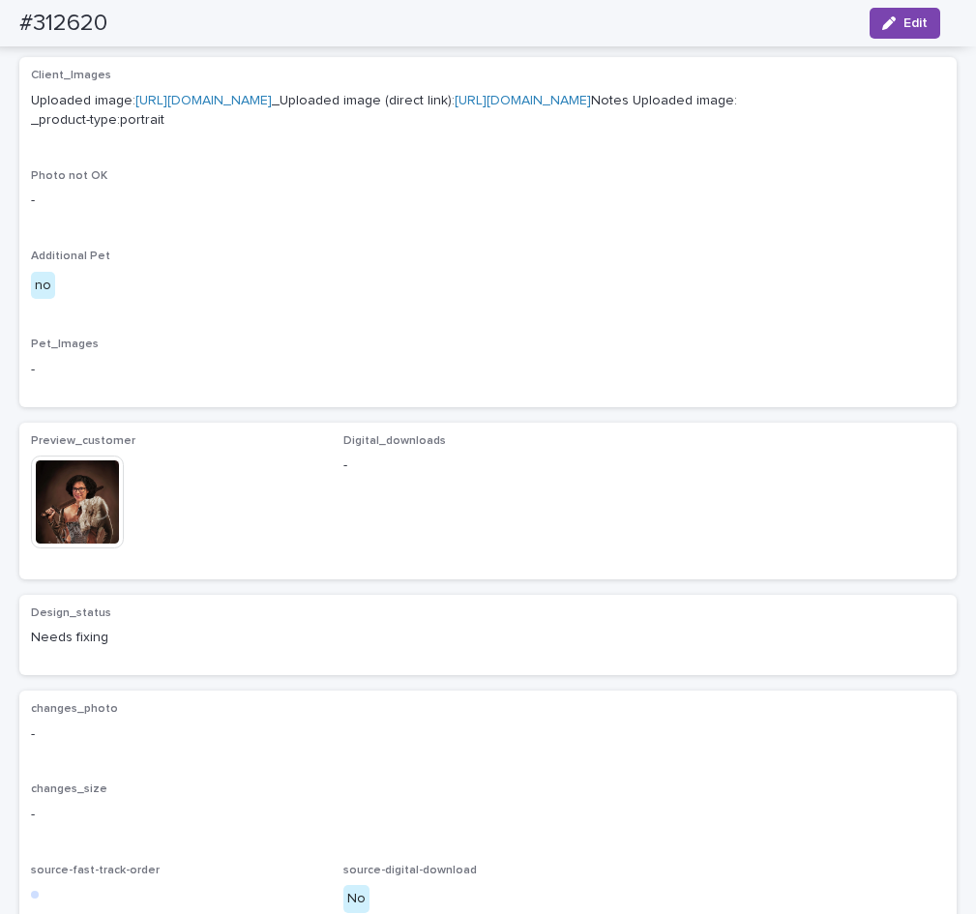
scroll to position [975, 0]
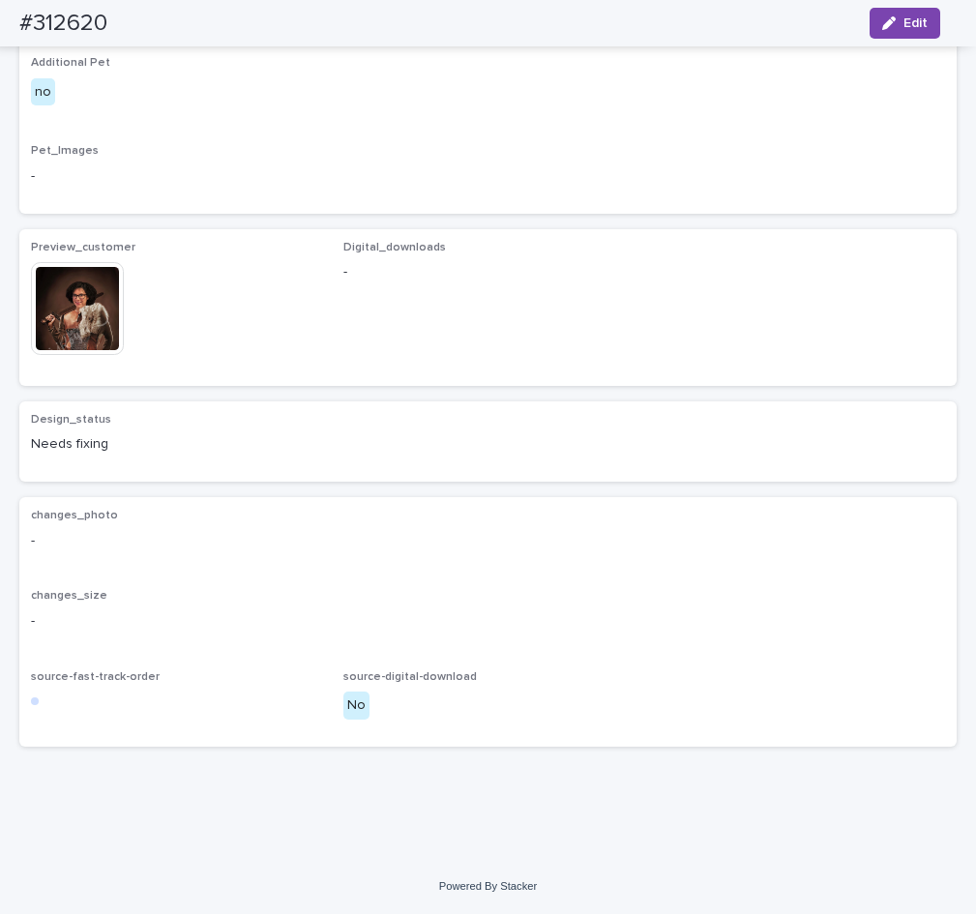
click at [97, 355] on img at bounding box center [77, 308] width 93 height 93
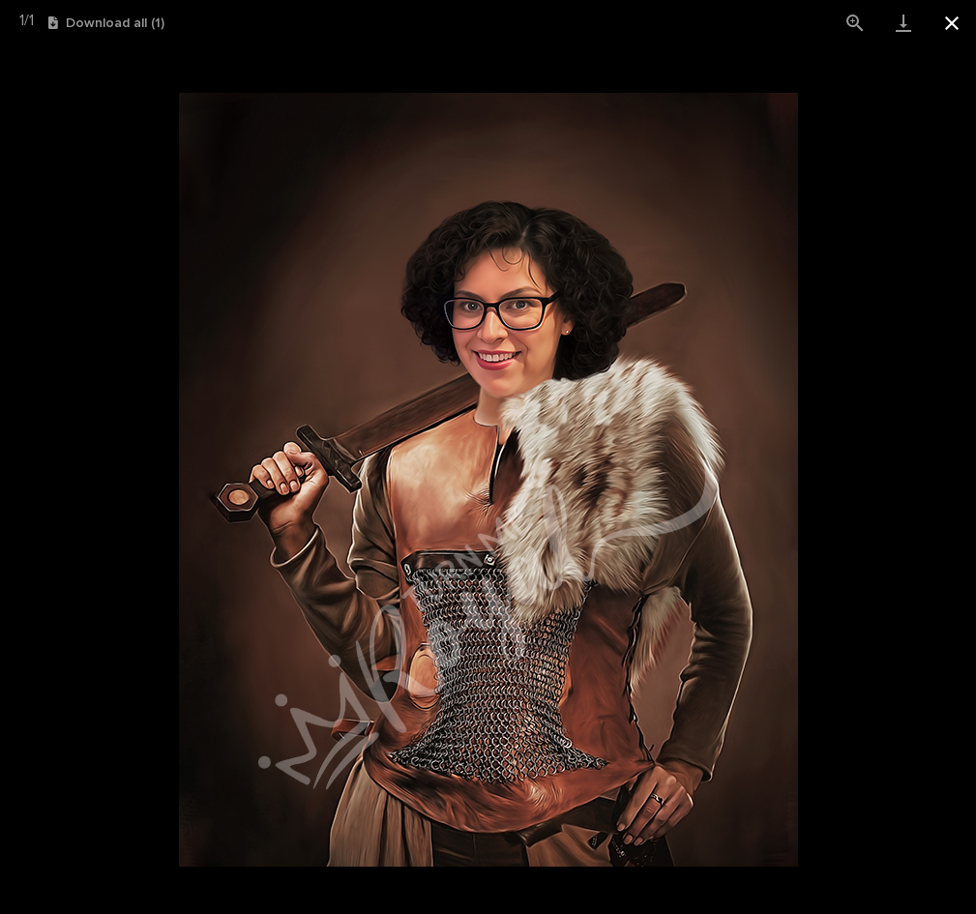
click at [962, 17] on button "Close gallery" at bounding box center [951, 22] width 48 height 45
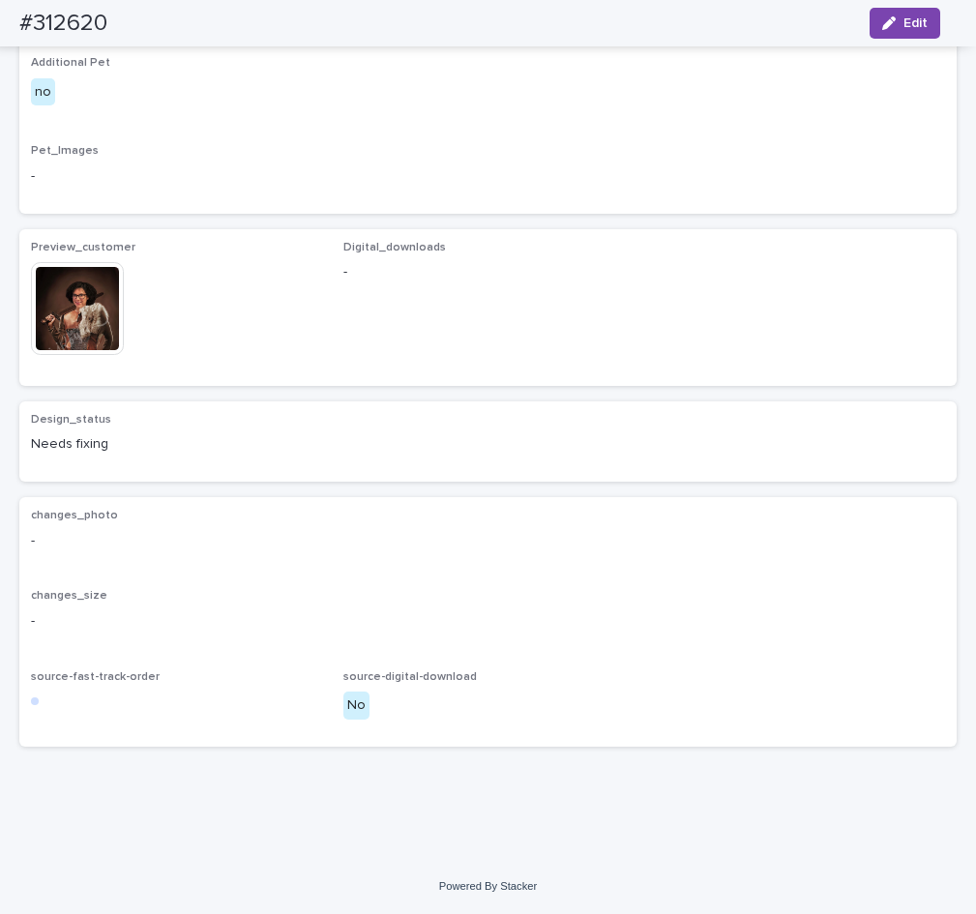
click at [78, 355] on img at bounding box center [77, 308] width 93 height 93
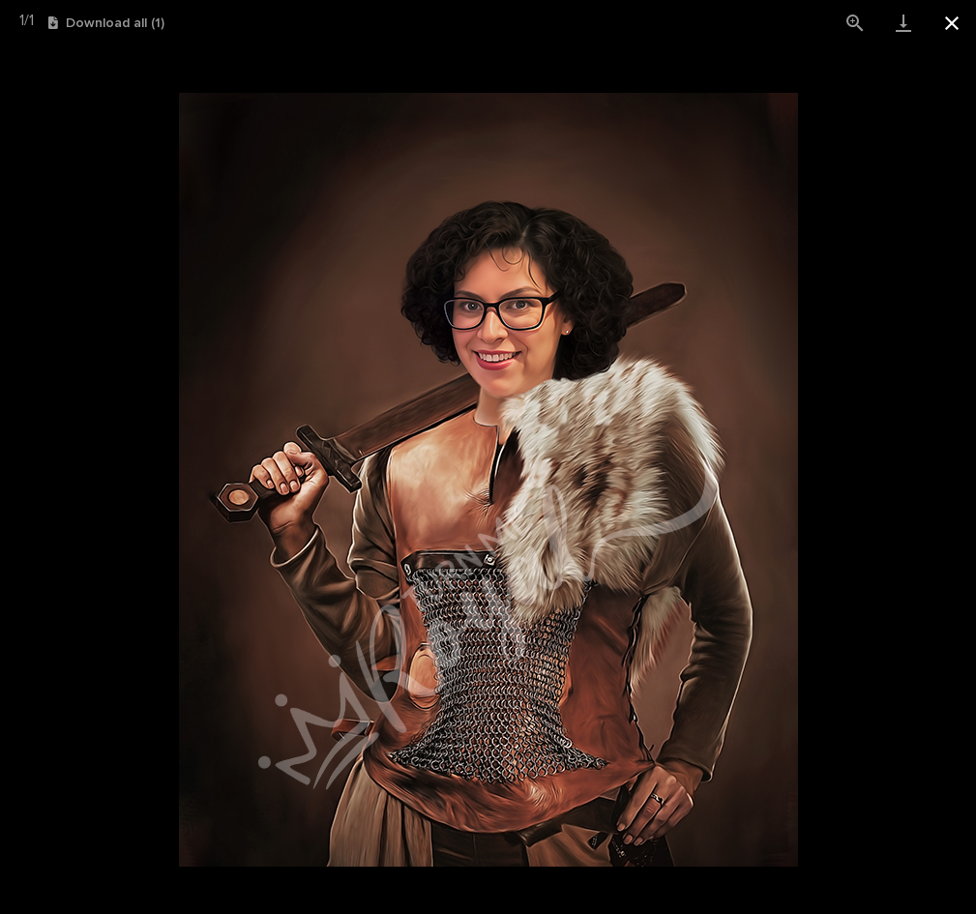
click at [951, 25] on button "Close gallery" at bounding box center [951, 22] width 48 height 45
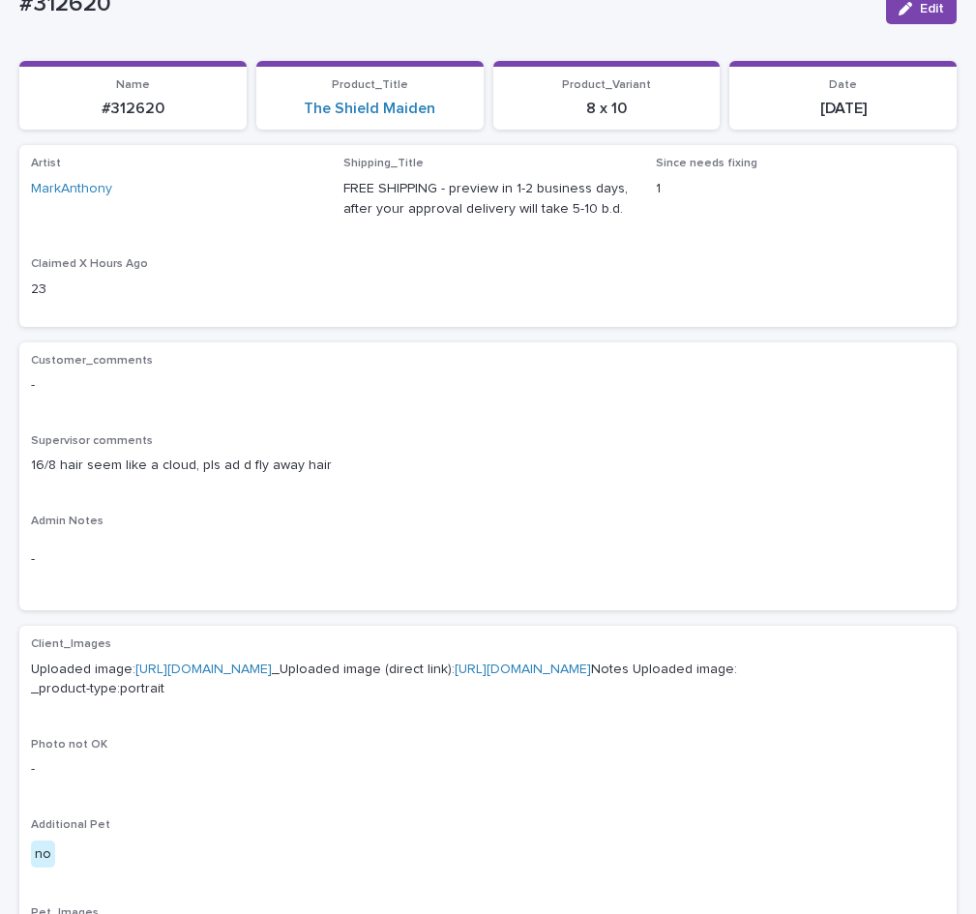
scroll to position [0, 0]
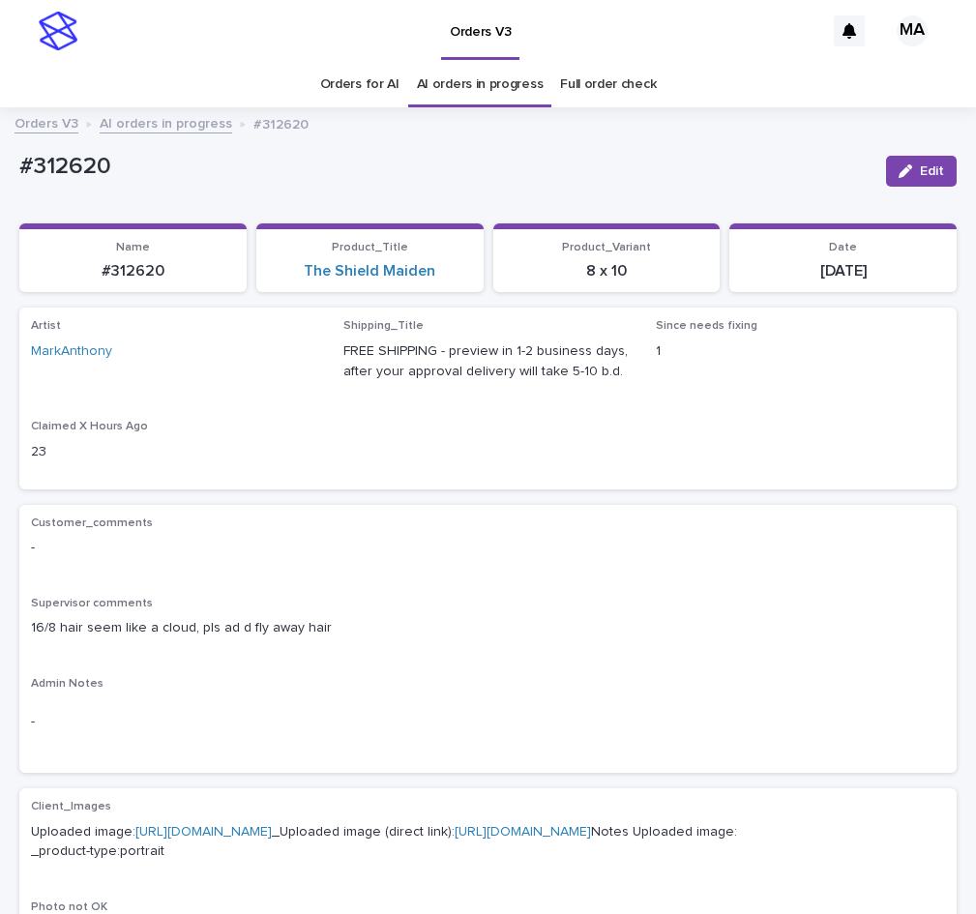
click at [172, 132] on link "AI orders in progress" at bounding box center [166, 122] width 132 height 22
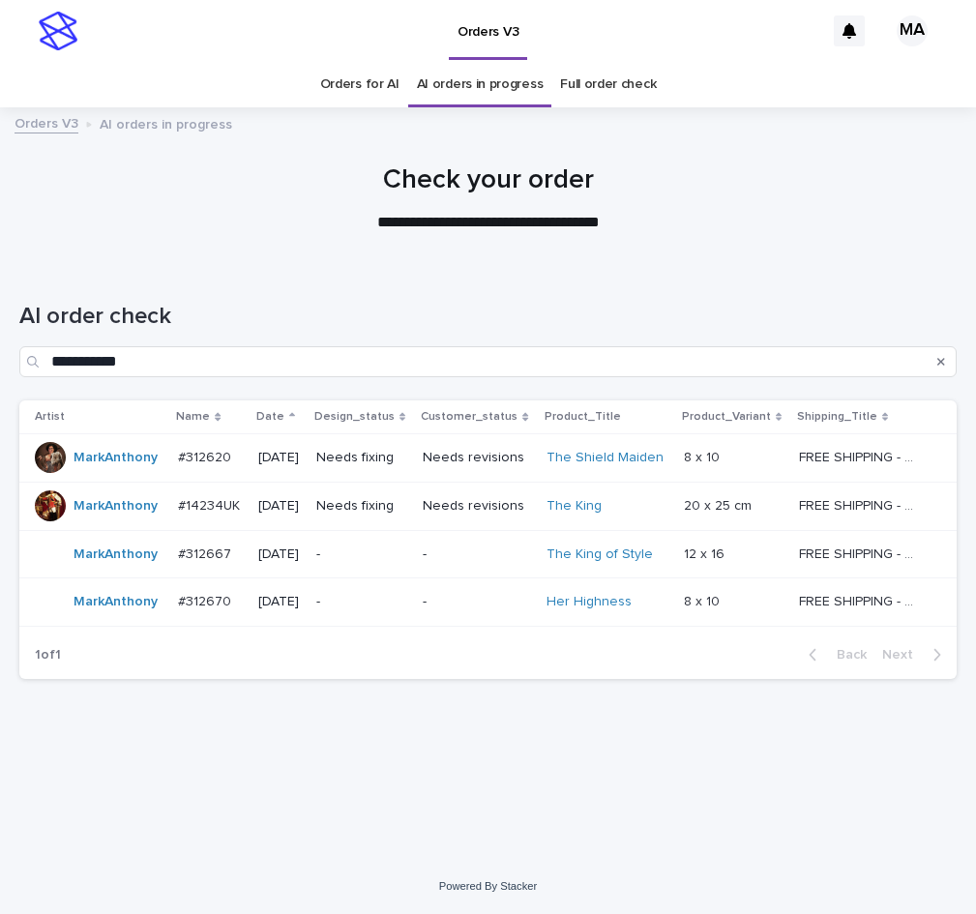
click at [633, 509] on div "The King" at bounding box center [606, 506] width 121 height 16
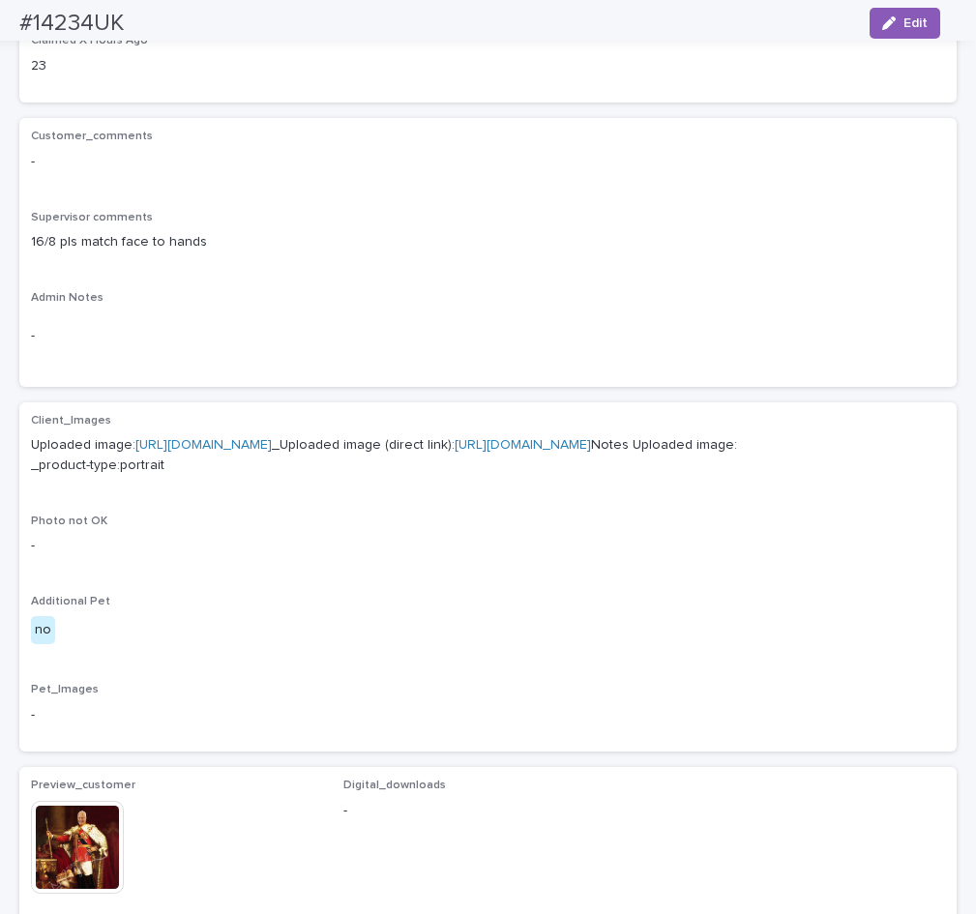
scroll to position [812, 0]
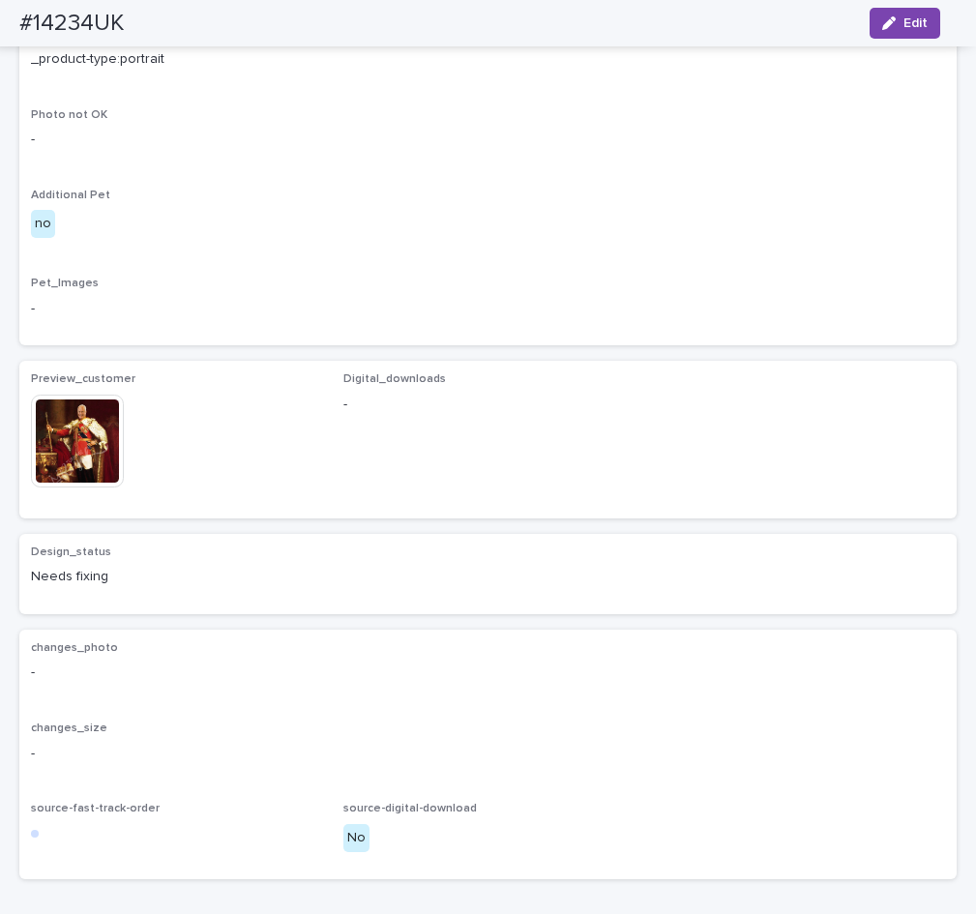
click at [85, 487] on img at bounding box center [77, 441] width 93 height 93
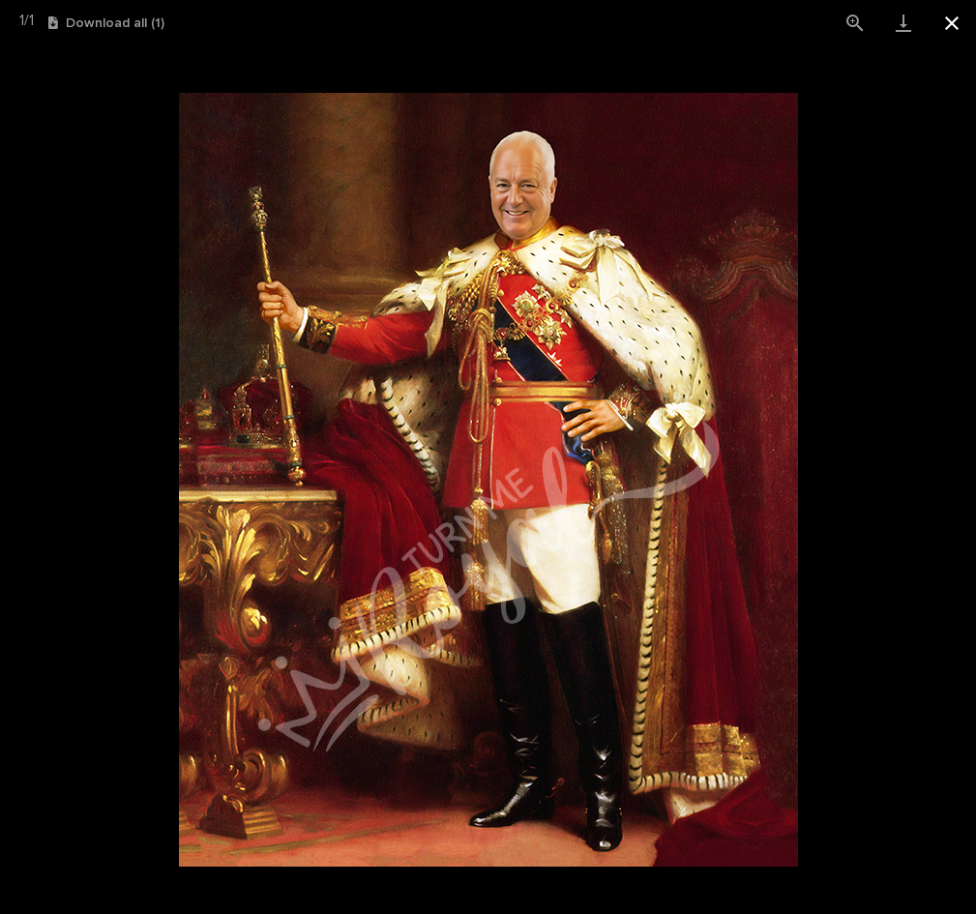
click at [944, 24] on button "Close gallery" at bounding box center [951, 22] width 48 height 45
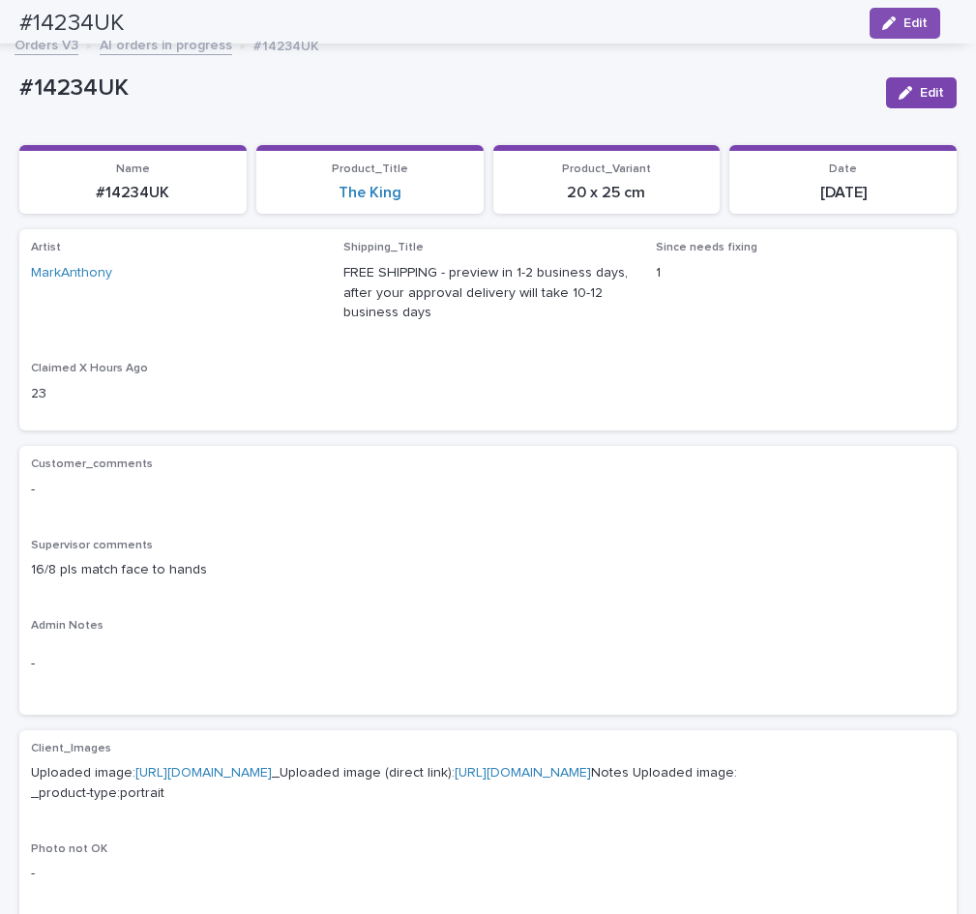
scroll to position [0, 0]
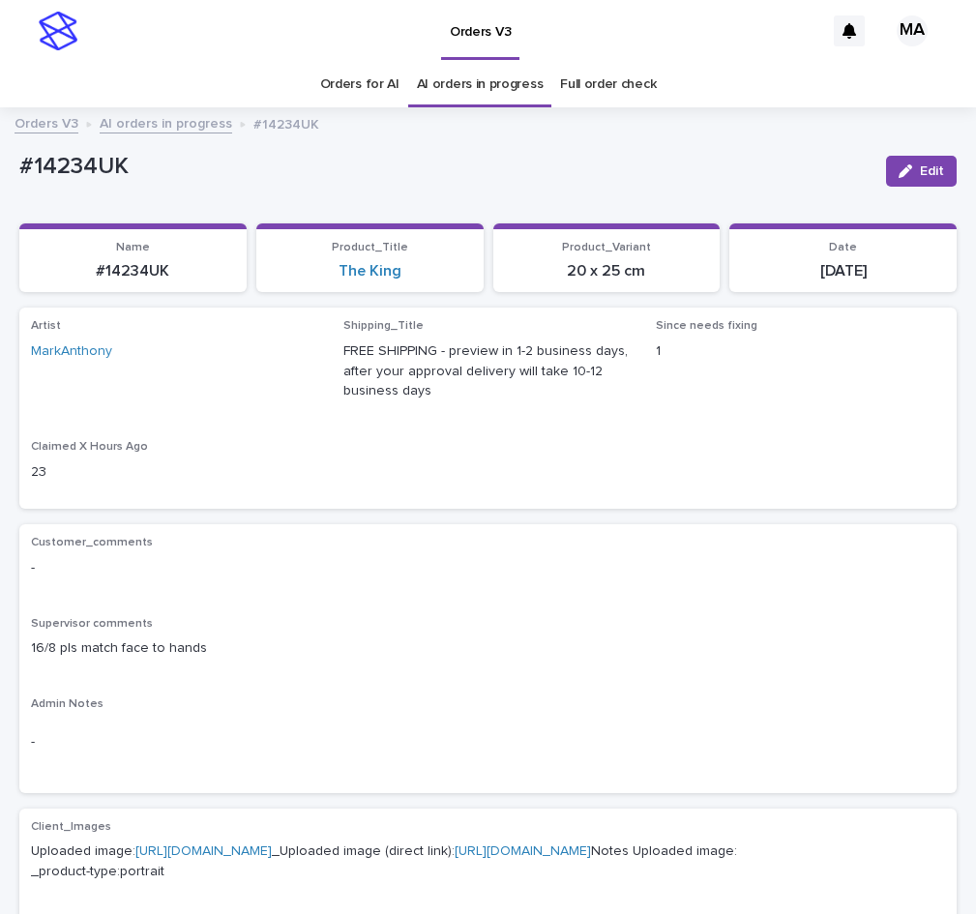
click at [195, 131] on link "AI orders in progress" at bounding box center [166, 122] width 132 height 22
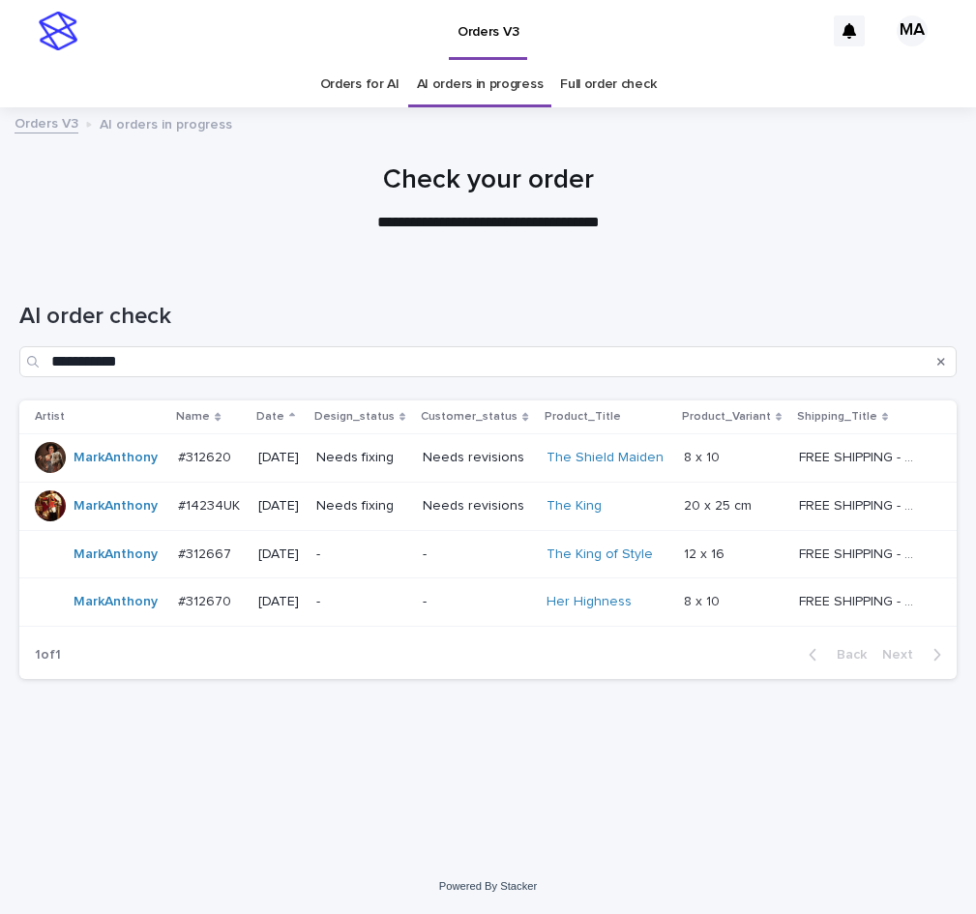
click at [468, 561] on p "-" at bounding box center [477, 554] width 108 height 16
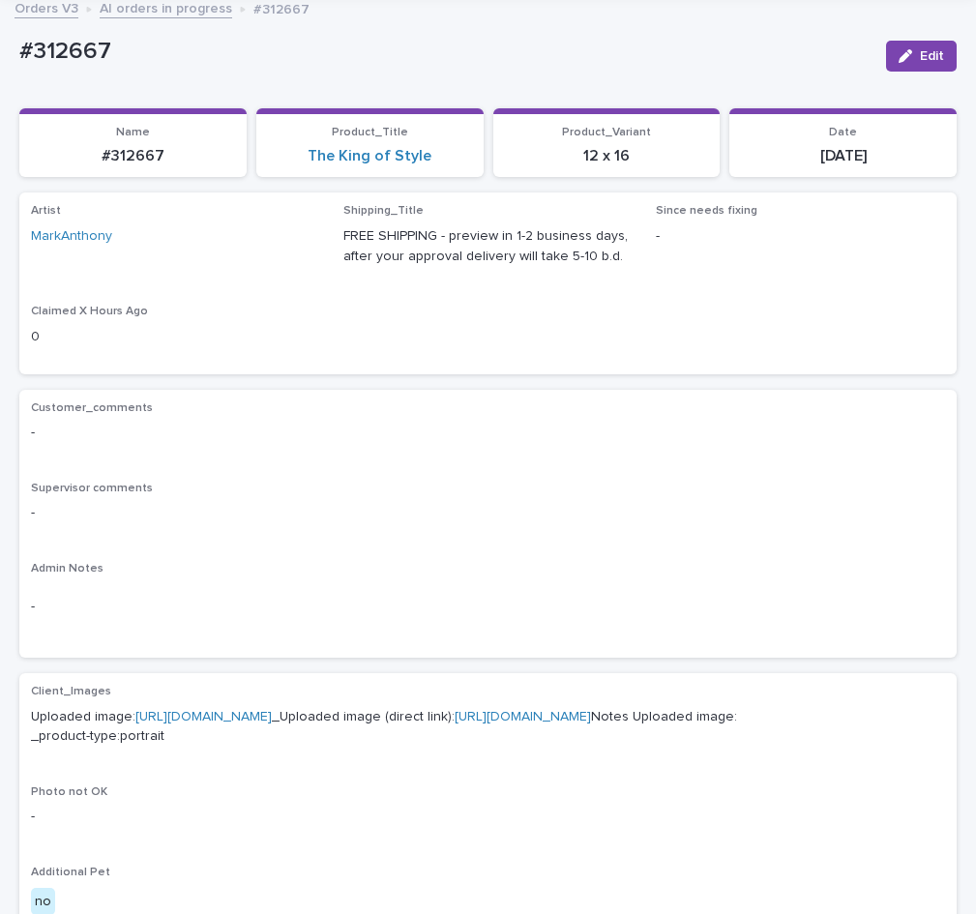
scroll to position [325, 0]
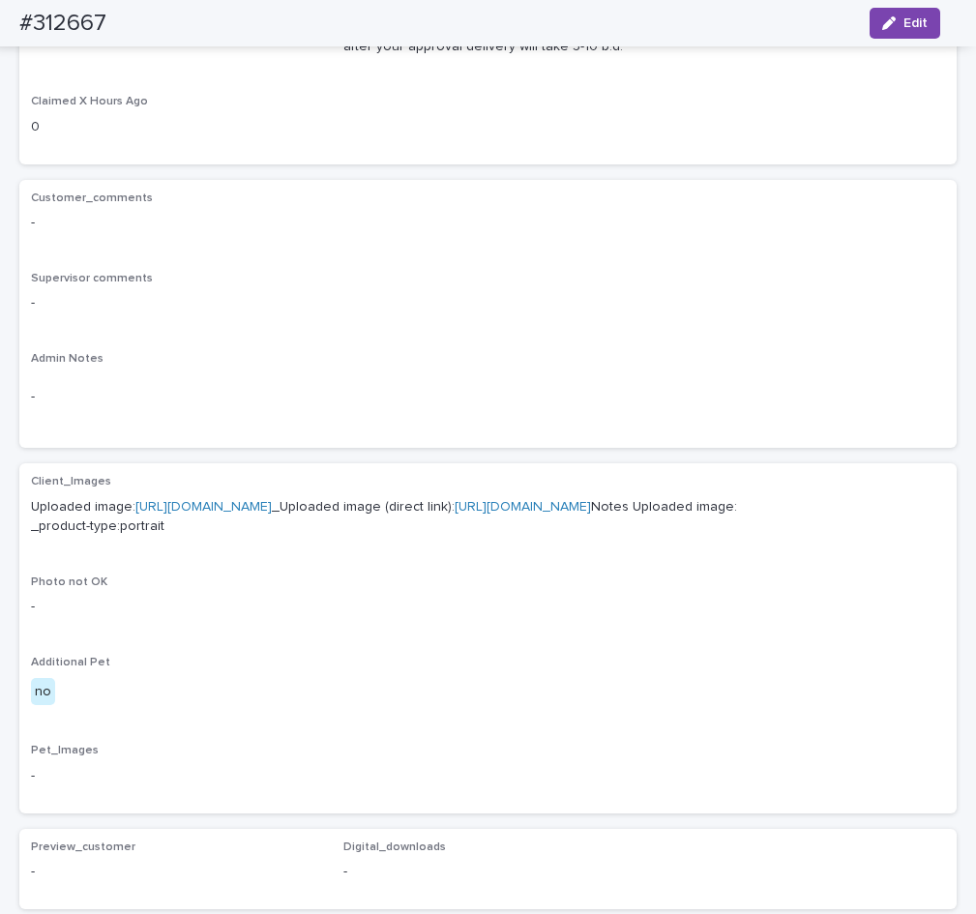
click at [272, 502] on link "[URL][DOMAIN_NAME]" at bounding box center [203, 507] width 136 height 14
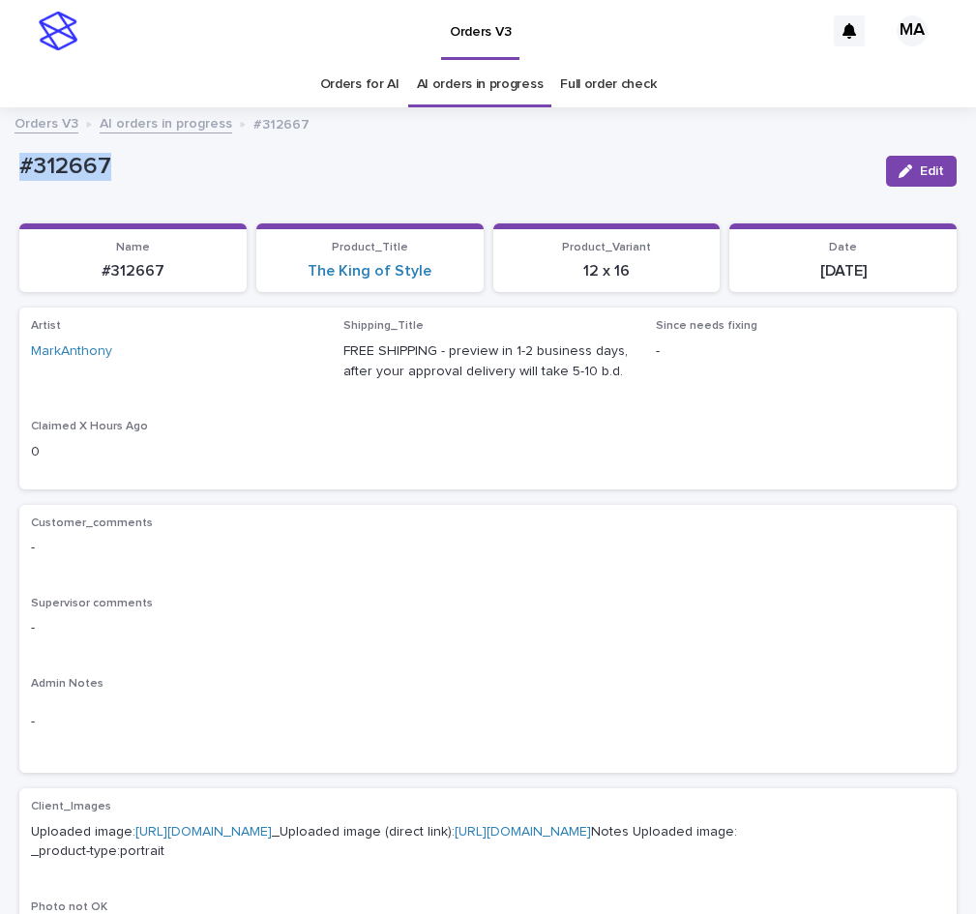
drag, startPoint x: 153, startPoint y: 165, endPoint x: 11, endPoint y: 183, distance: 143.2
click at [19, 181] on div "#312667" at bounding box center [444, 165] width 851 height 32
copy p "#312667"
click at [408, 537] on div "-" at bounding box center [488, 546] width 914 height 24
drag, startPoint x: 164, startPoint y: 177, endPoint x: 11, endPoint y: 173, distance: 153.8
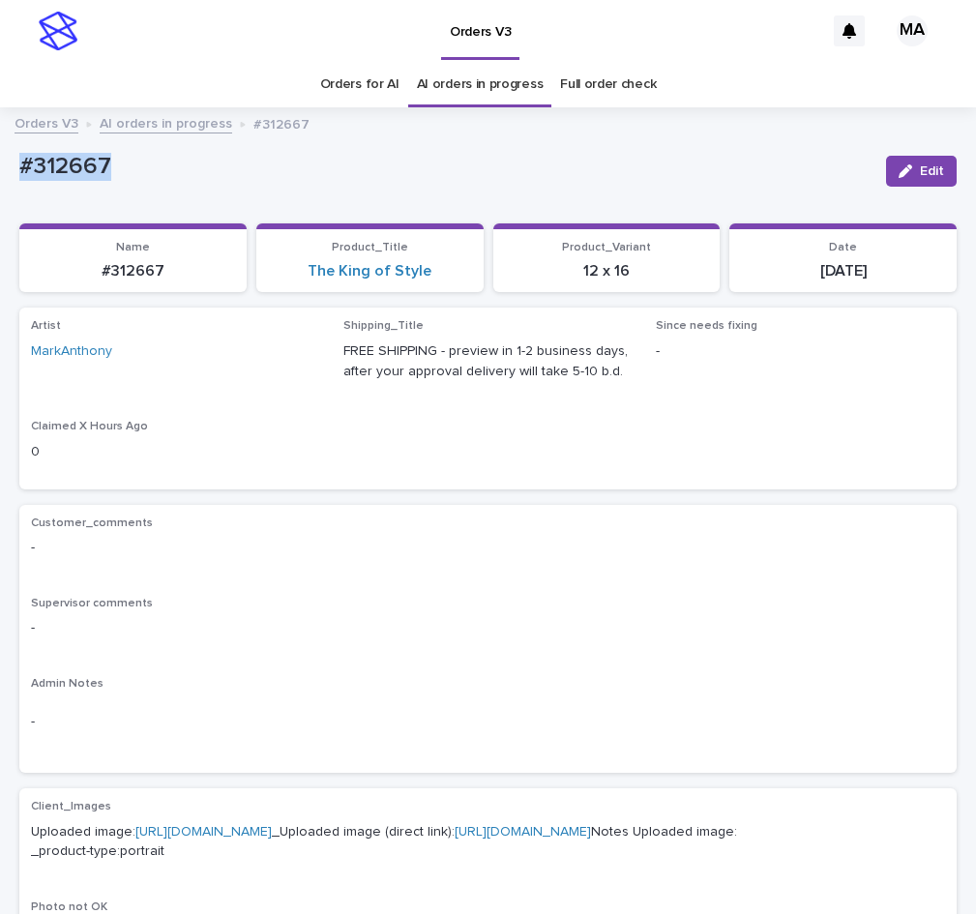
click at [19, 173] on div "#312667" at bounding box center [444, 165] width 851 height 32
copy p "#312667"
click at [886, 183] on button "Edit" at bounding box center [921, 171] width 71 height 31
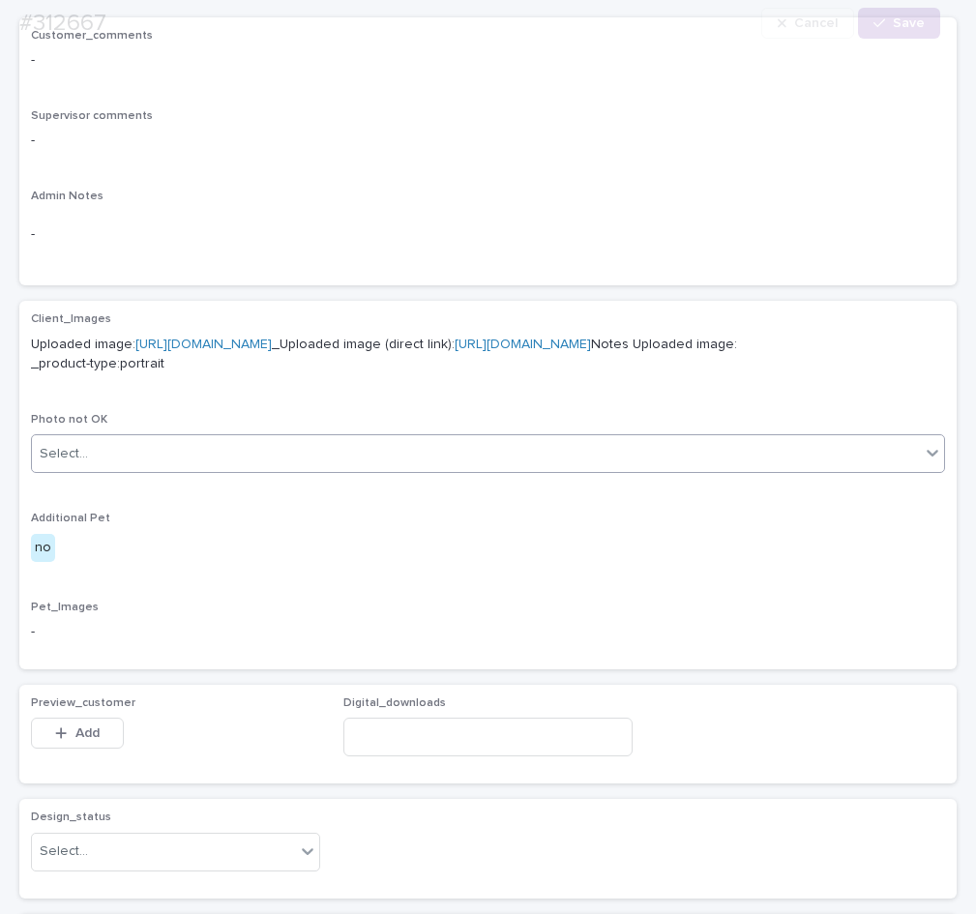
scroll to position [894, 0]
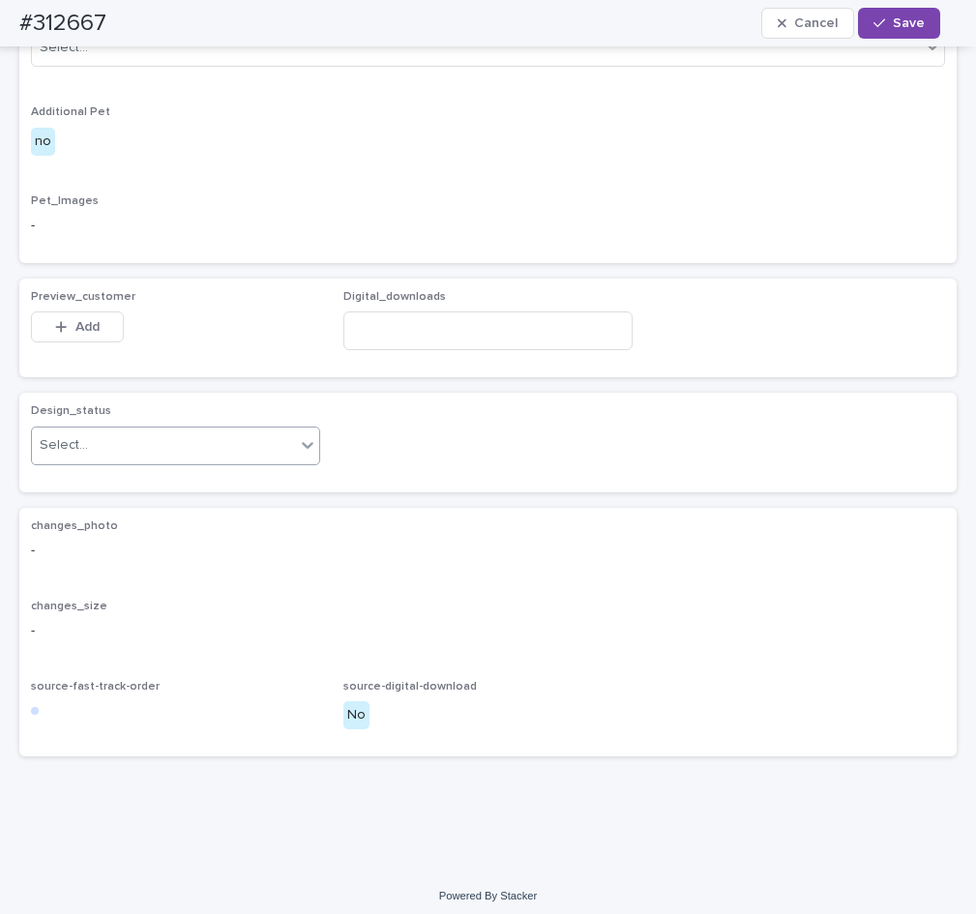
click at [250, 461] on div "Select..." at bounding box center [163, 445] width 263 height 32
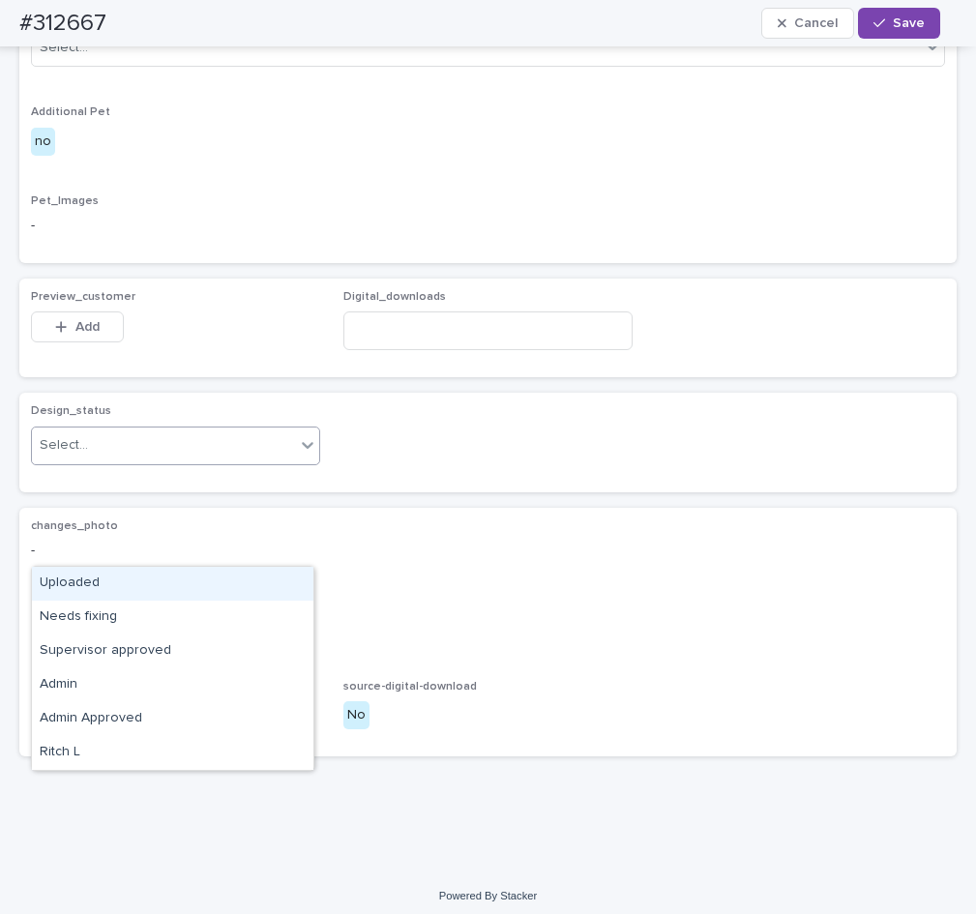
click at [142, 587] on div "Uploaded" at bounding box center [172, 584] width 281 height 34
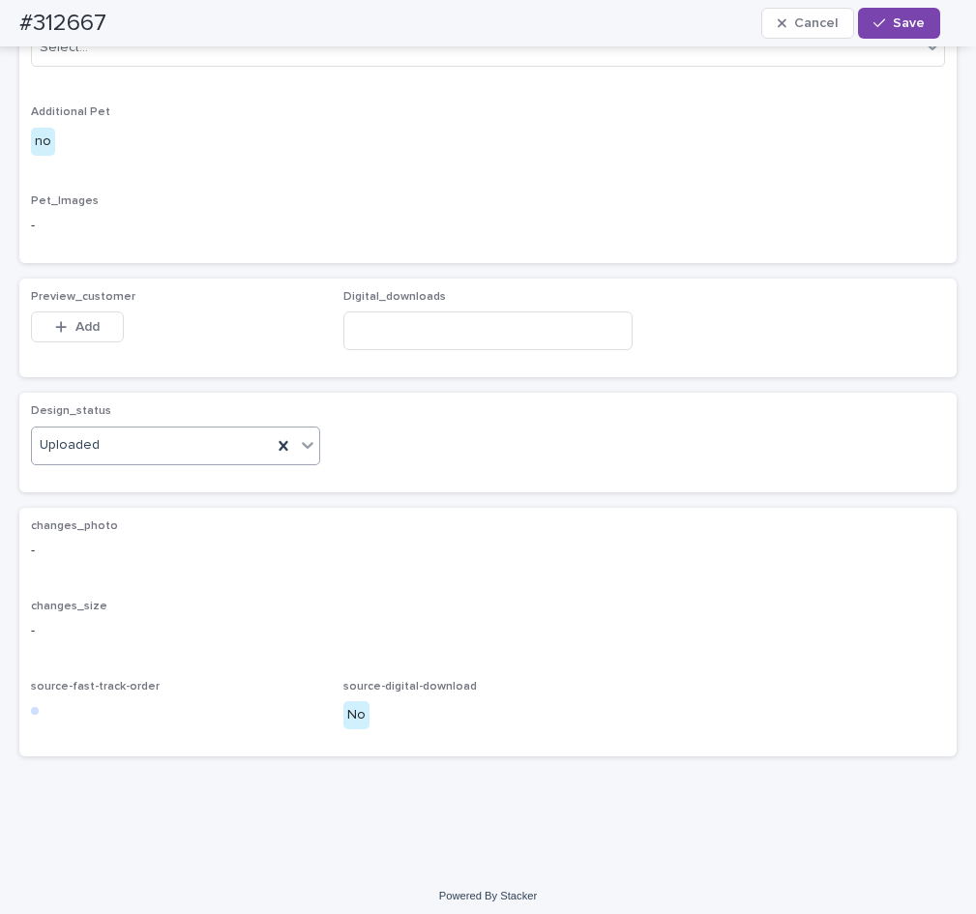
click at [91, 334] on span "Add" at bounding box center [87, 327] width 24 height 14
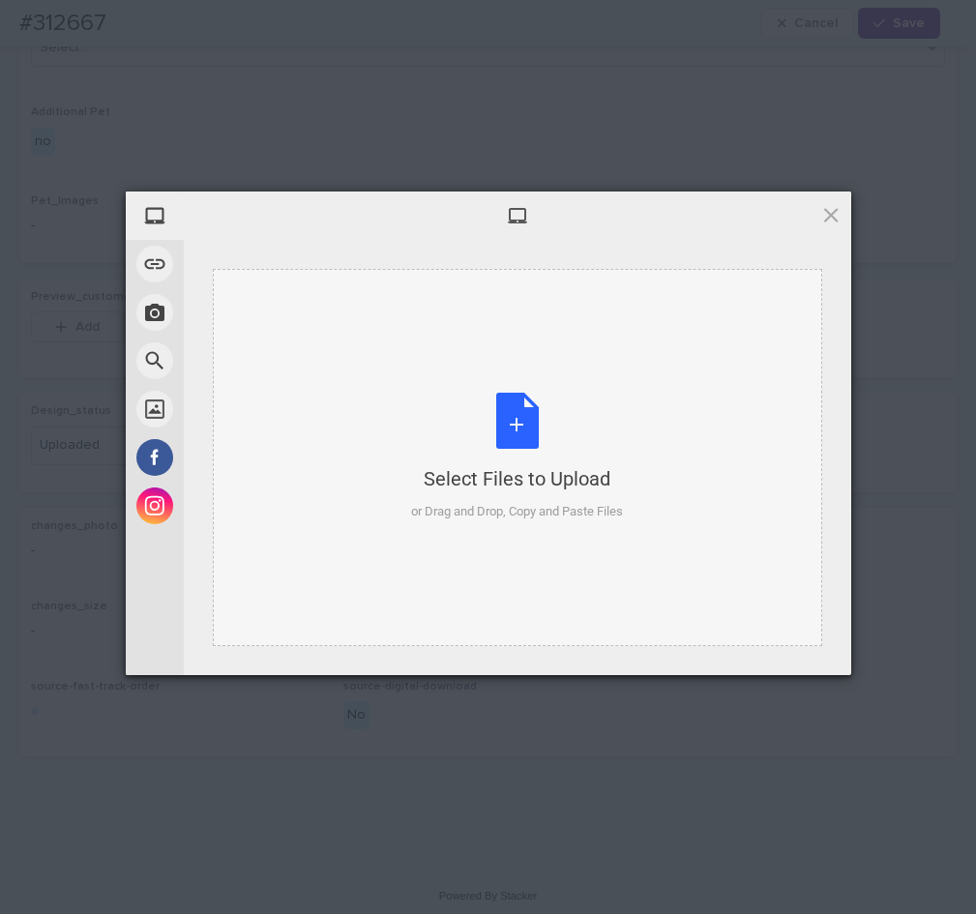
click at [536, 437] on div "Select Files to Upload or Drag and Drop, Copy and Paste Files" at bounding box center [517, 457] width 212 height 129
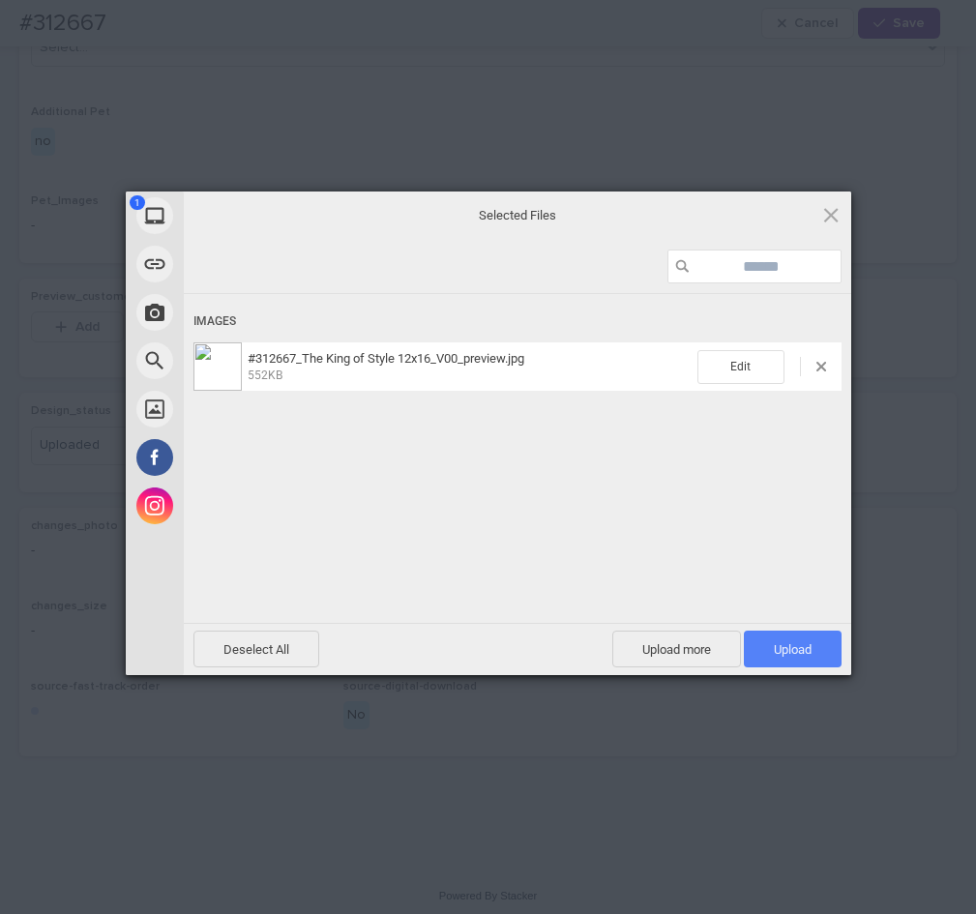
click at [771, 641] on span "Upload 1" at bounding box center [793, 649] width 98 height 37
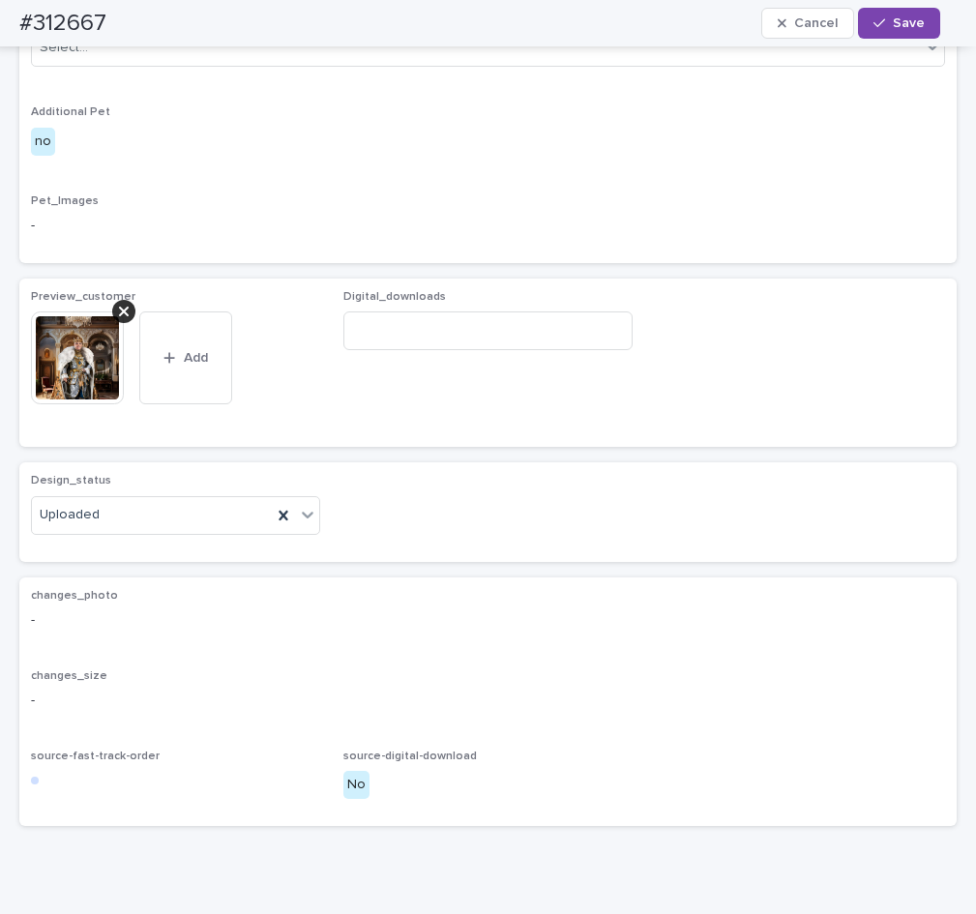
click at [898, 20] on span "Save" at bounding box center [909, 23] width 32 height 14
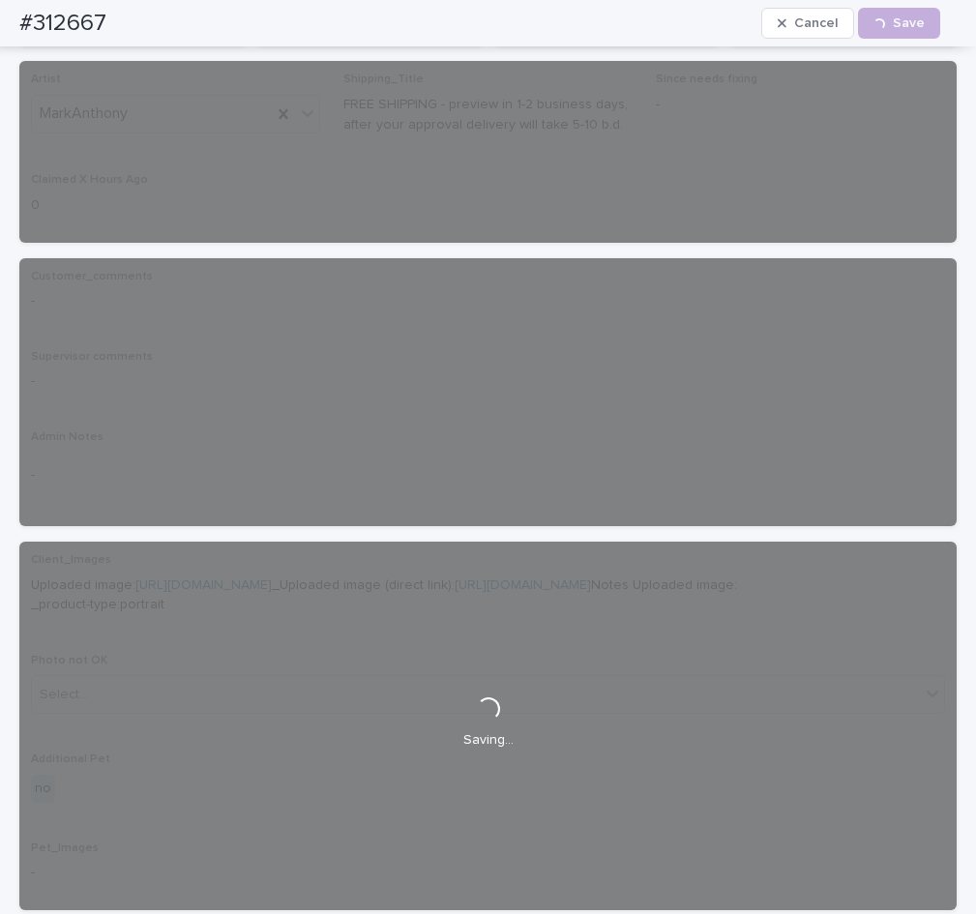
scroll to position [0, 0]
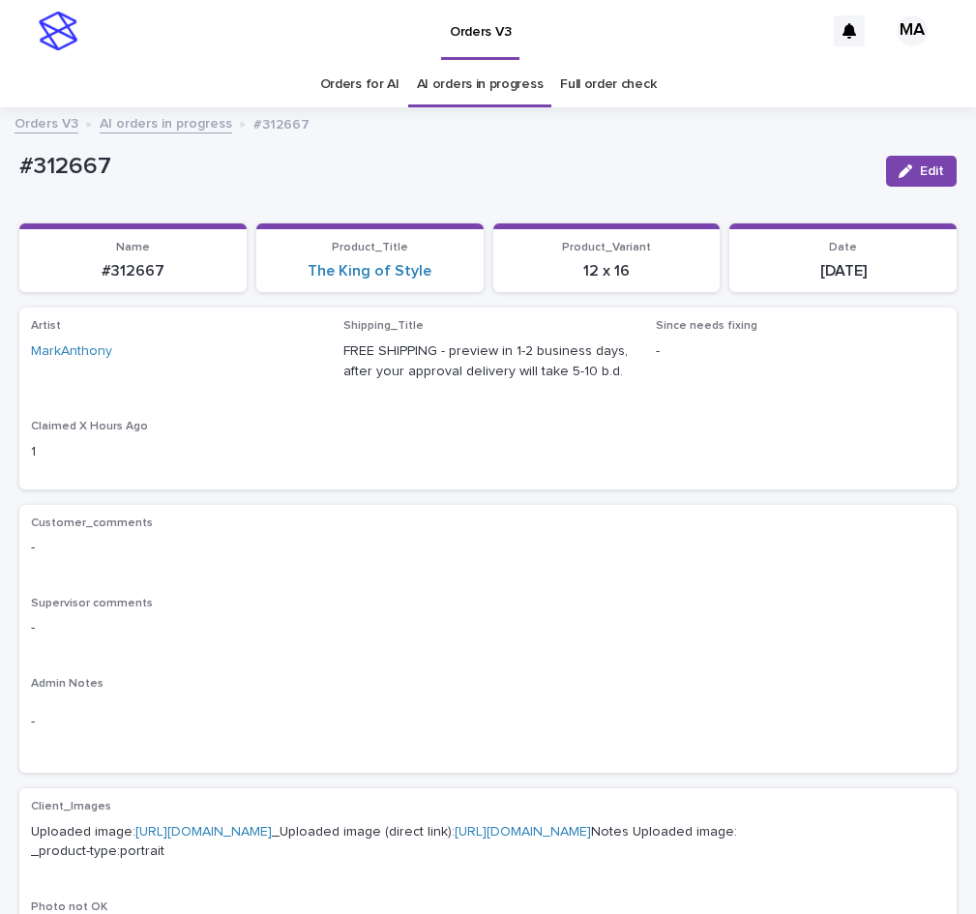
click at [137, 127] on link "AI orders in progress" at bounding box center [166, 122] width 132 height 22
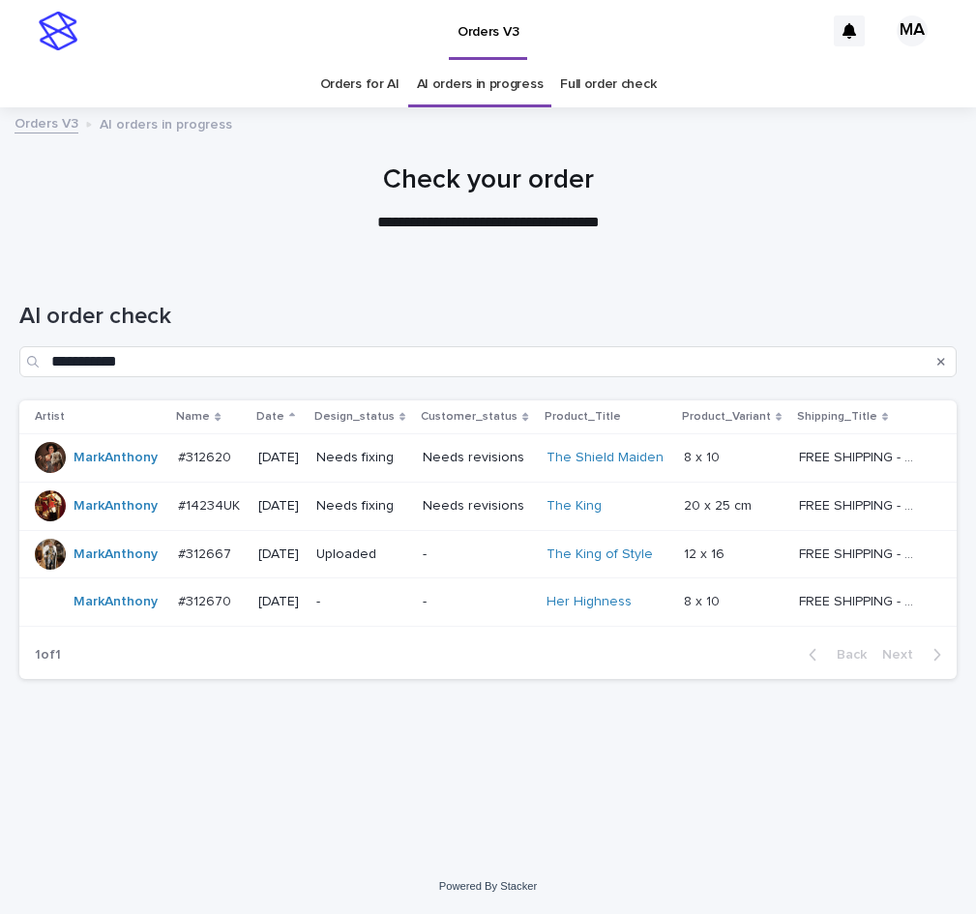
click at [471, 604] on p "-" at bounding box center [477, 602] width 108 height 16
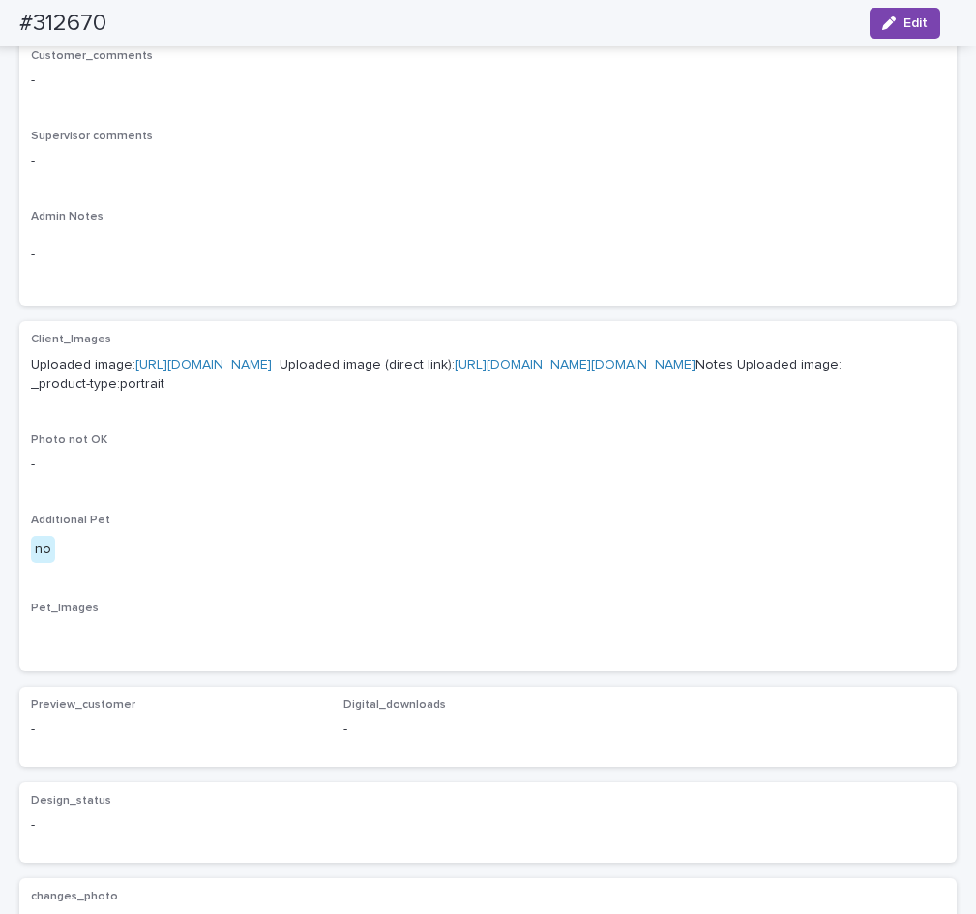
scroll to position [487, 0]
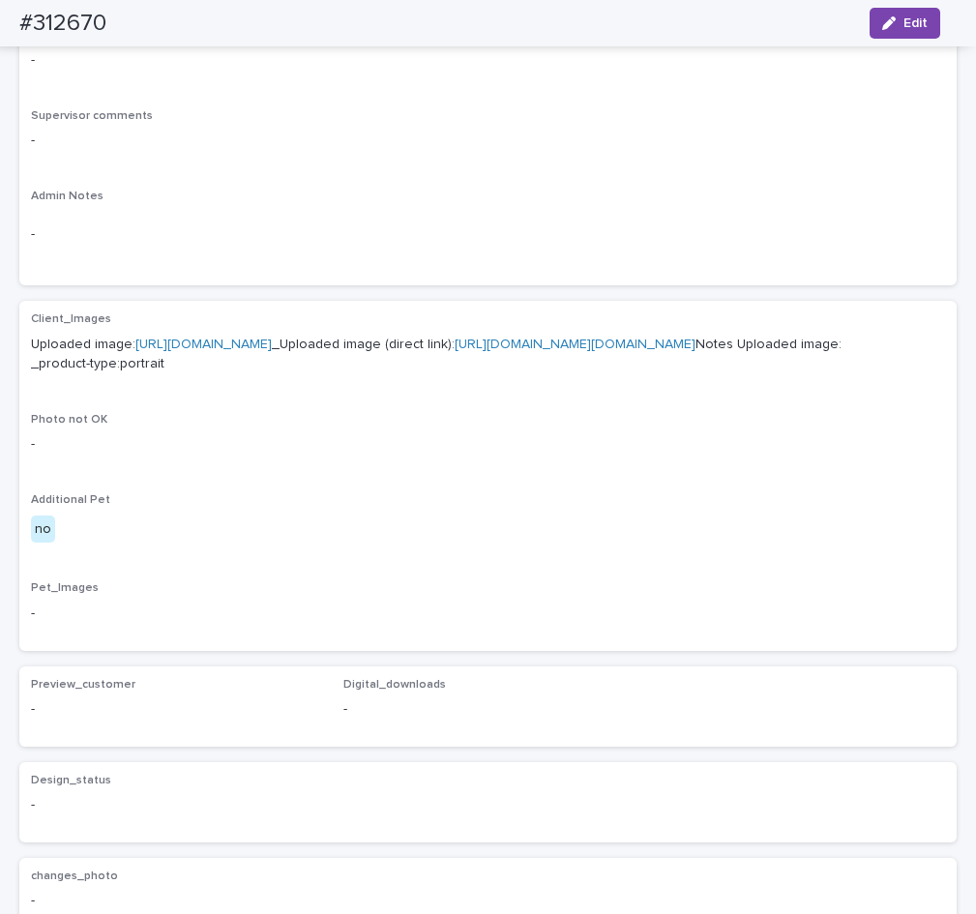
click at [272, 342] on link "[URL][DOMAIN_NAME]" at bounding box center [203, 345] width 136 height 14
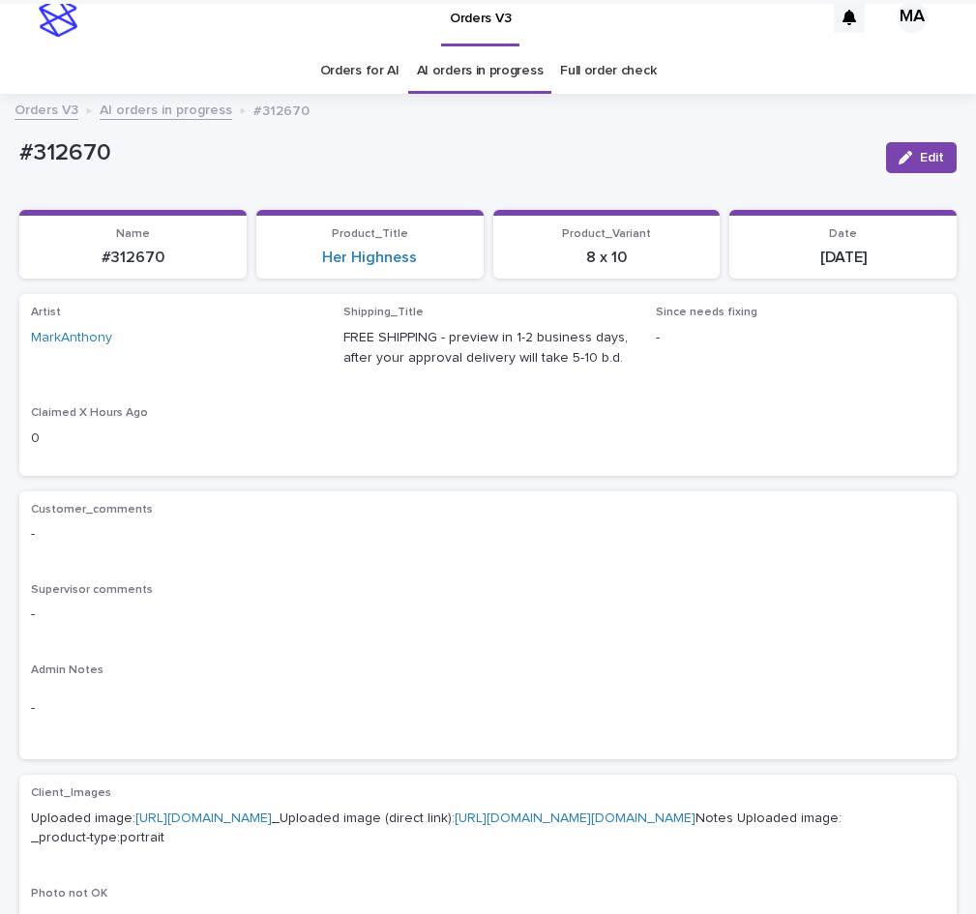
scroll to position [0, 0]
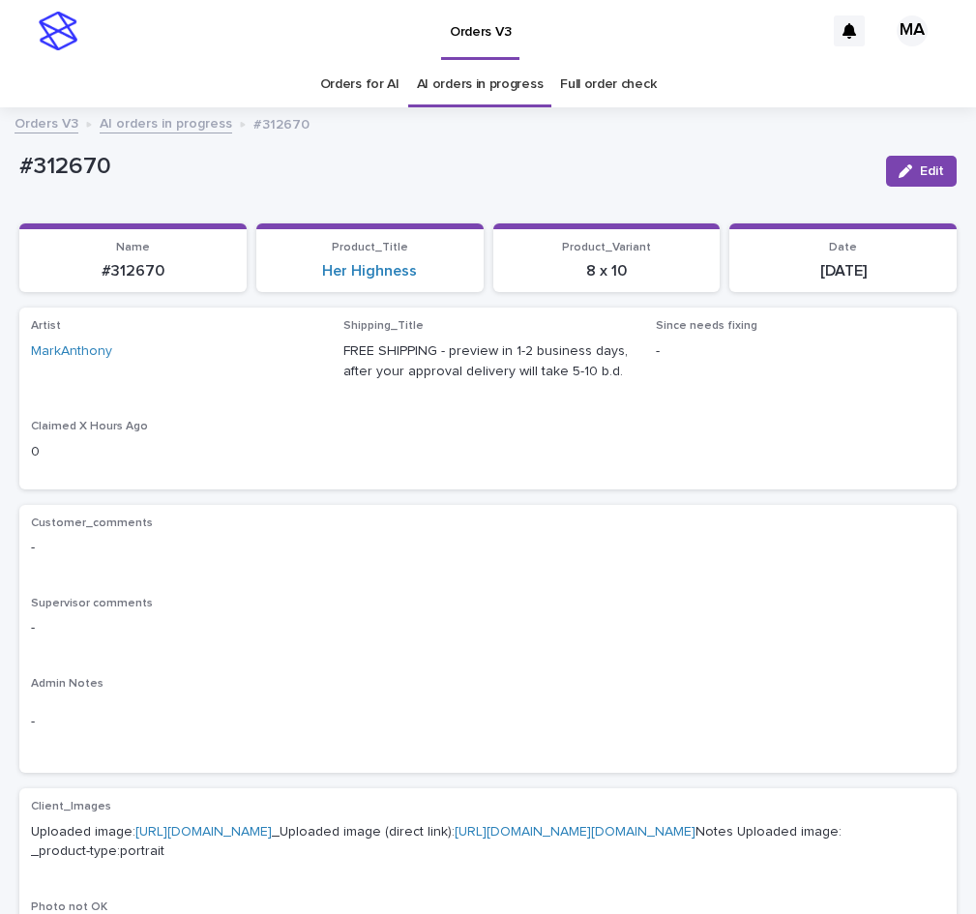
click at [322, 45] on div "Orders V3" at bounding box center [455, 31] width 737 height 62
drag, startPoint x: 144, startPoint y: 170, endPoint x: 13, endPoint y: 170, distance: 131.5
click at [19, 170] on div "#312670" at bounding box center [444, 165] width 851 height 32
copy p "#312670"
click at [593, 545] on p "-" at bounding box center [488, 548] width 914 height 20
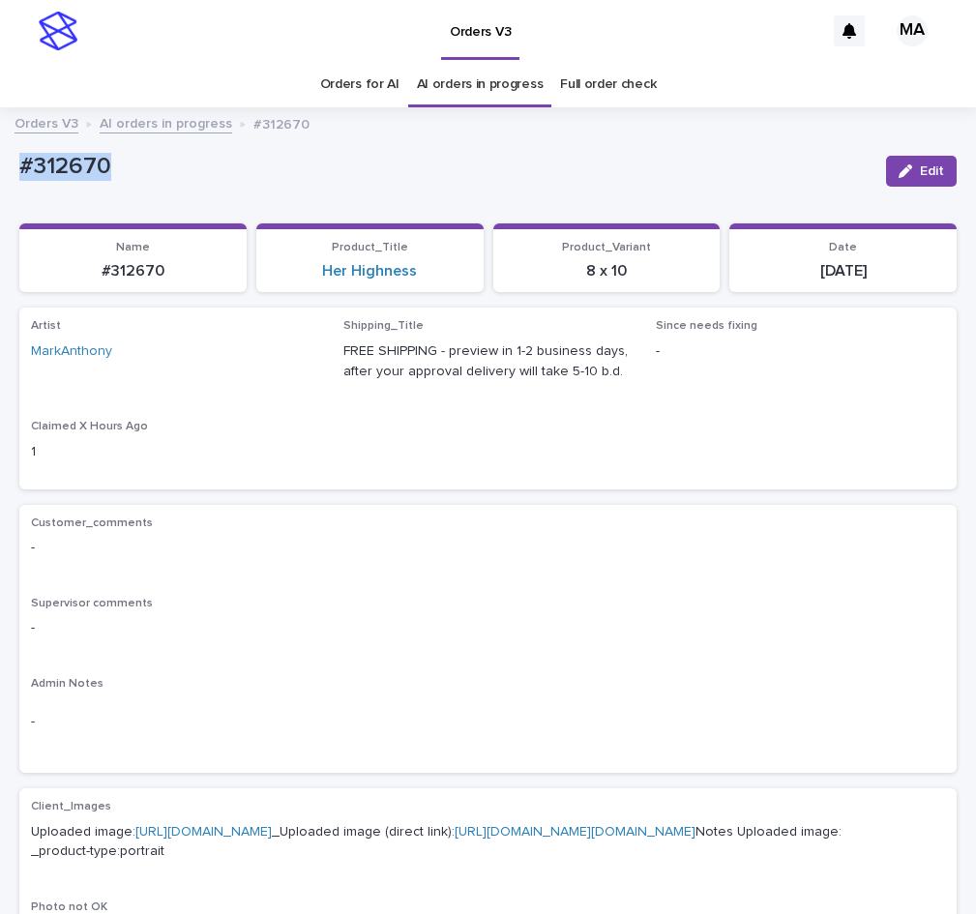
drag, startPoint x: 150, startPoint y: 173, endPoint x: 37, endPoint y: 170, distance: 113.2
click at [19, 172] on div "#312670" at bounding box center [444, 165] width 851 height 32
copy p "#312670"
click at [901, 177] on button "Edit" at bounding box center [921, 171] width 71 height 31
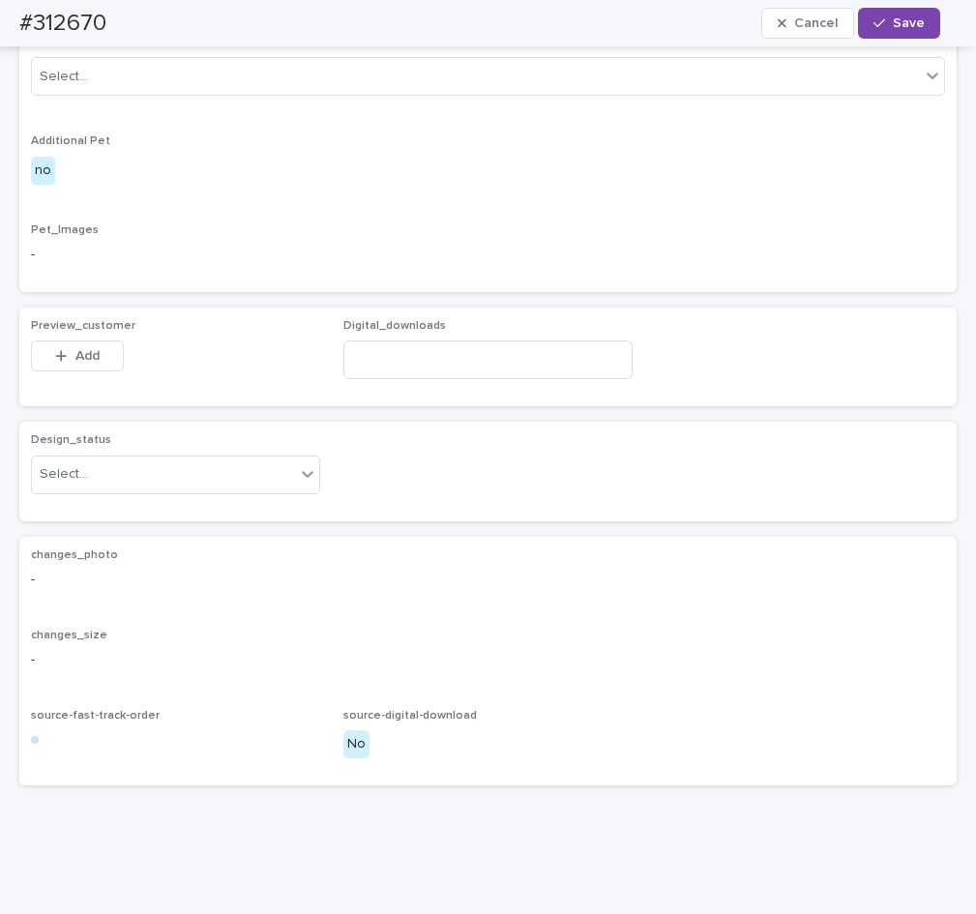
scroll to position [975, 0]
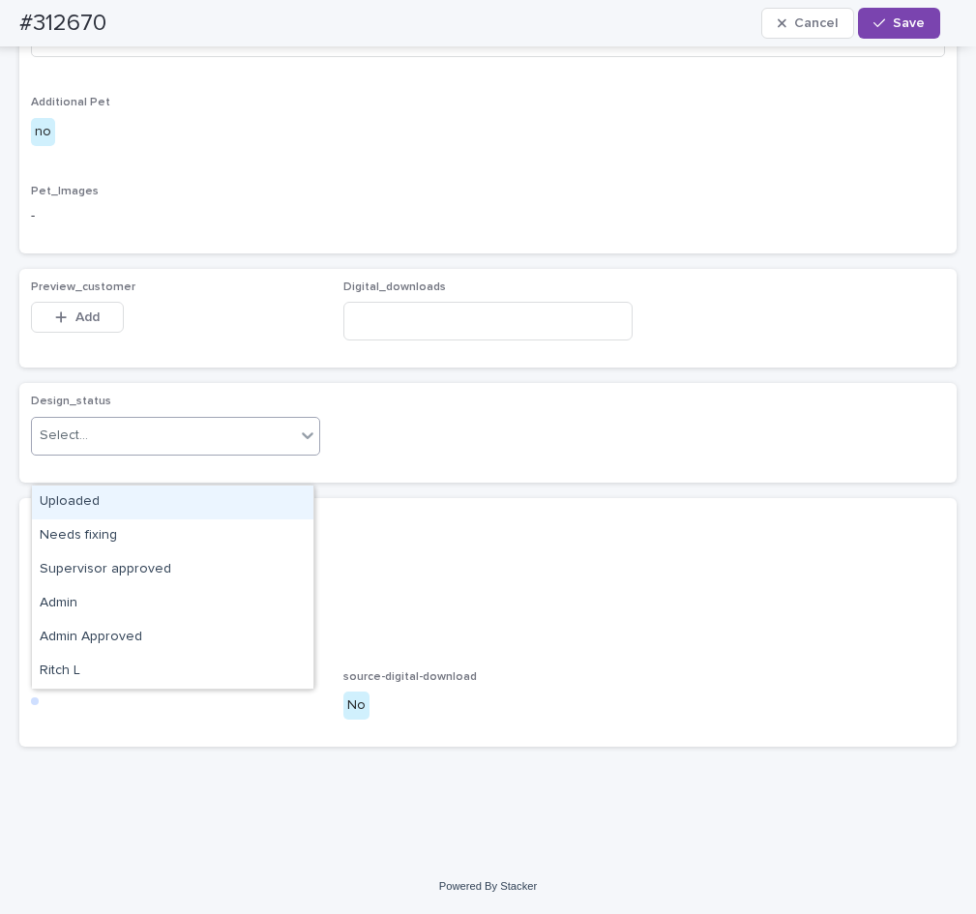
click at [298, 445] on icon at bounding box center [307, 435] width 19 height 19
click at [238, 498] on div "Uploaded" at bounding box center [172, 503] width 281 height 34
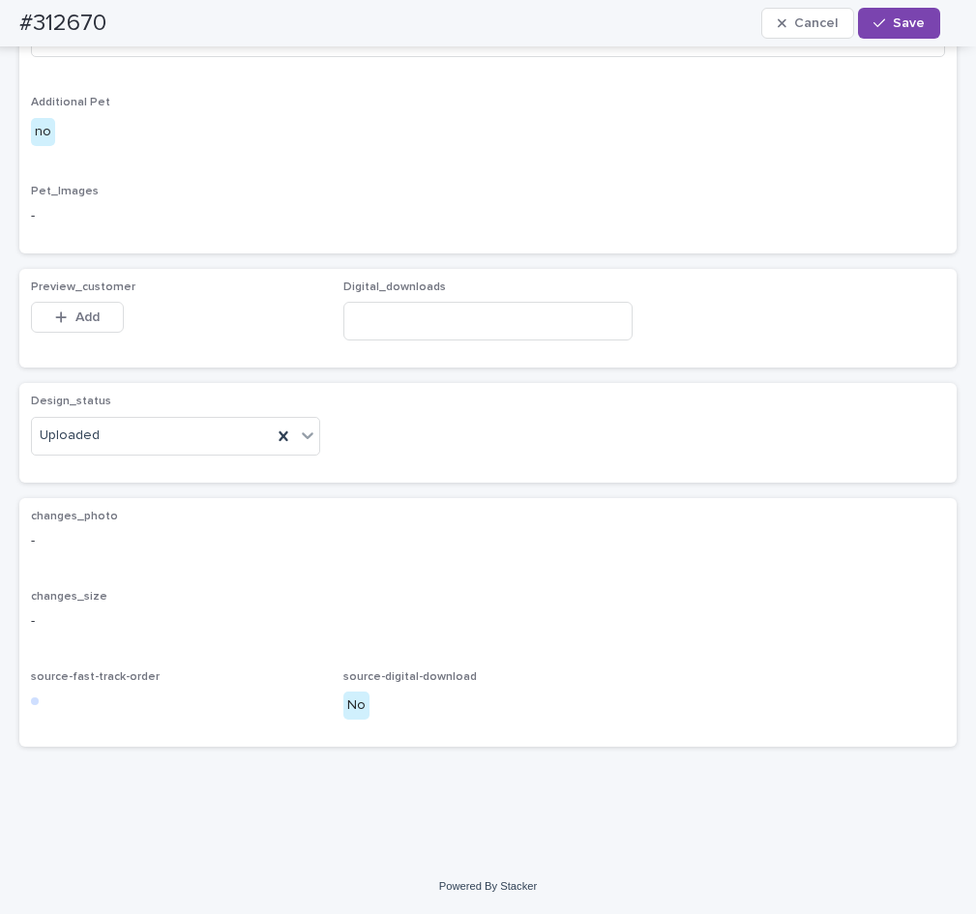
click at [88, 333] on button "Add" at bounding box center [77, 317] width 93 height 31
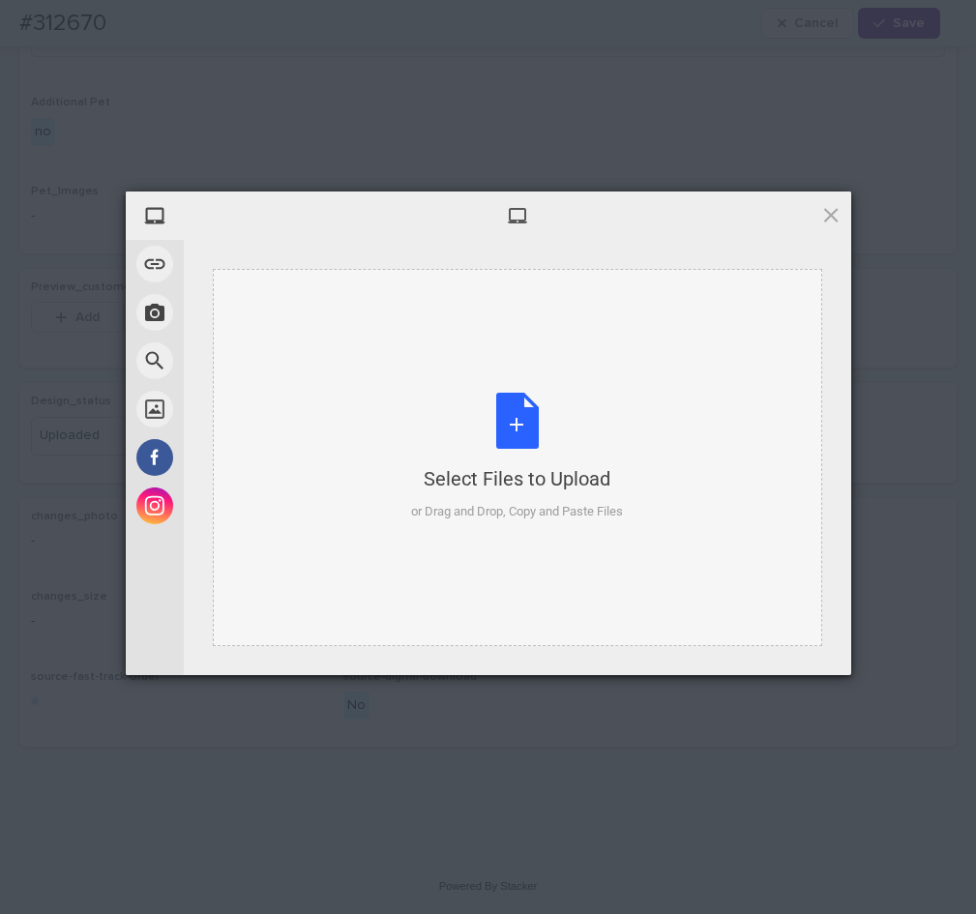
click at [501, 427] on div "Select Files to Upload or Drag and Drop, Copy and Paste Files" at bounding box center [517, 457] width 212 height 129
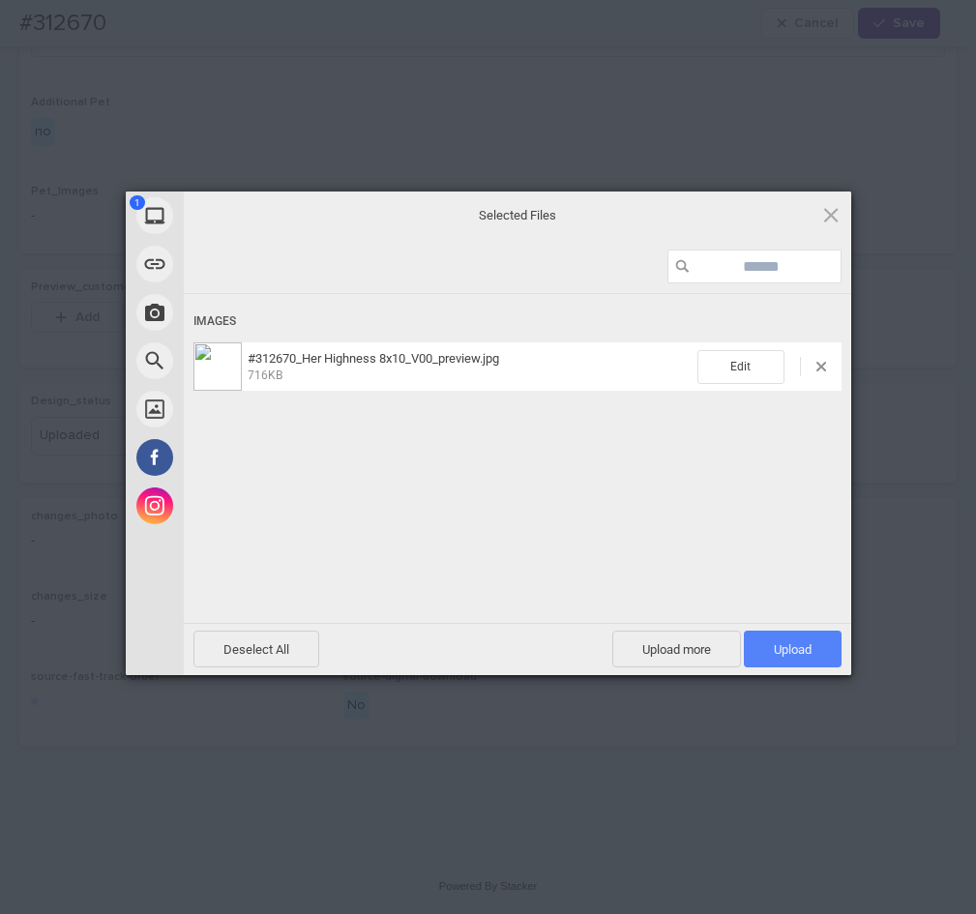
click at [803, 657] on span "Upload 1" at bounding box center [793, 649] width 98 height 37
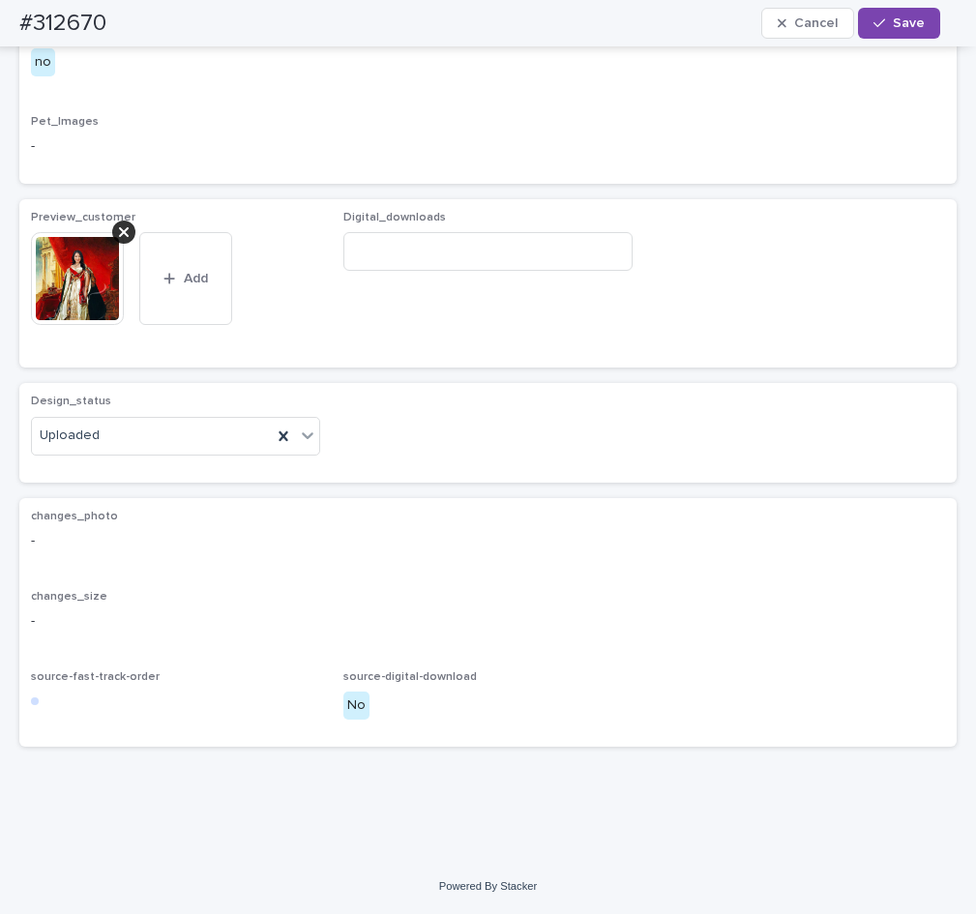
click at [896, 25] on span "Save" at bounding box center [909, 23] width 32 height 14
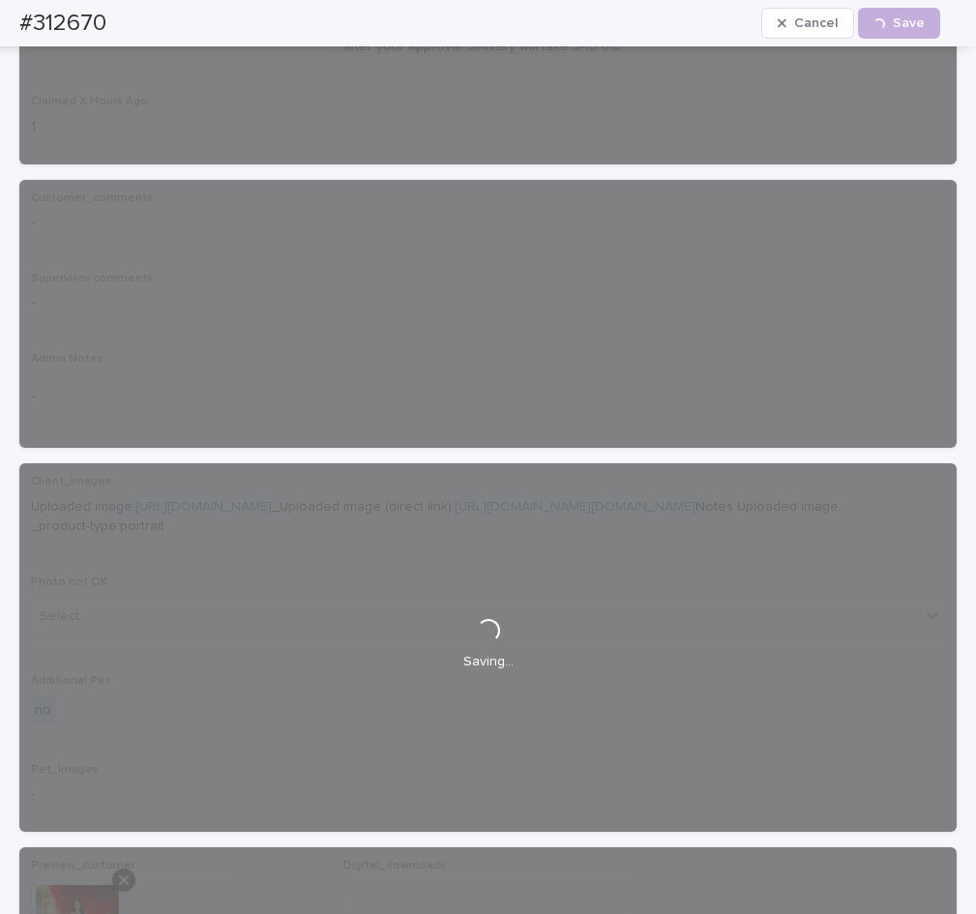
scroll to position [0, 0]
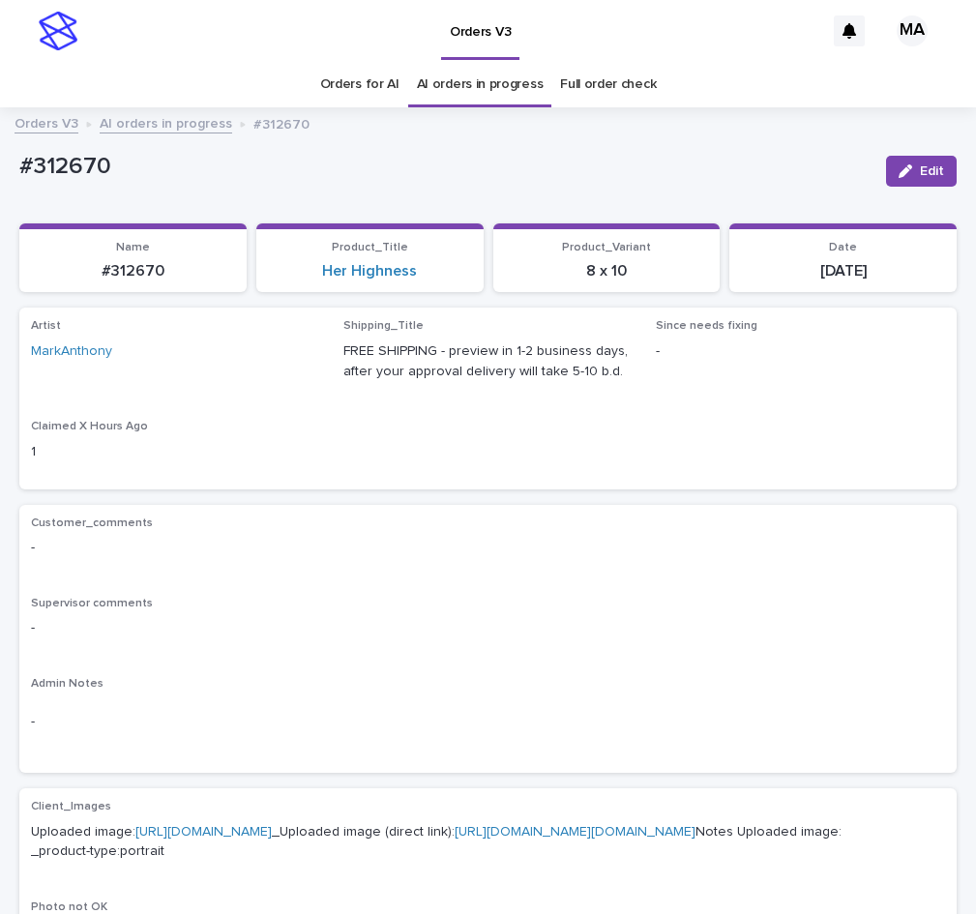
click at [168, 126] on link "AI orders in progress" at bounding box center [166, 122] width 132 height 22
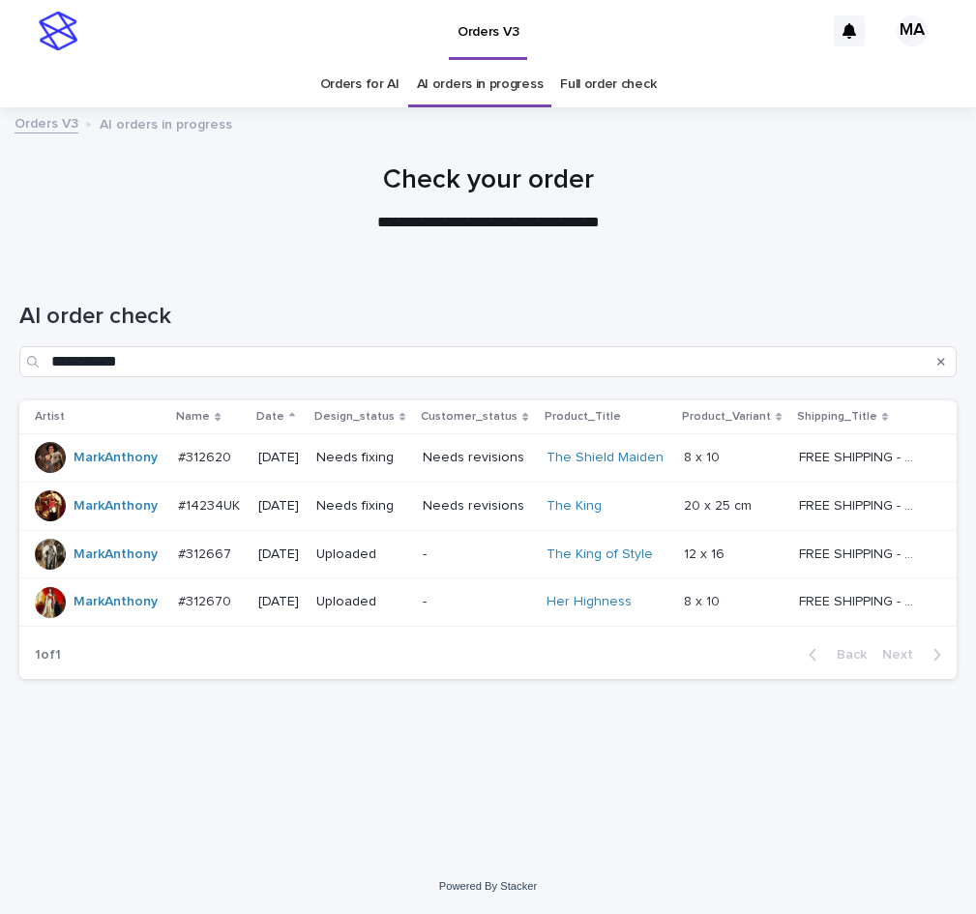
click at [466, 689] on div "**********" at bounding box center [487, 479] width 937 height 430
click at [767, 463] on p at bounding box center [734, 458] width 100 height 16
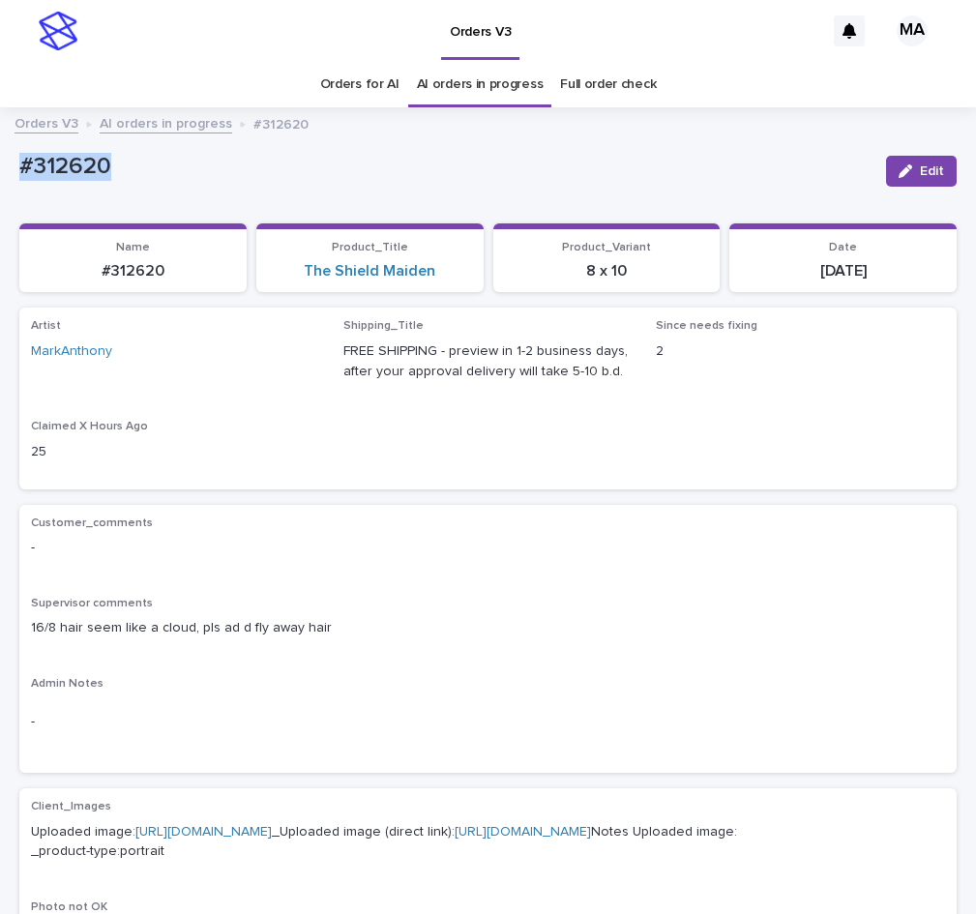
drag, startPoint x: 163, startPoint y: 169, endPoint x: 13, endPoint y: 169, distance: 150.9
click at [19, 169] on div "#312620" at bounding box center [444, 165] width 851 height 32
copy p "#312620"
click at [920, 169] on span "Edit" at bounding box center [932, 171] width 24 height 14
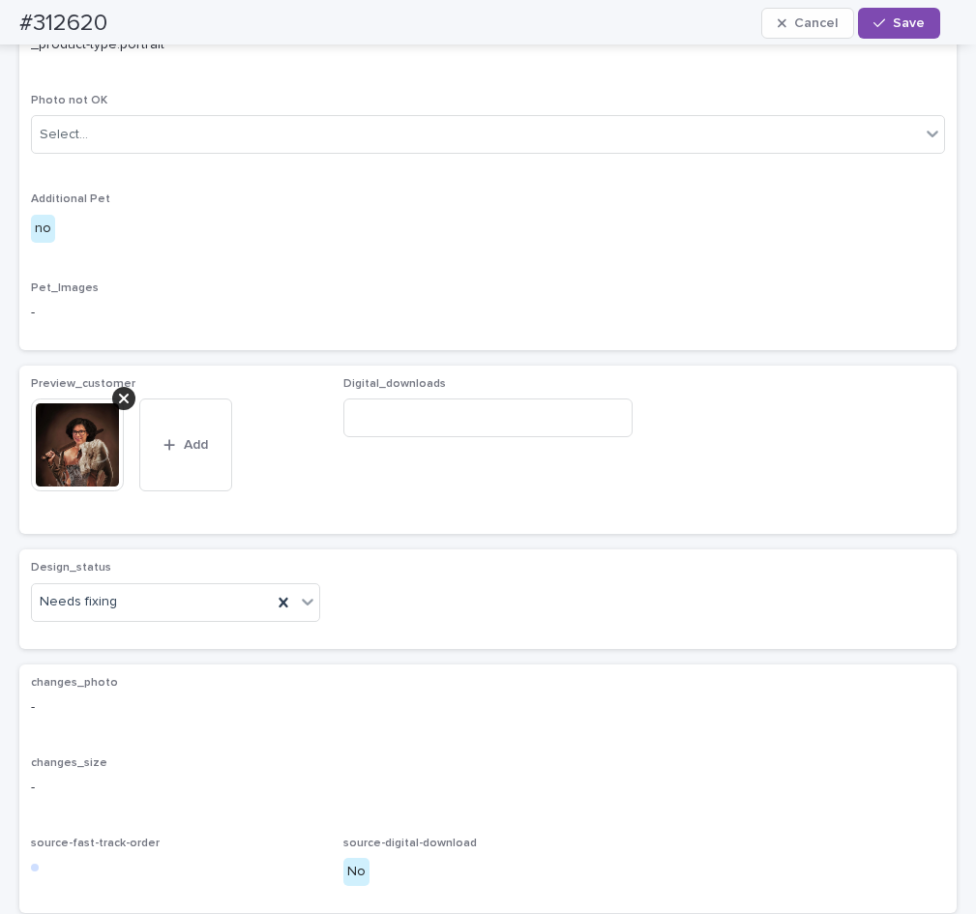
scroll to position [812, 0]
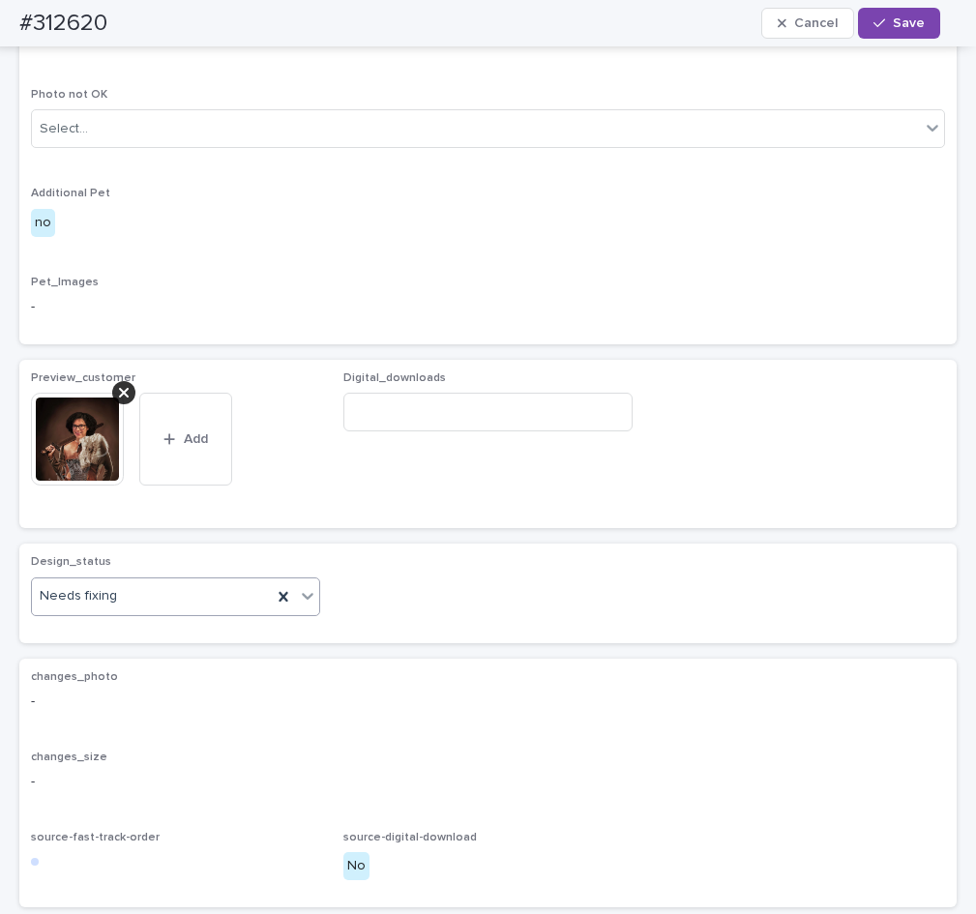
click at [302, 605] on icon at bounding box center [307, 595] width 19 height 19
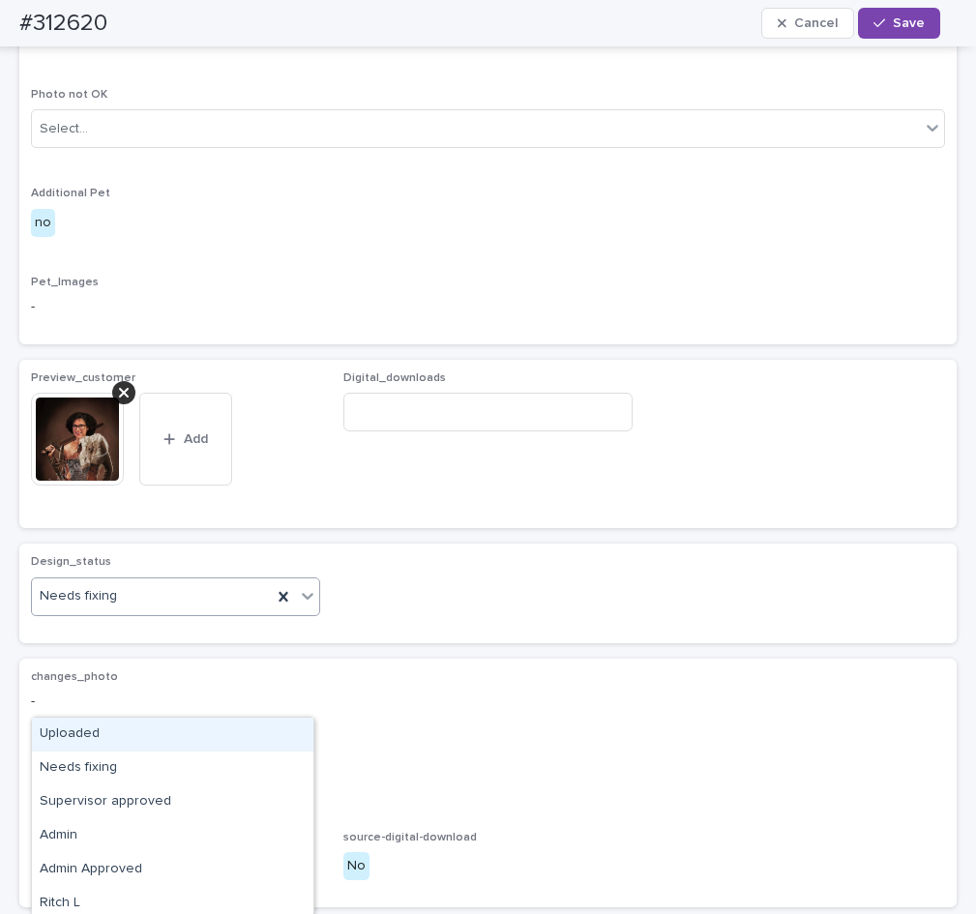
click at [216, 726] on div "Uploaded" at bounding box center [172, 735] width 281 height 34
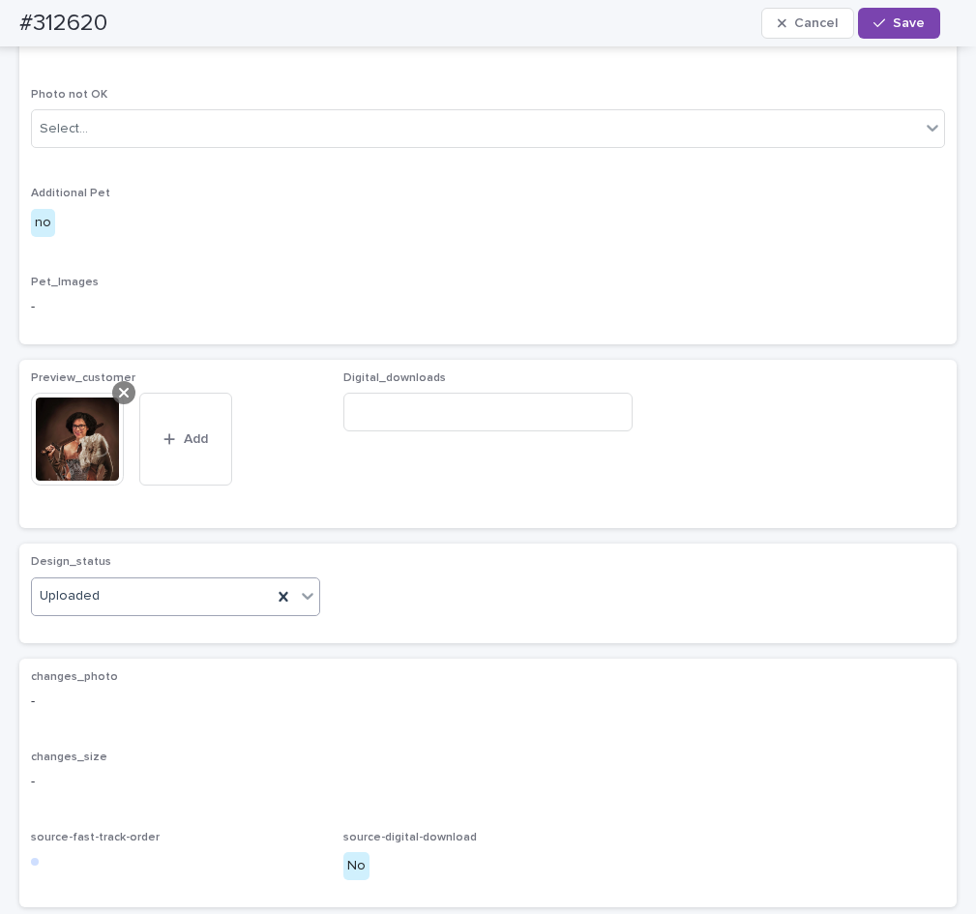
click at [115, 404] on div at bounding box center [123, 392] width 23 height 23
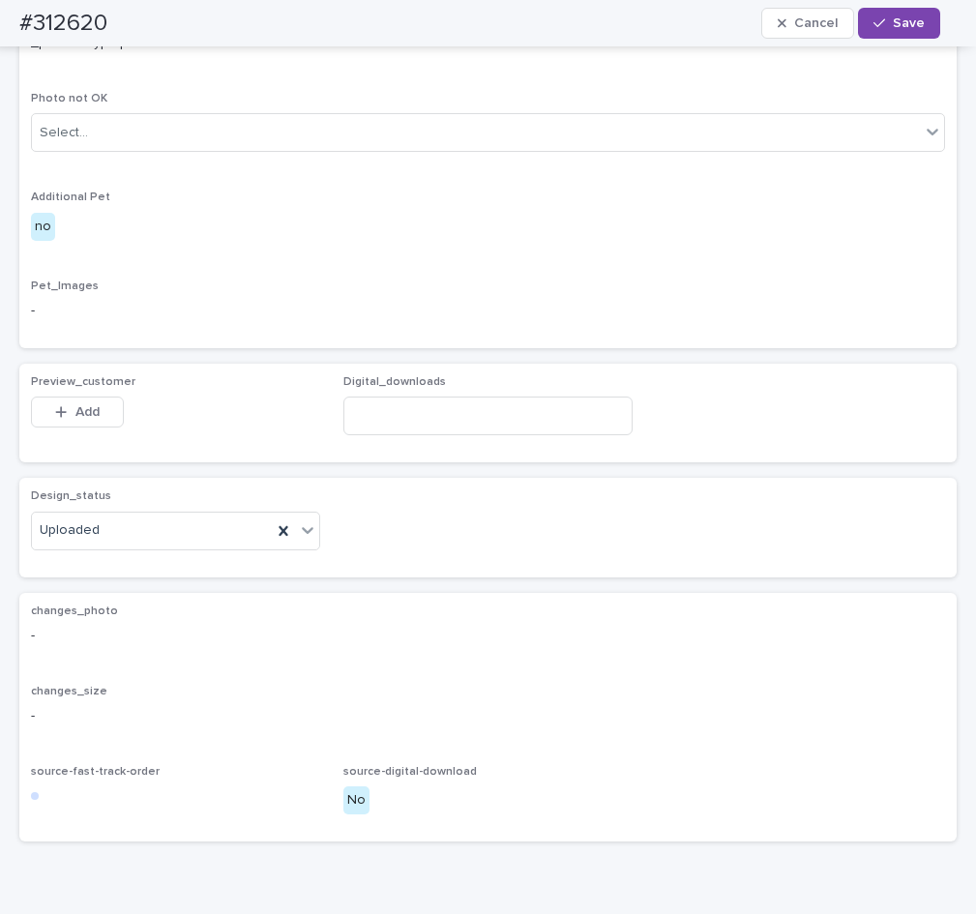
scroll to position [778, 0]
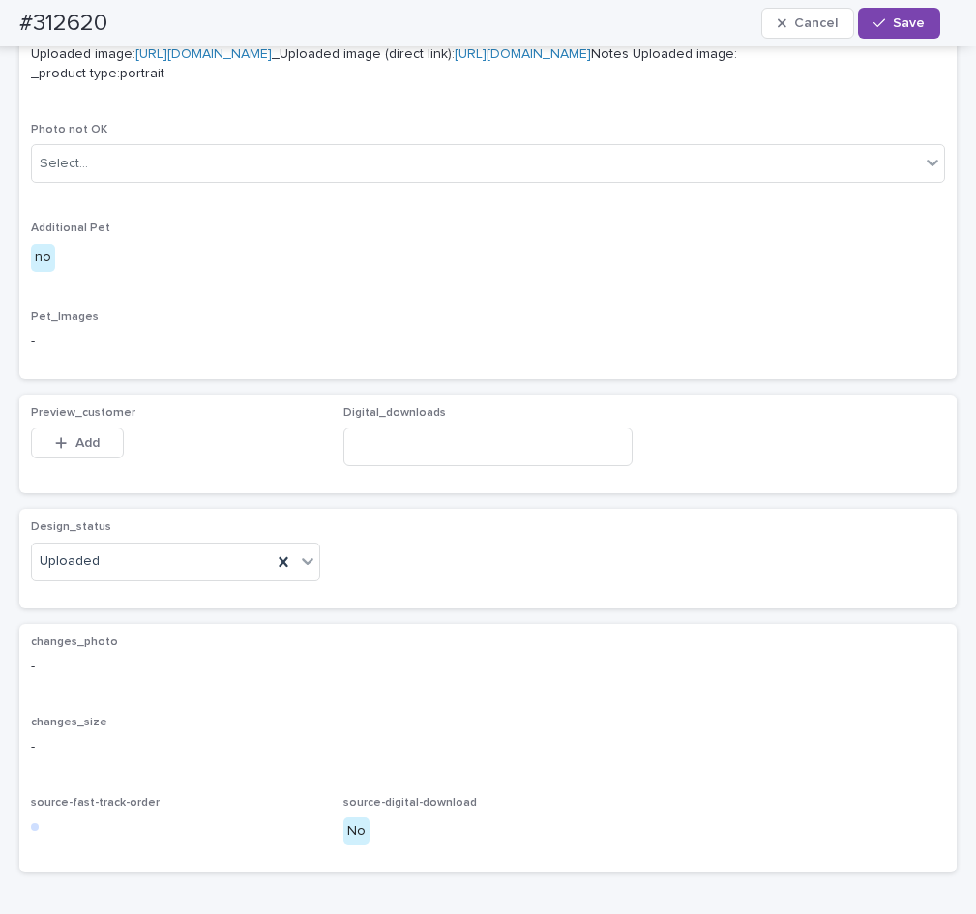
click at [99, 482] on div "Preview_customer This file cannot be opened Download File Add" at bounding box center [175, 443] width 289 height 75
click at [101, 458] on button "Add" at bounding box center [77, 442] width 93 height 31
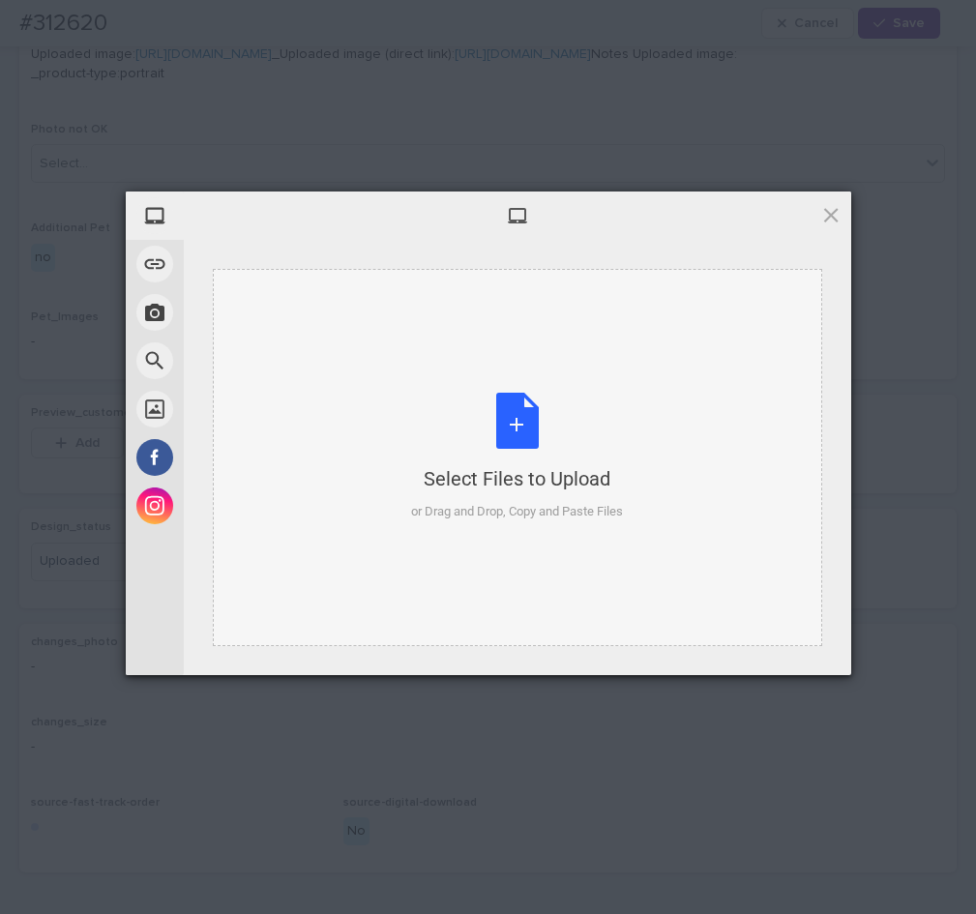
click at [519, 413] on div "Select Files to Upload or Drag and Drop, Copy and Paste Files" at bounding box center [517, 457] width 212 height 129
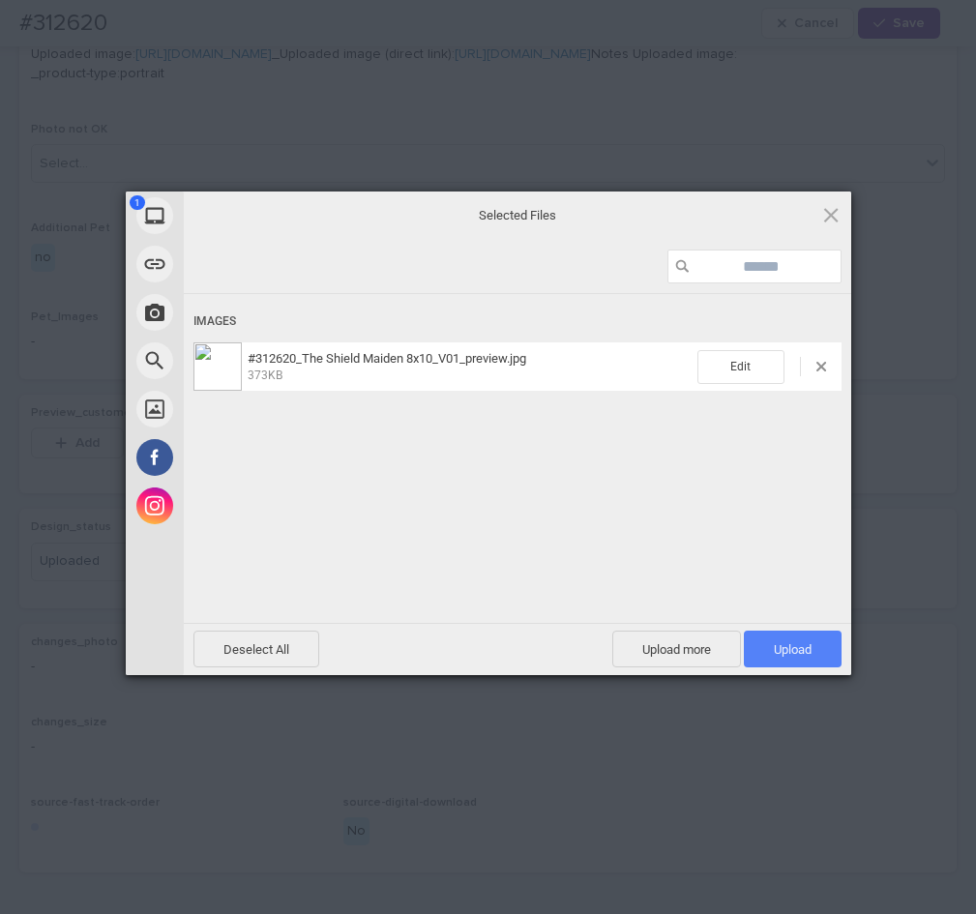
click at [832, 640] on span "Upload 1" at bounding box center [793, 649] width 98 height 37
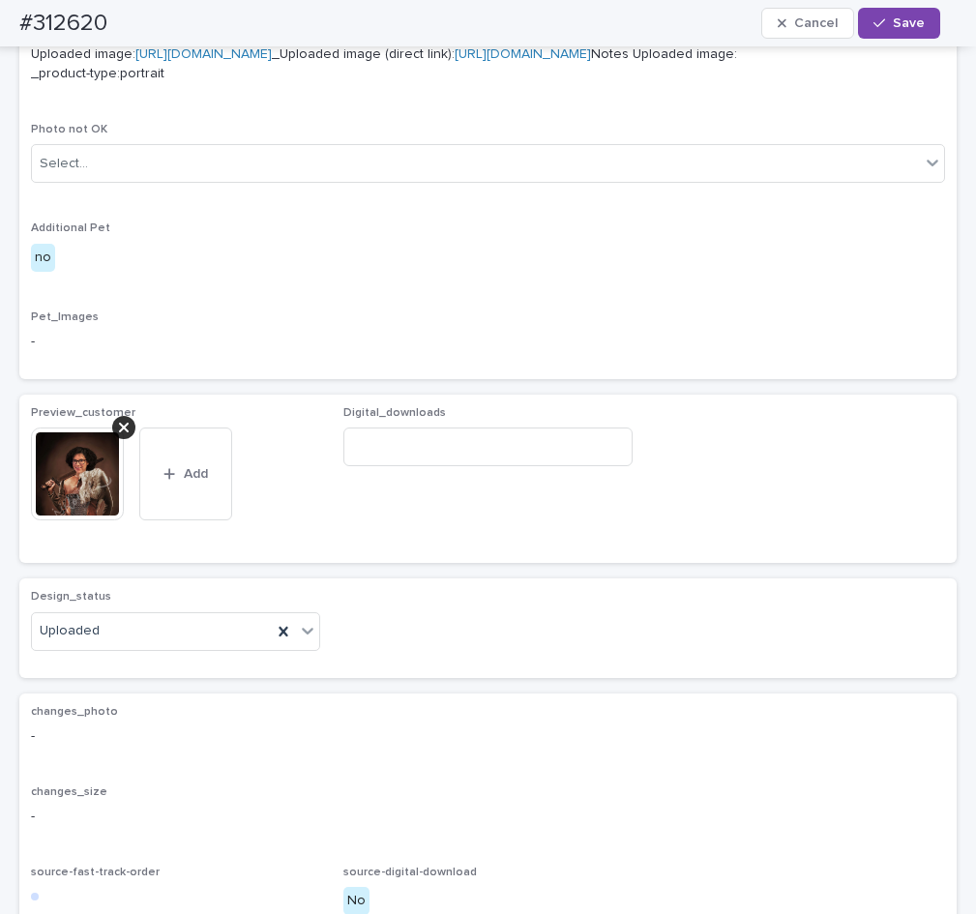
click at [911, 24] on span "Save" at bounding box center [909, 23] width 32 height 14
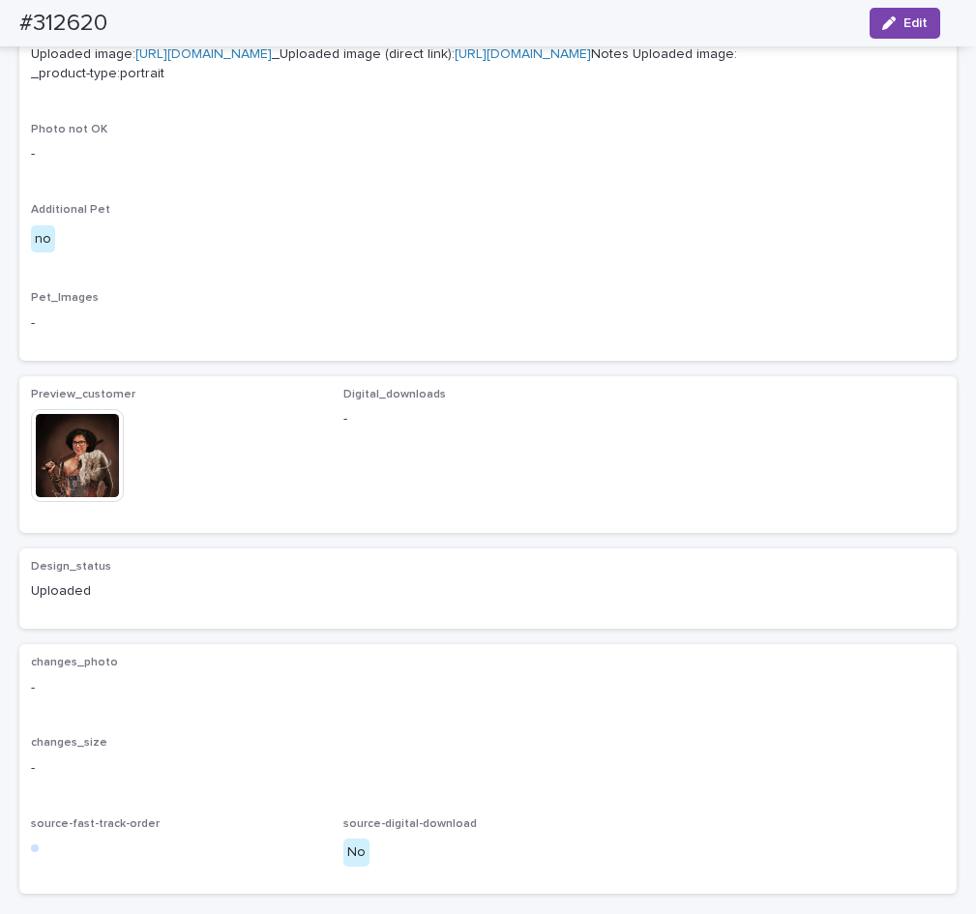
scroll to position [752, 0]
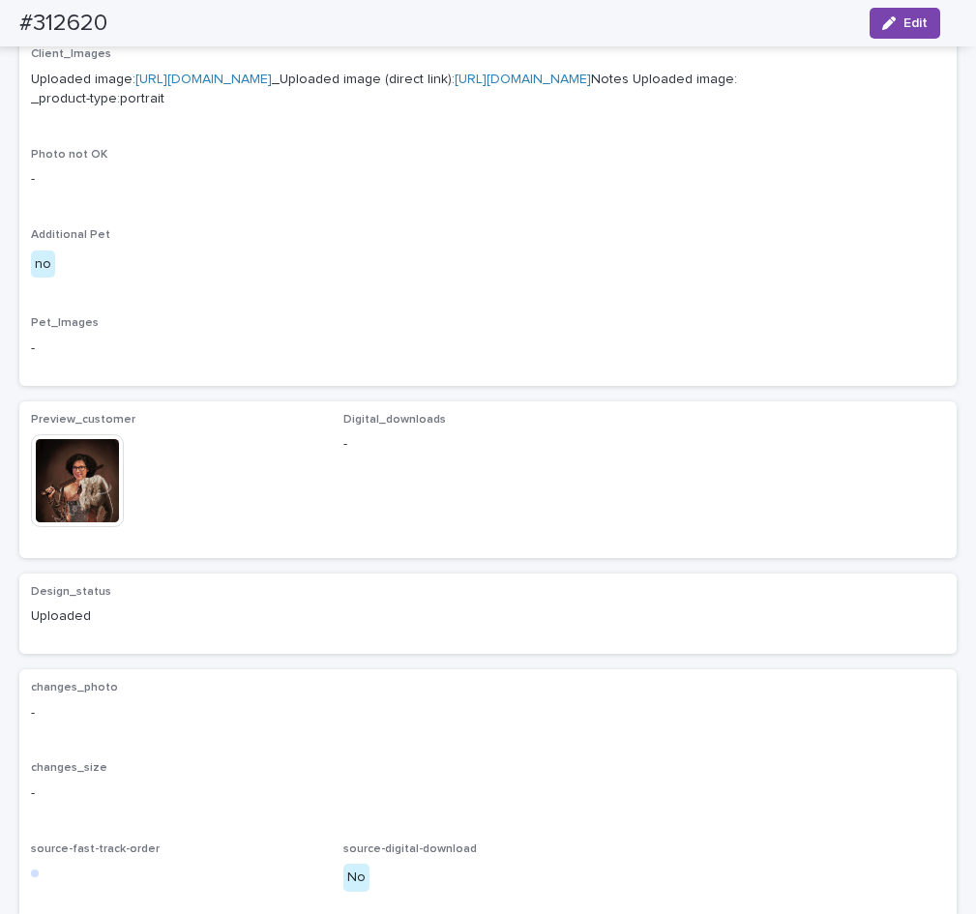
click at [76, 527] on img at bounding box center [77, 480] width 93 height 93
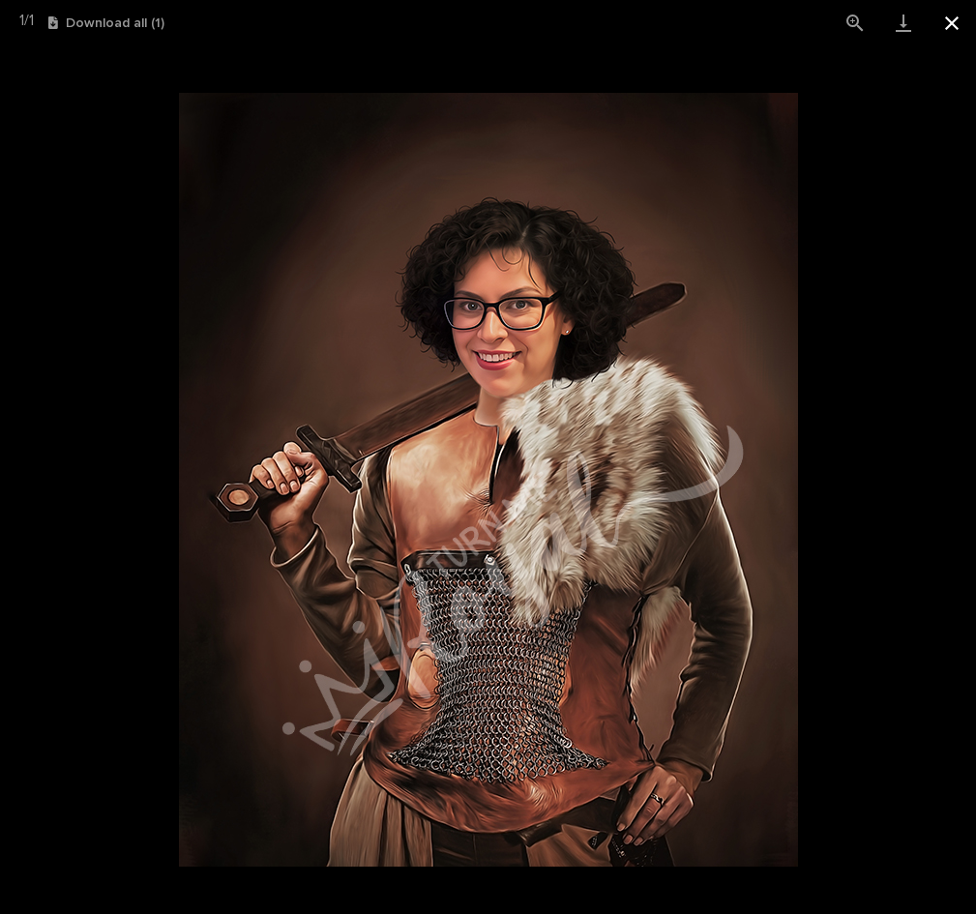
click at [963, 28] on button "Close gallery" at bounding box center [951, 22] width 48 height 45
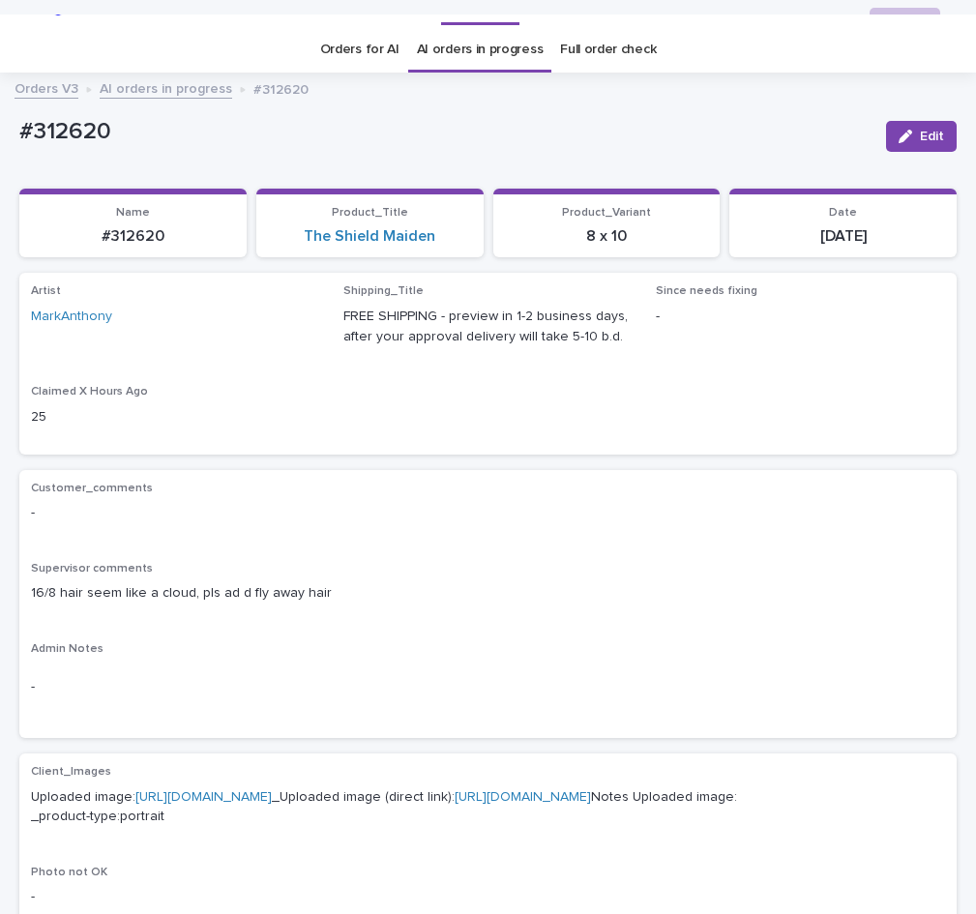
scroll to position [0, 0]
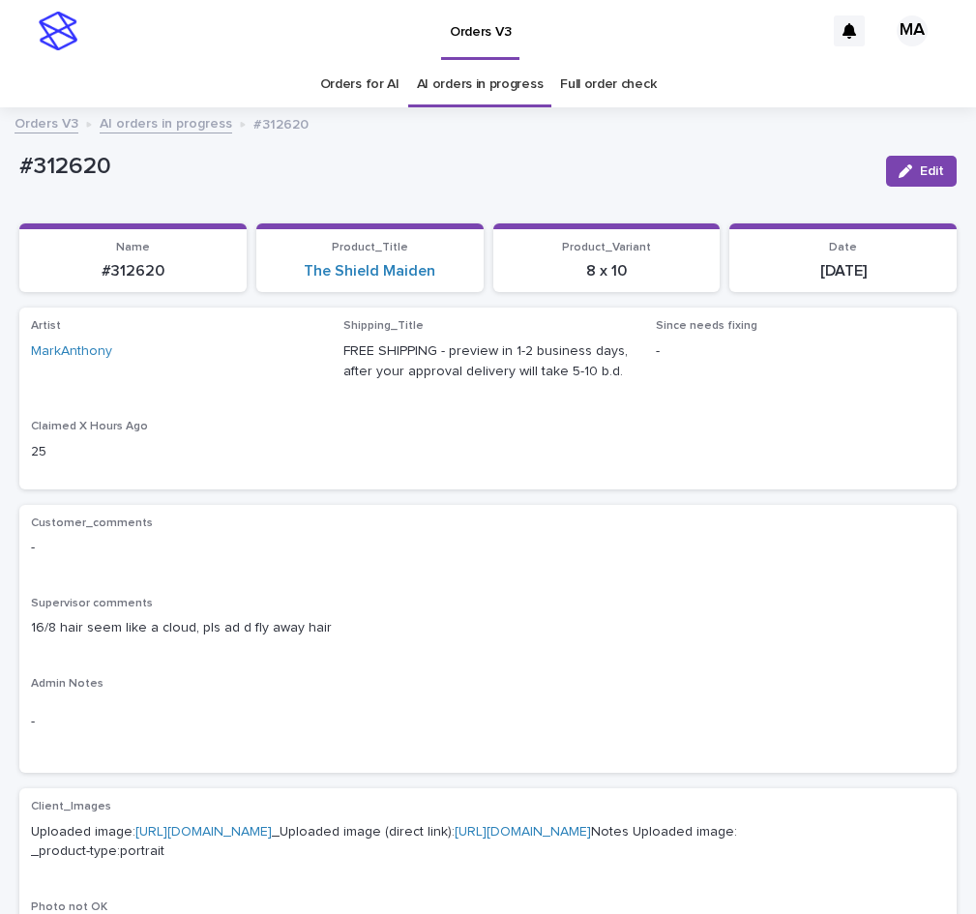
click at [166, 125] on link "AI orders in progress" at bounding box center [166, 122] width 132 height 22
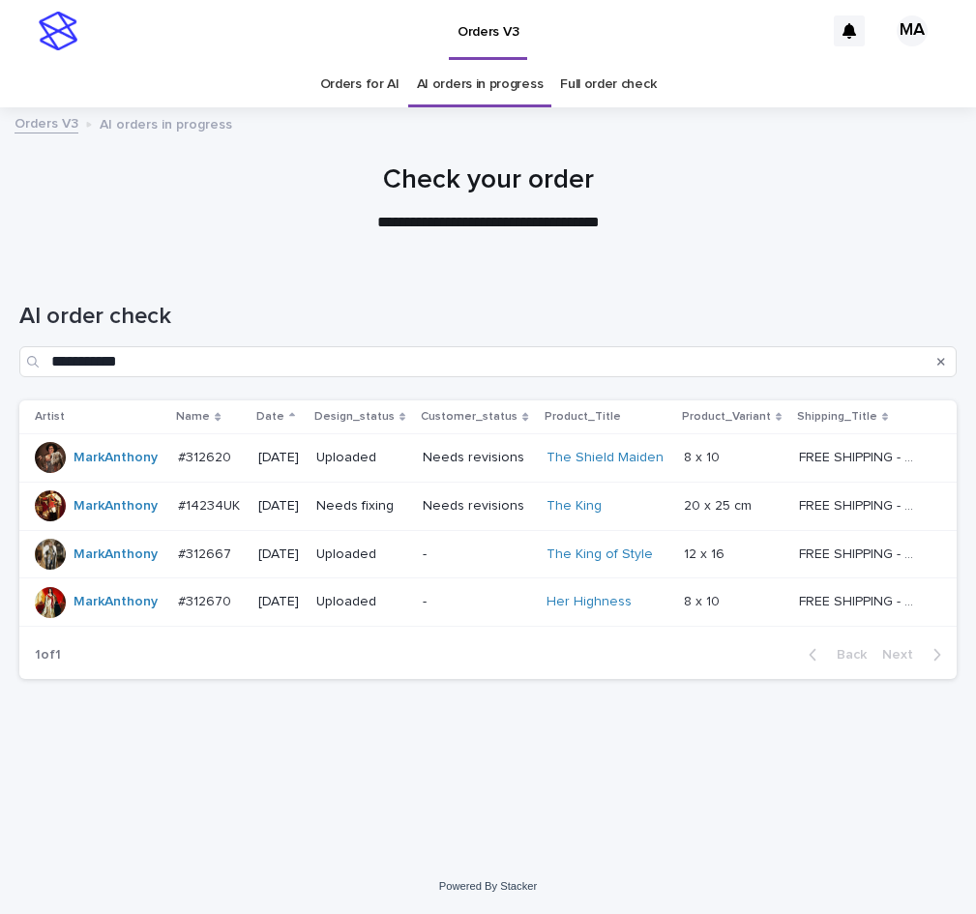
click at [648, 513] on div "The King" at bounding box center [606, 506] width 121 height 16
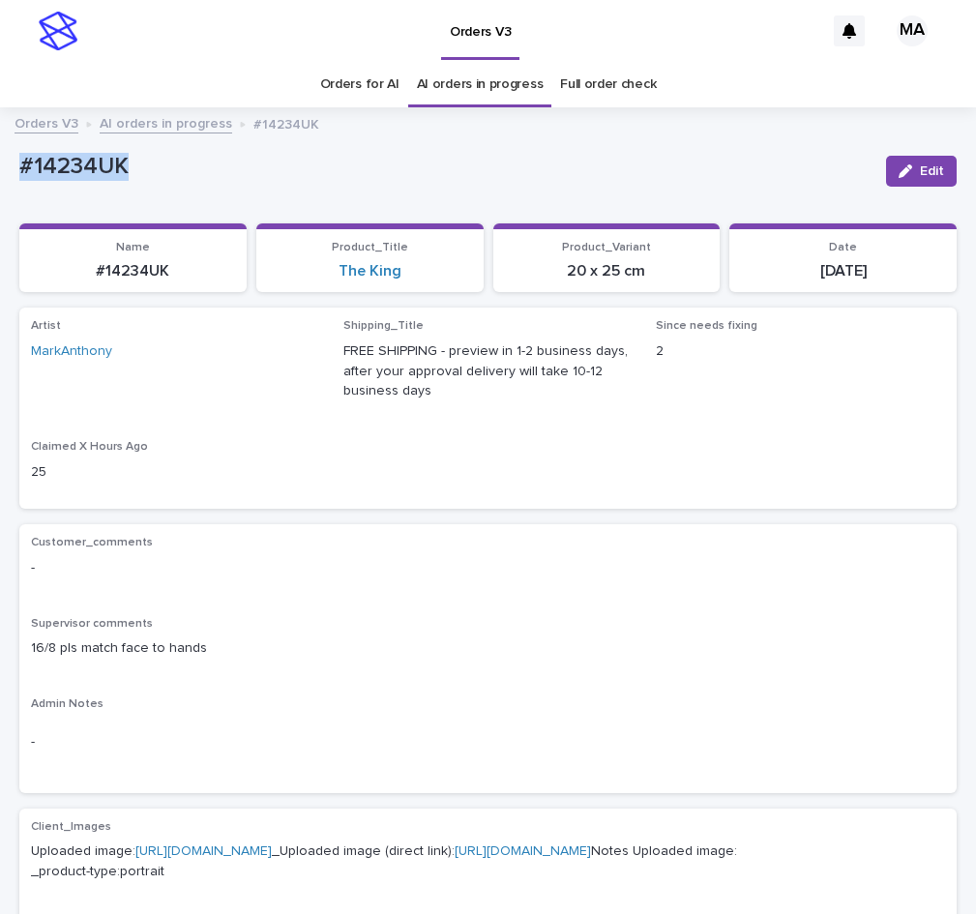
drag, startPoint x: 148, startPoint y: 171, endPoint x: 13, endPoint y: 161, distance: 135.8
click at [19, 161] on div "#14234UK" at bounding box center [444, 165] width 851 height 32
copy p "#14234UK"
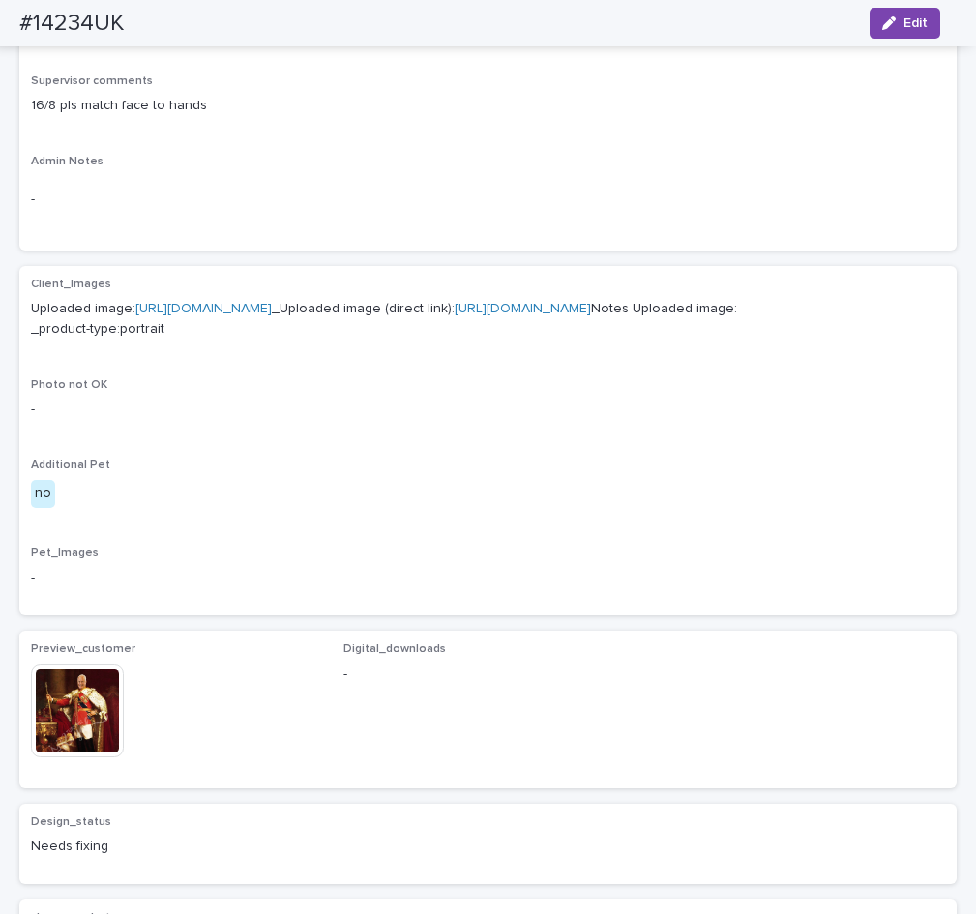
scroll to position [152, 0]
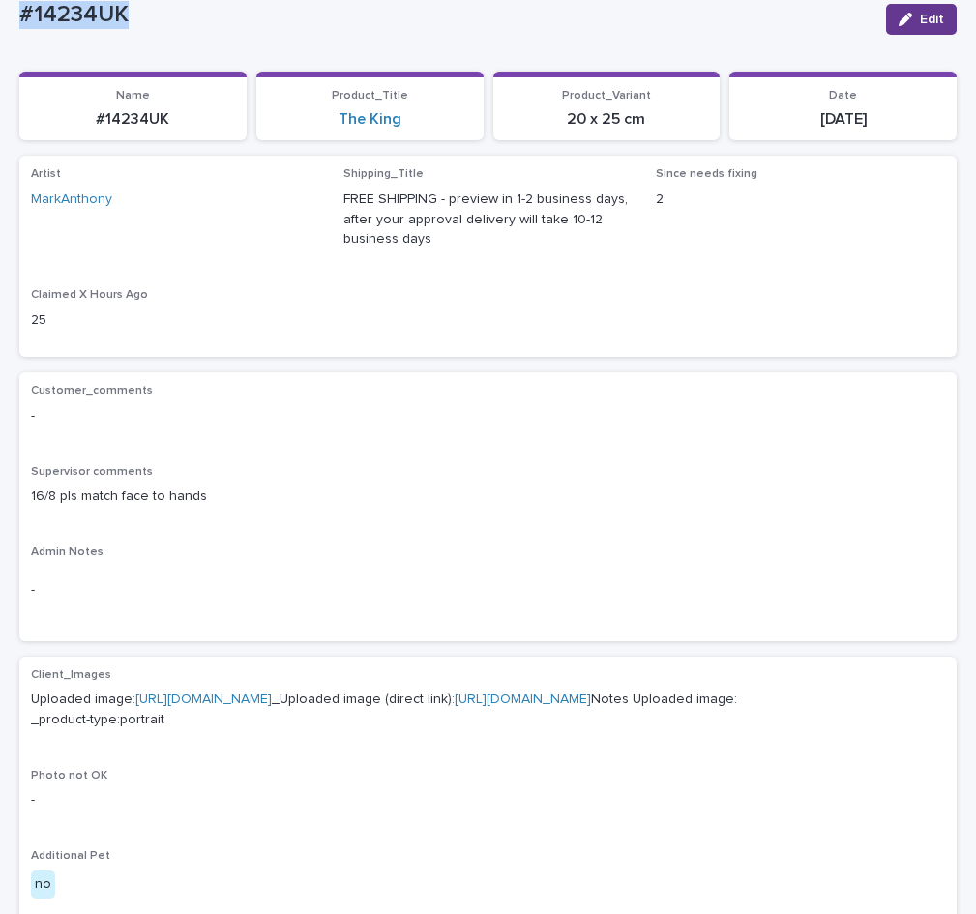
click at [893, 30] on button "Edit" at bounding box center [921, 19] width 71 height 31
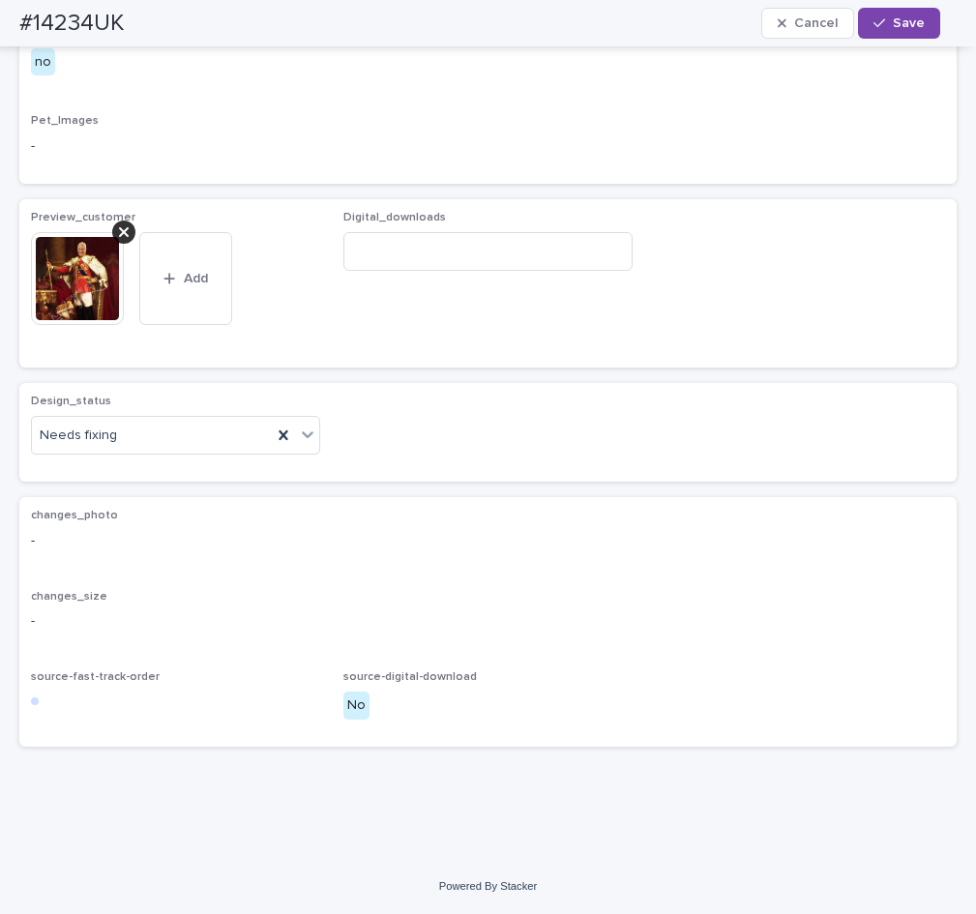
scroll to position [1094, 0]
click at [302, 438] on icon at bounding box center [308, 435] width 12 height 7
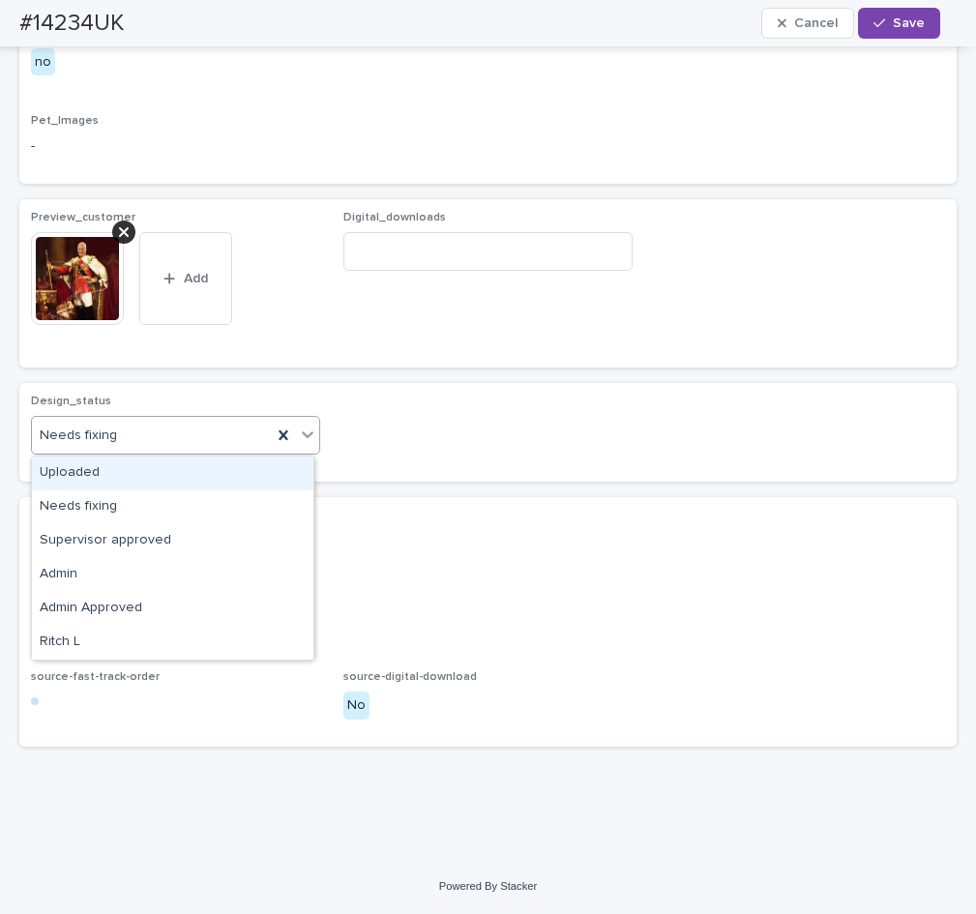
click at [164, 466] on div "Uploaded" at bounding box center [172, 473] width 281 height 34
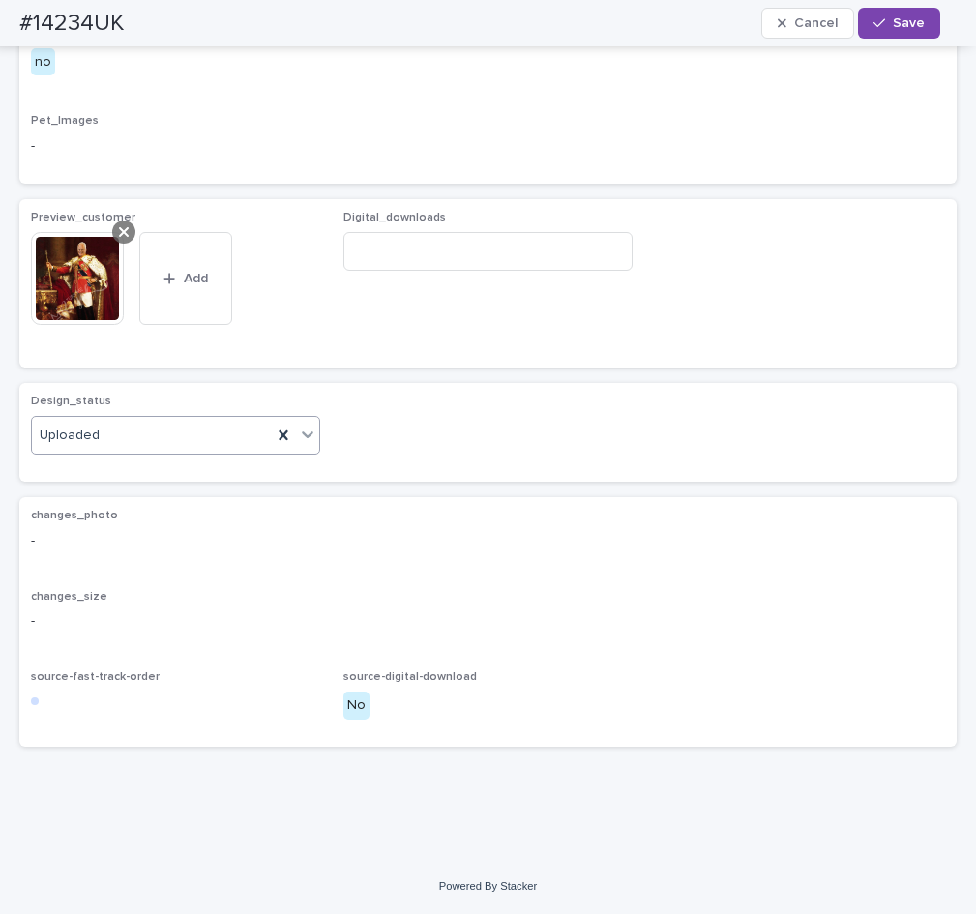
click at [131, 235] on div at bounding box center [123, 232] width 23 height 23
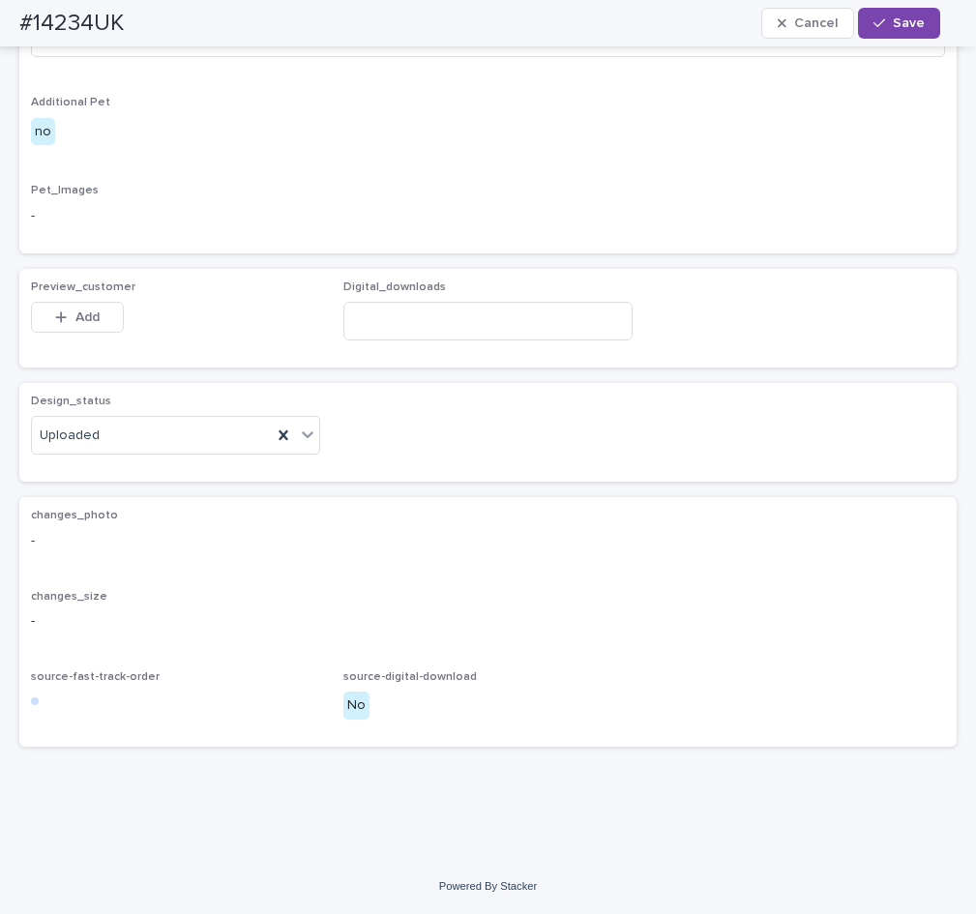
scroll to position [1024, 0]
click at [86, 277] on div "Preview_customer This file cannot be opened Download File Add Digital_downloads" at bounding box center [487, 318] width 937 height 99
click at [86, 305] on button "Add" at bounding box center [77, 317] width 93 height 31
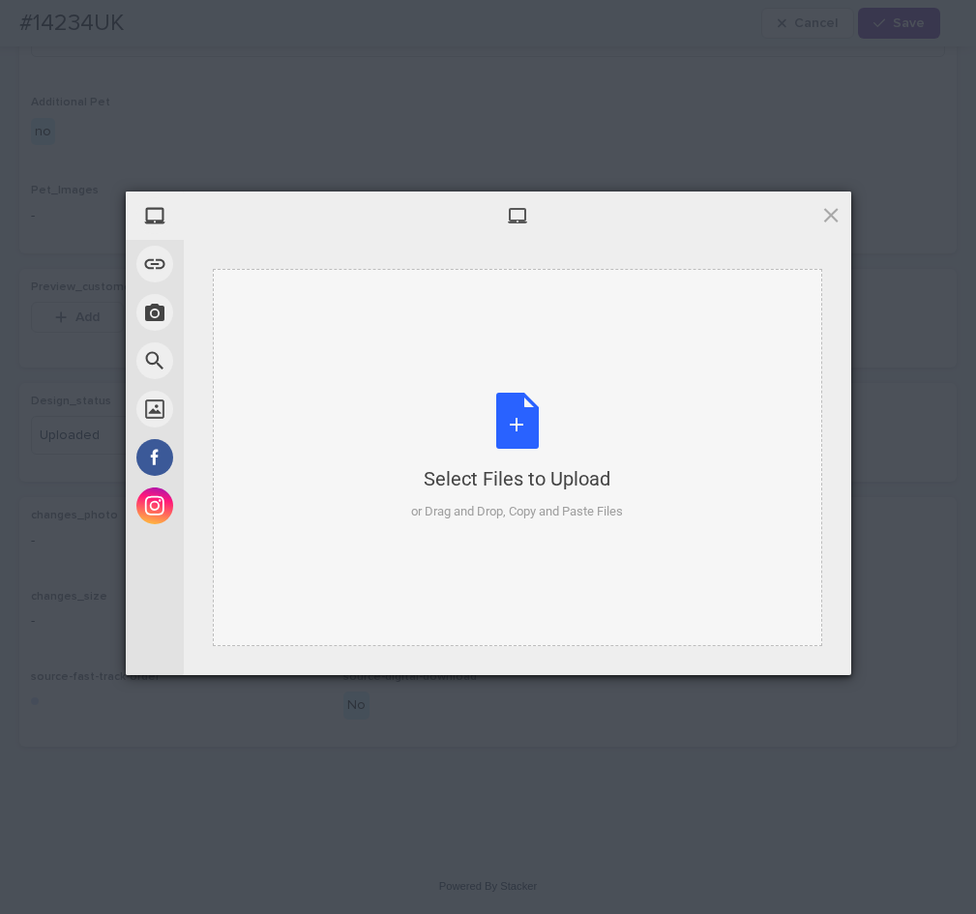
click at [528, 421] on div "Select Files to Upload or Drag and Drop, Copy and Paste Files" at bounding box center [517, 457] width 212 height 129
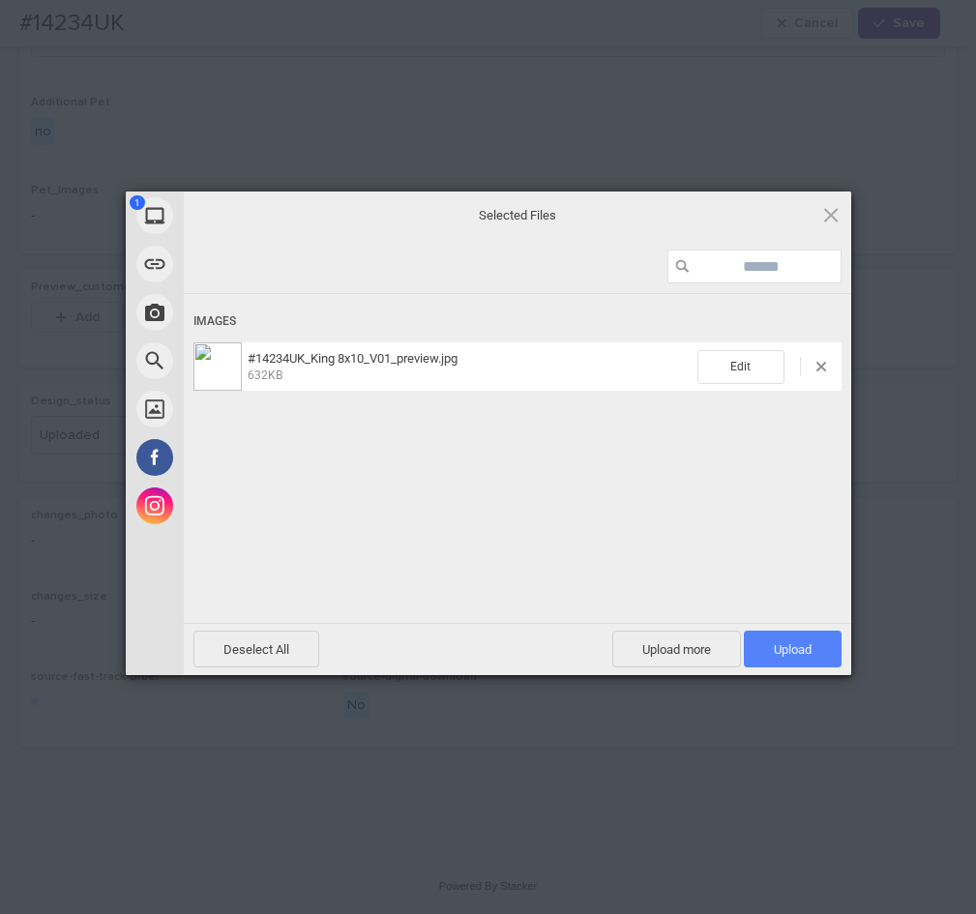
click at [789, 634] on span "Upload 1" at bounding box center [793, 649] width 98 height 37
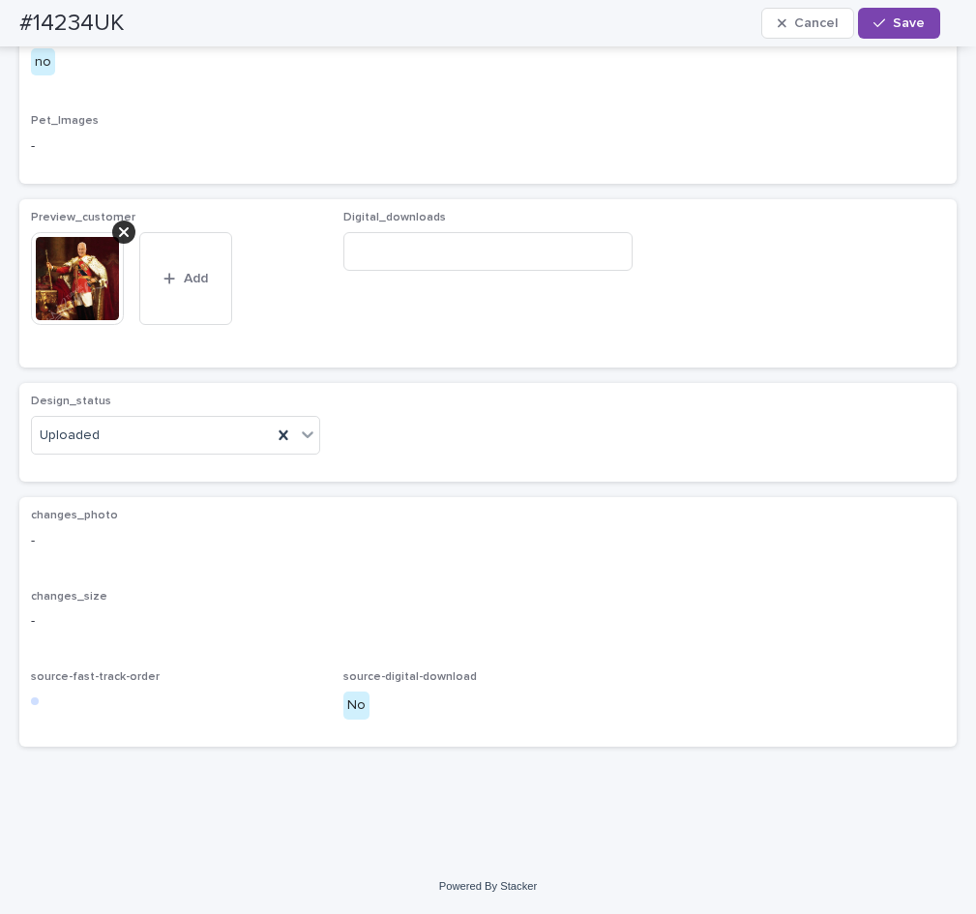
click at [916, 22] on span "Save" at bounding box center [909, 23] width 32 height 14
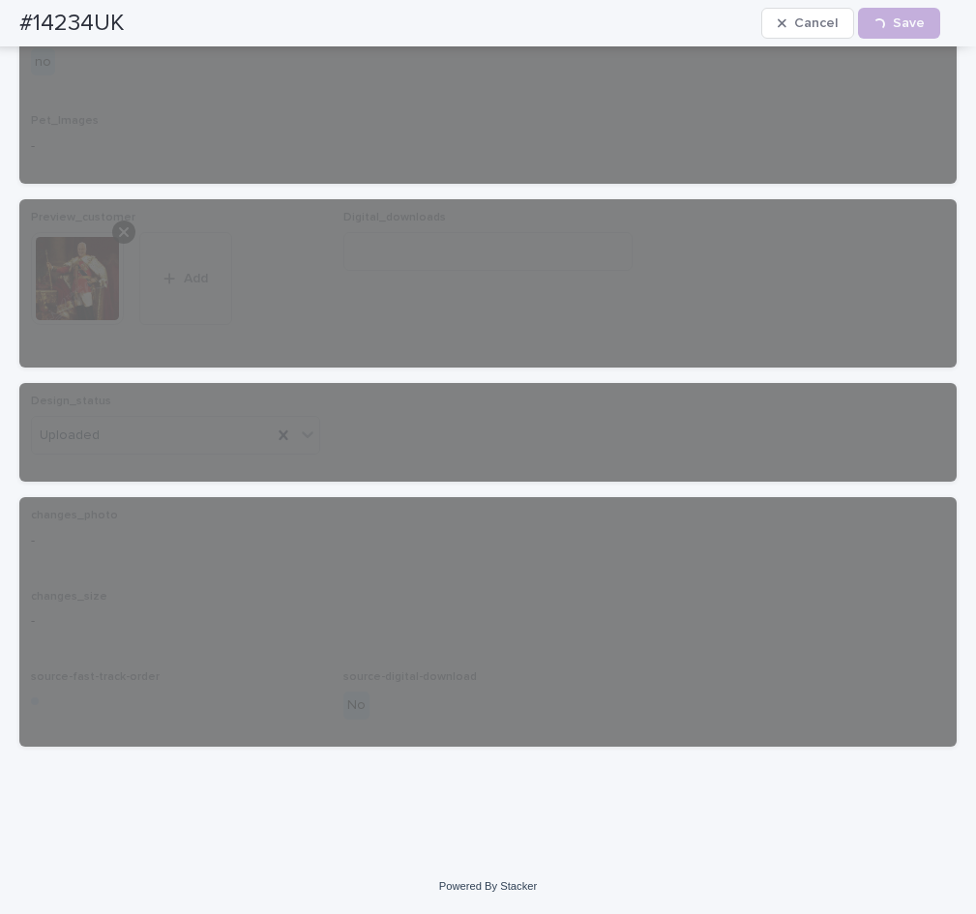
scroll to position [999, 0]
